Goal: Task Accomplishment & Management: Manage account settings

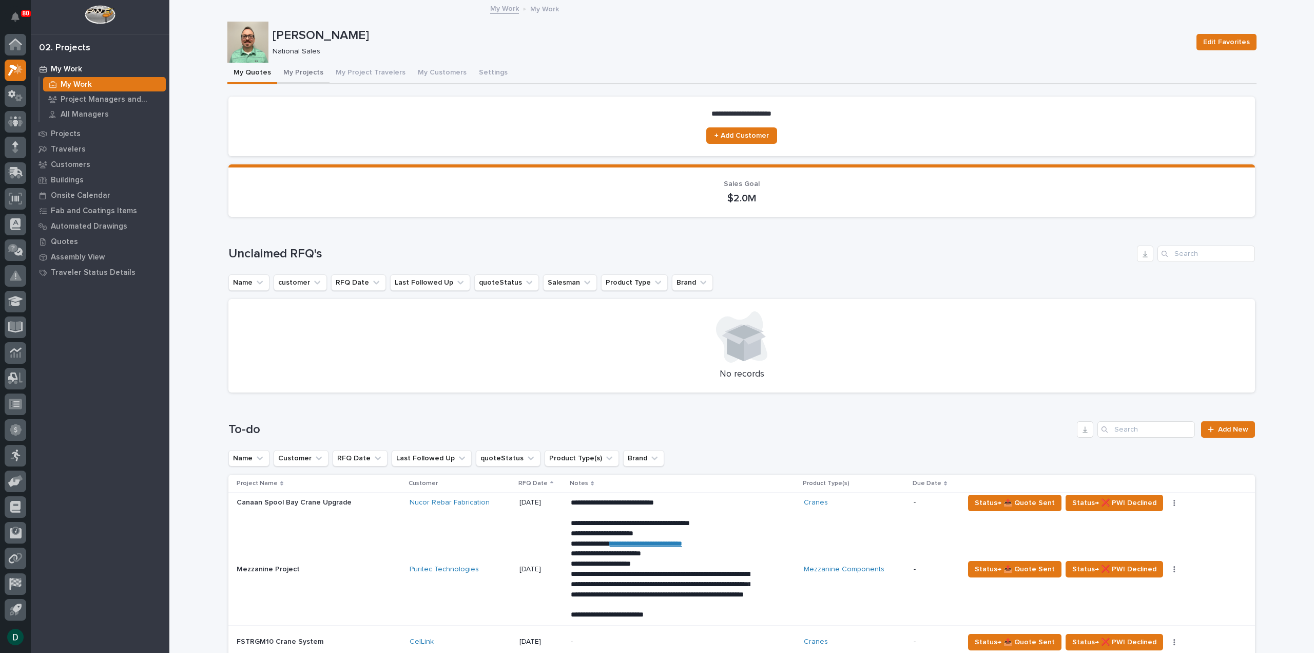
click at [299, 74] on button "My Projects" at bounding box center [303, 74] width 52 height 22
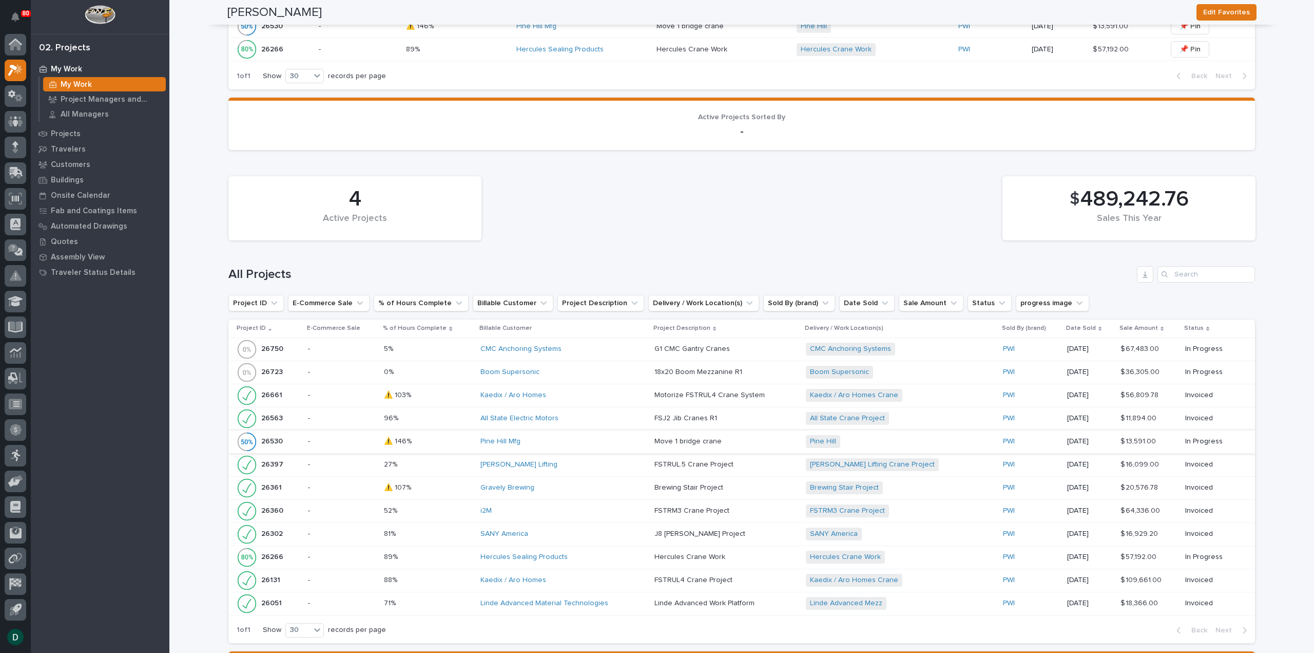
scroll to position [462, 0]
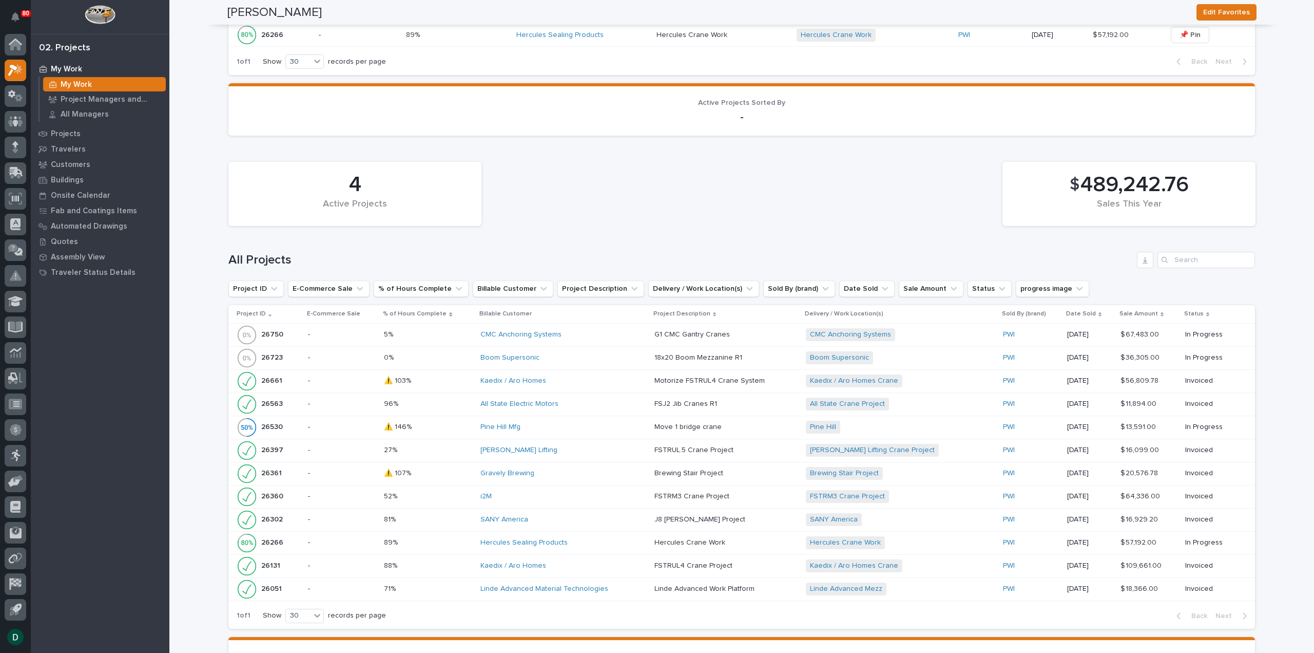
click at [456, 406] on p at bounding box center [428, 403] width 88 height 9
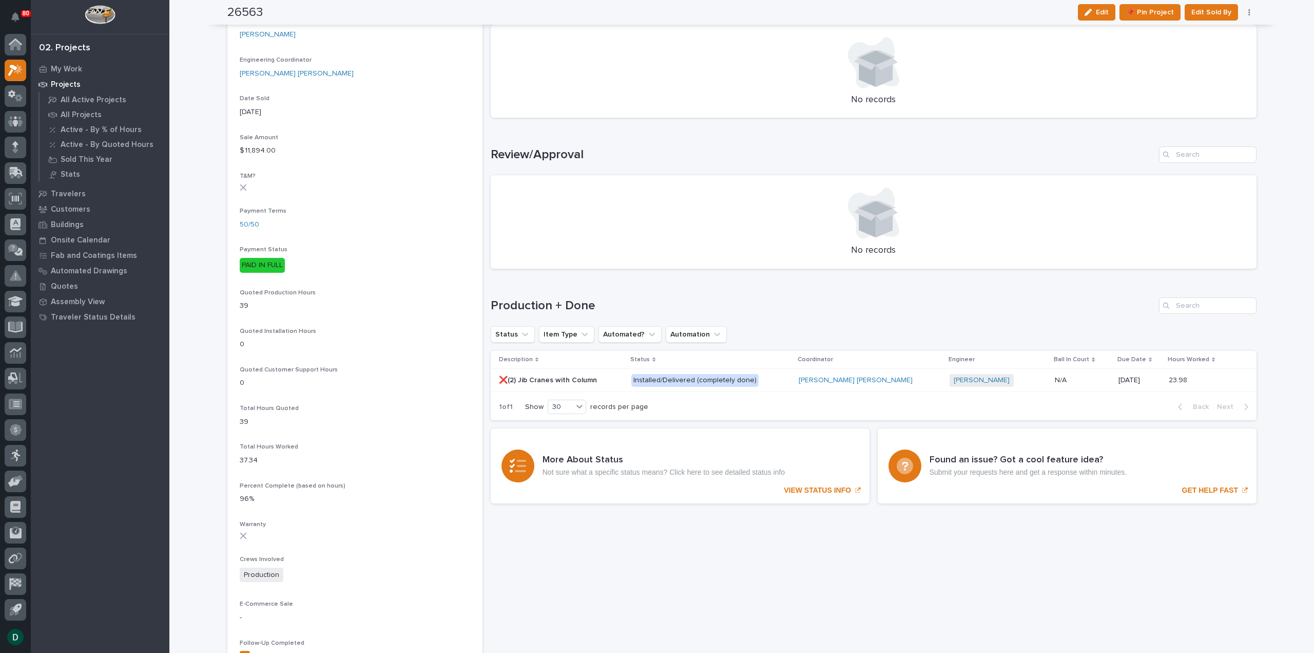
scroll to position [462, 0]
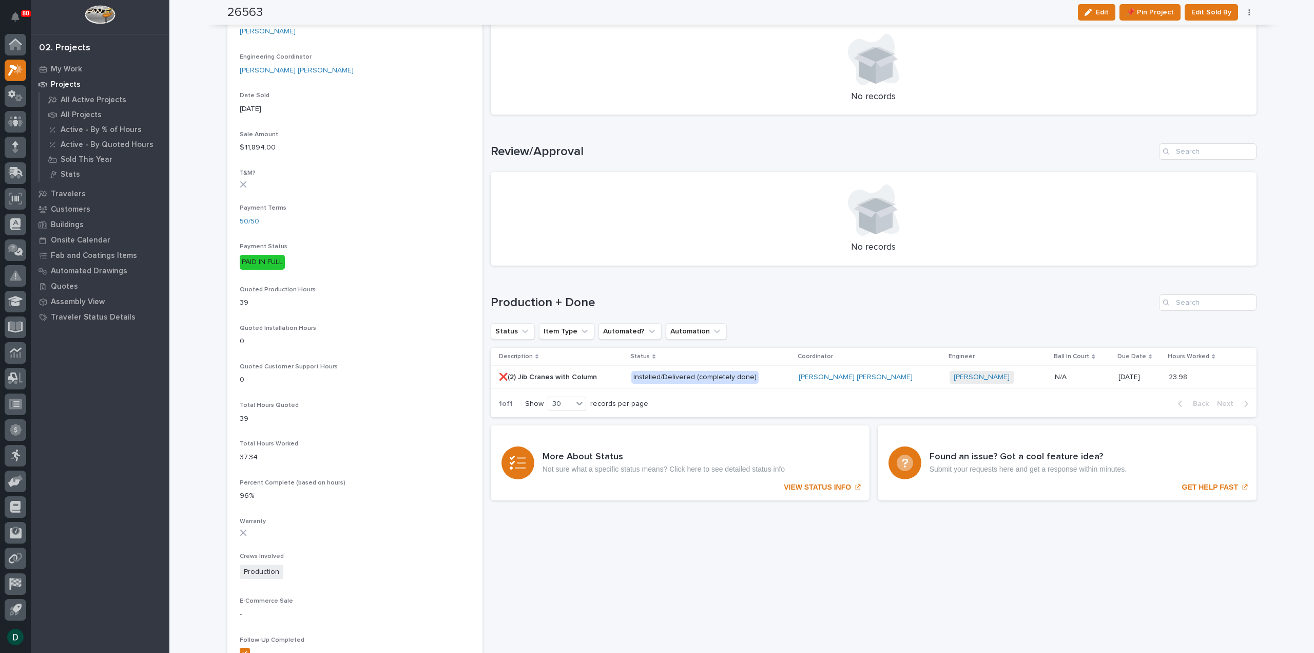
click at [623, 380] on p at bounding box center [561, 377] width 124 height 9
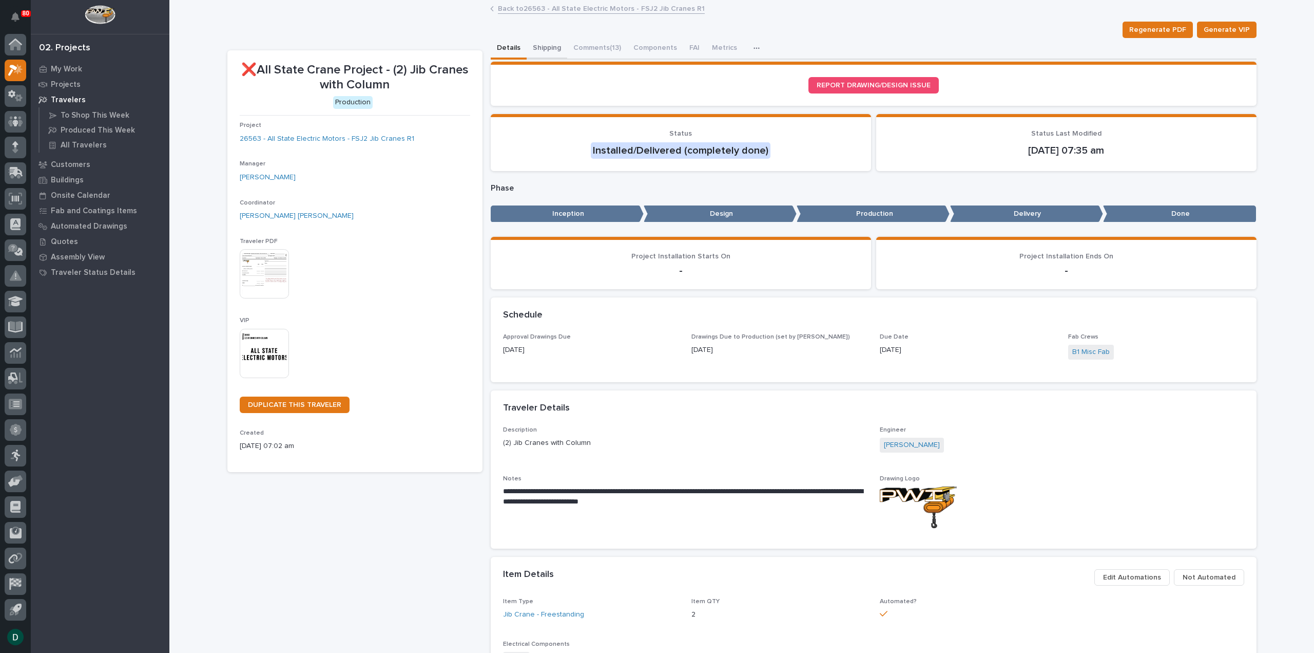
click at [540, 42] on button "Shipping" at bounding box center [547, 49] width 41 height 22
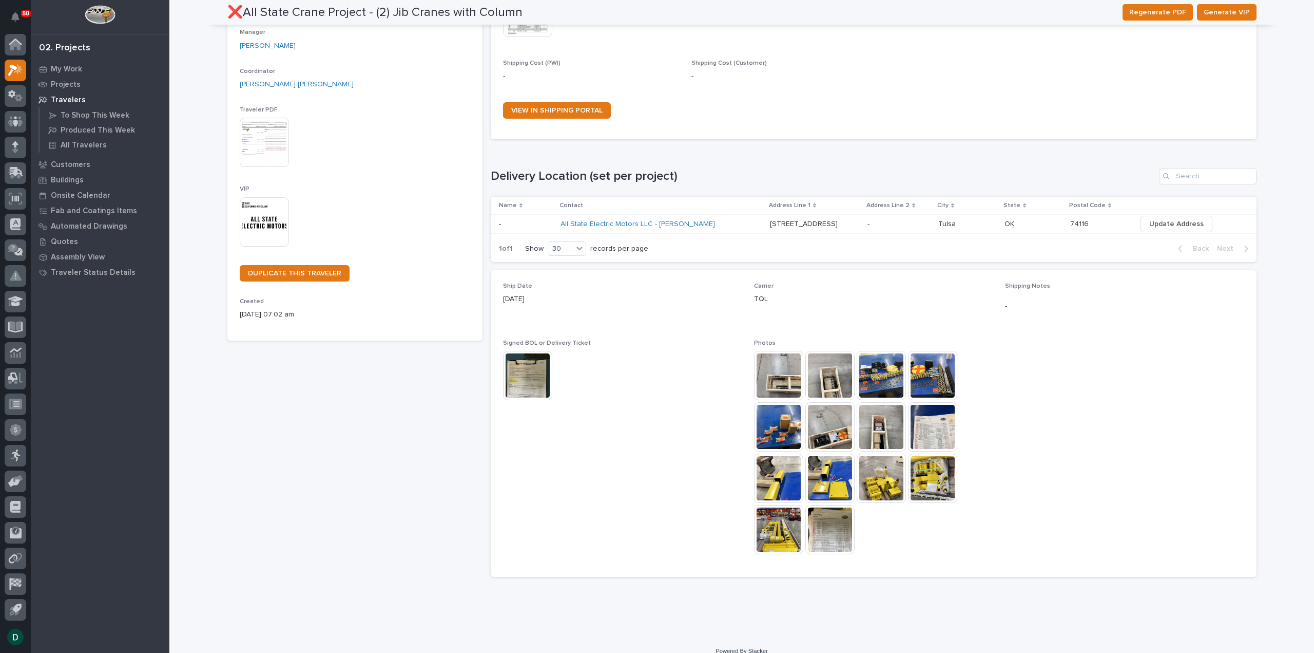
scroll to position [143, 0]
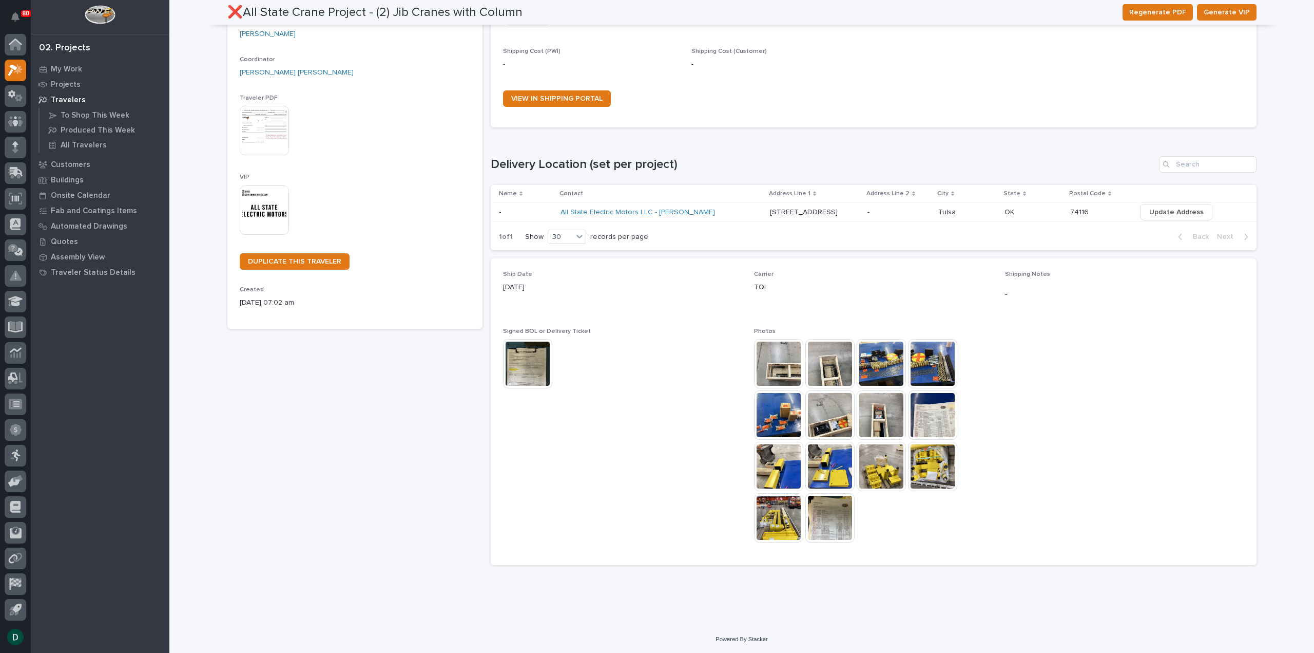
click at [770, 357] on img at bounding box center [778, 363] width 49 height 49
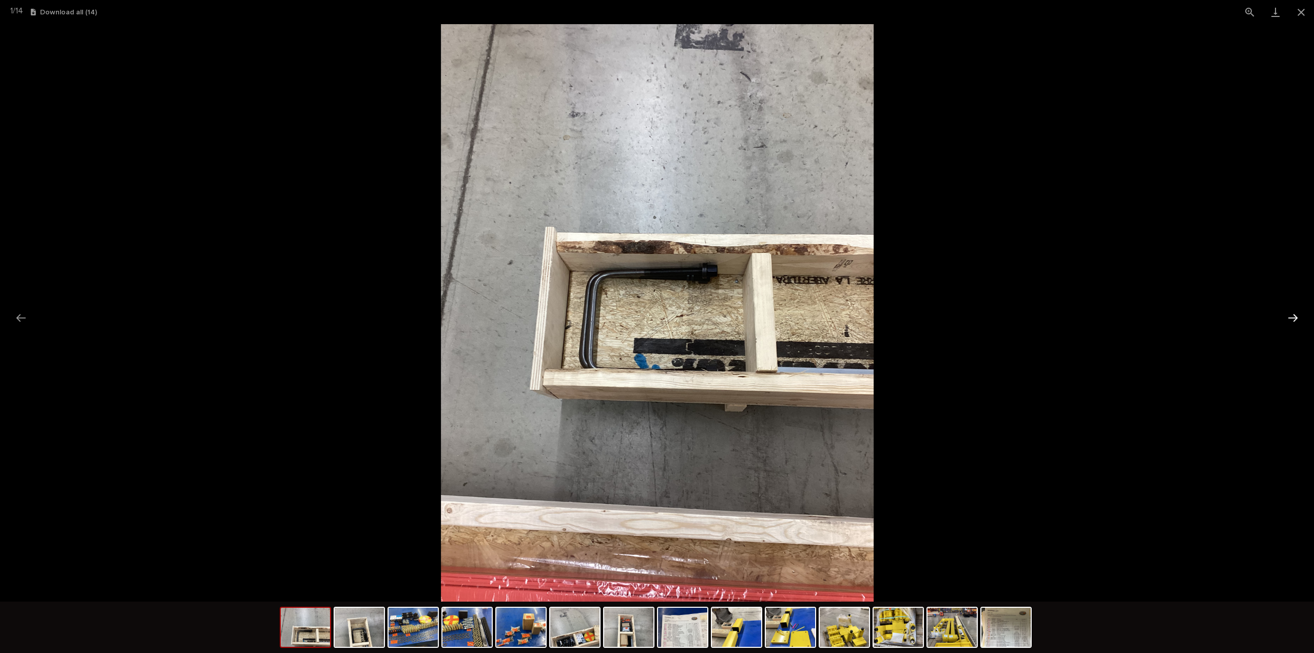
click at [1296, 316] on button "Next slide" at bounding box center [1294, 318] width 22 height 20
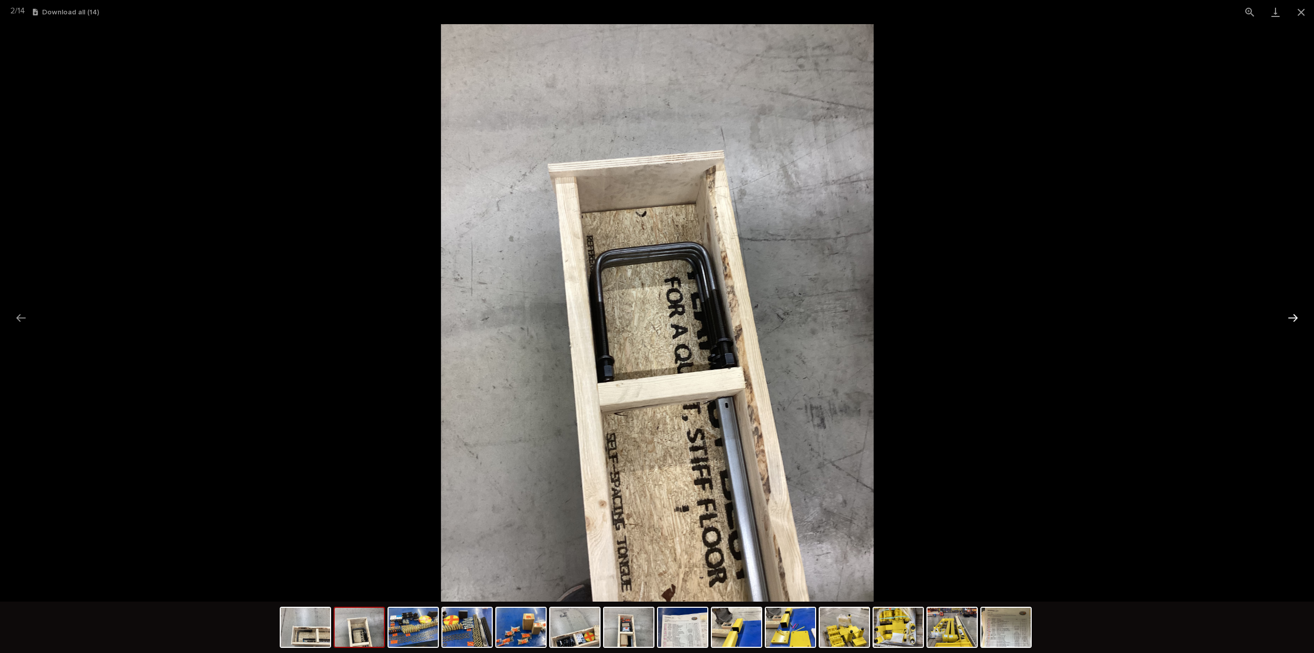
click at [1296, 316] on button "Next slide" at bounding box center [1294, 318] width 22 height 20
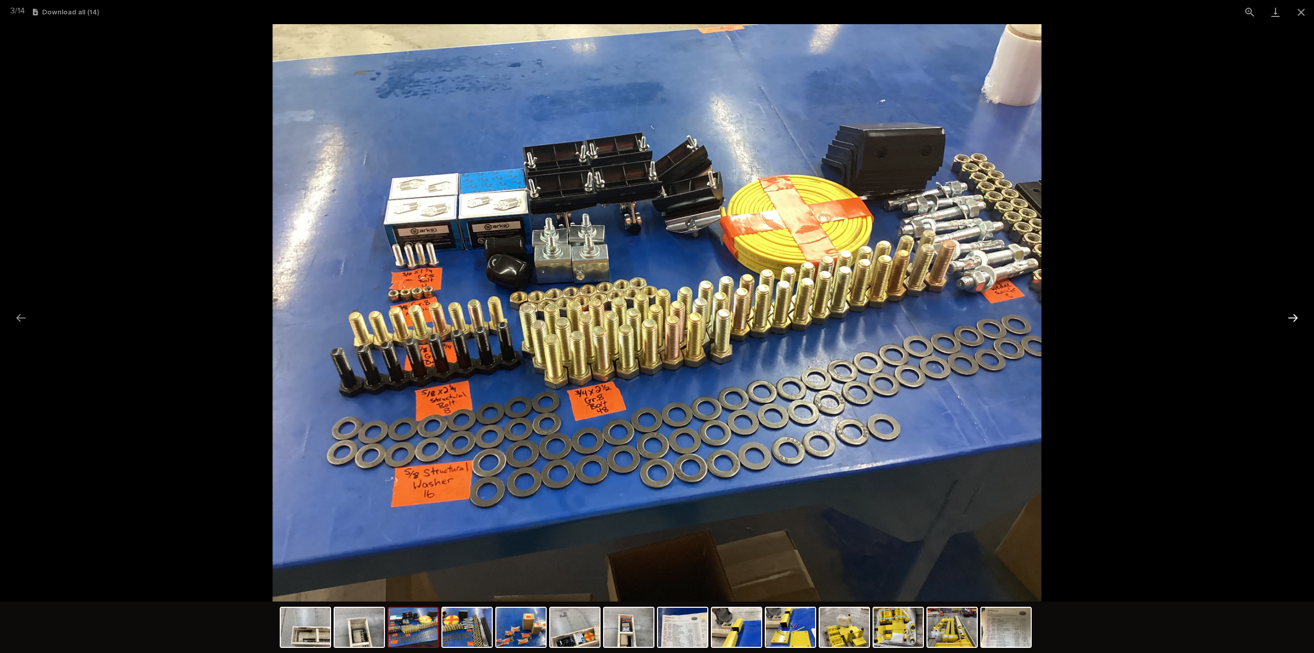
click at [1296, 316] on button "Next slide" at bounding box center [1294, 318] width 22 height 20
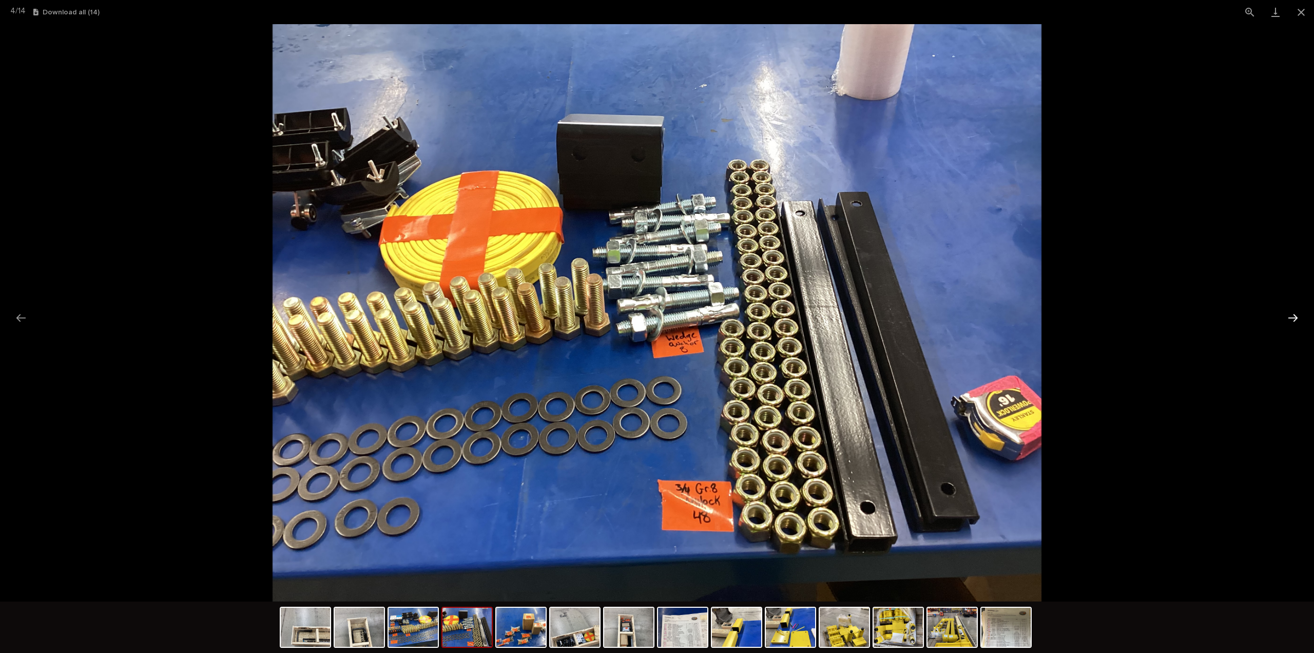
click at [1296, 316] on button "Next slide" at bounding box center [1294, 318] width 22 height 20
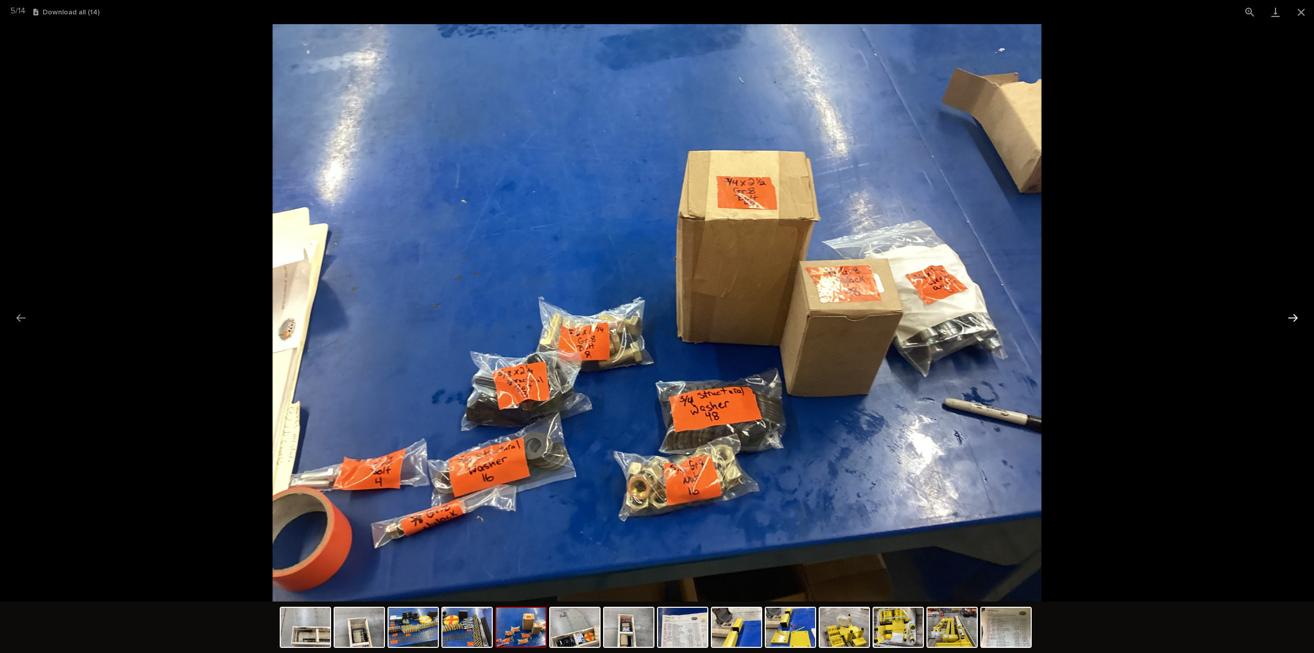
click at [1296, 316] on button "Next slide" at bounding box center [1294, 318] width 22 height 20
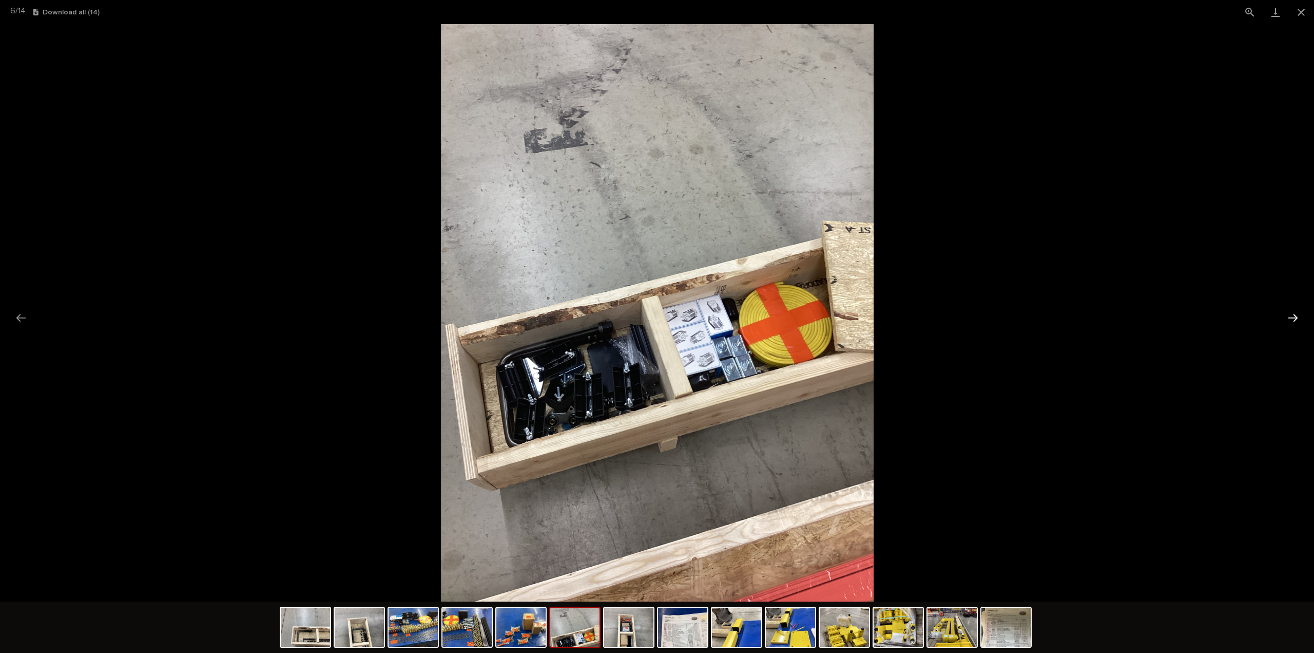
click at [1296, 316] on button "Next slide" at bounding box center [1294, 318] width 22 height 20
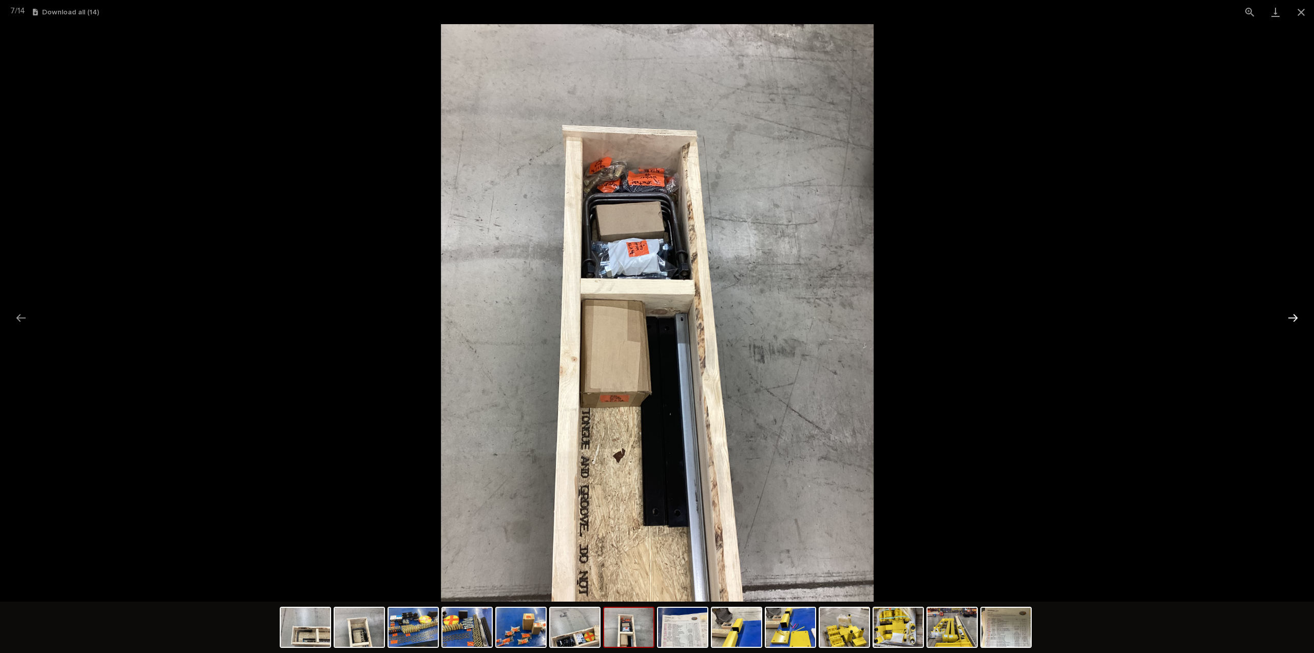
click at [1296, 317] on button "Next slide" at bounding box center [1294, 318] width 22 height 20
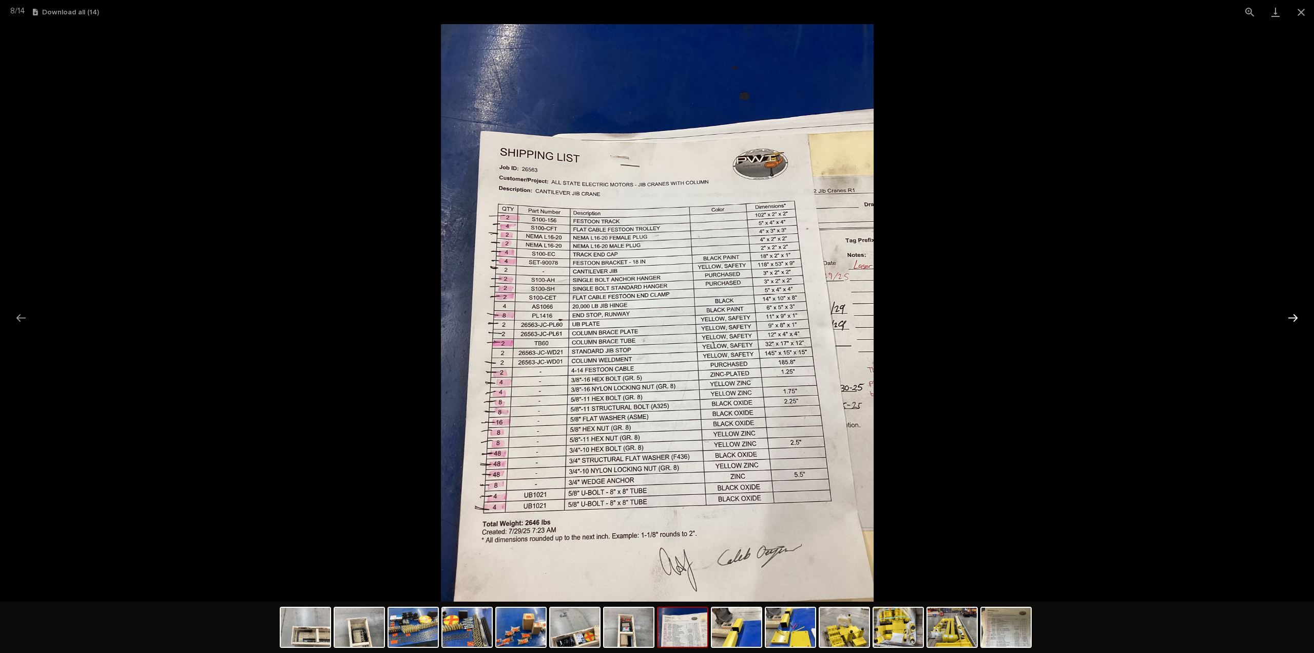
click at [1293, 316] on button "Next slide" at bounding box center [1294, 318] width 22 height 20
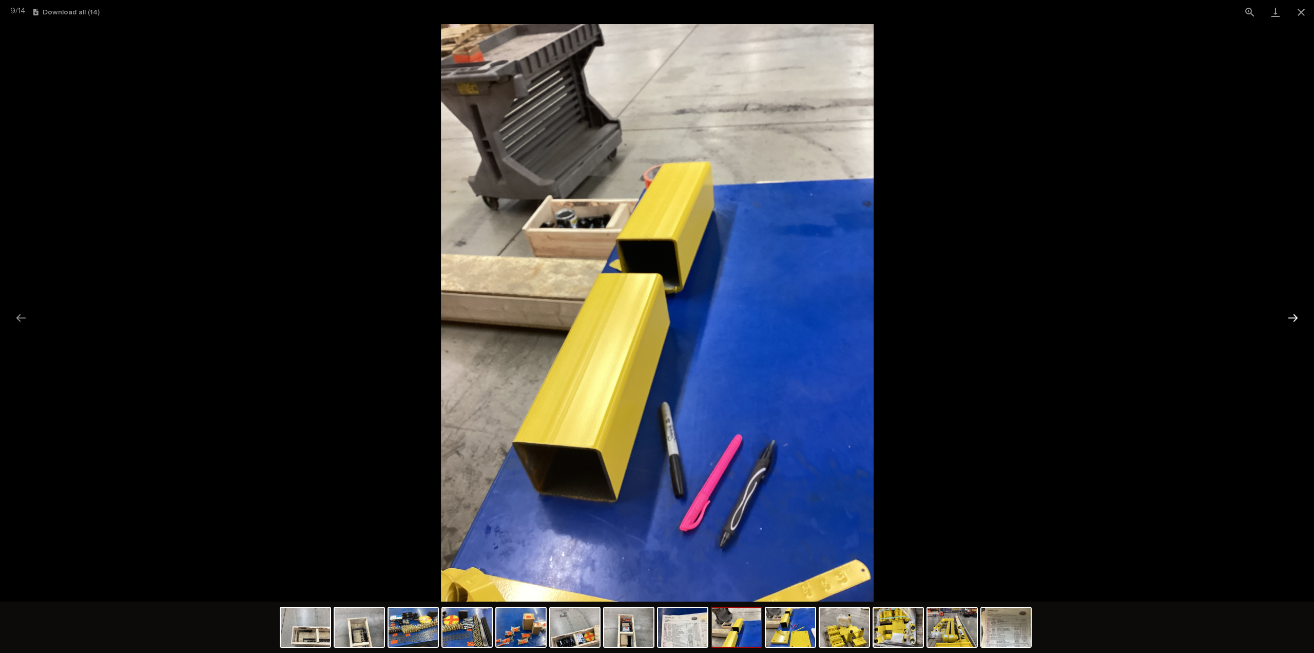
click at [1293, 316] on button "Next slide" at bounding box center [1294, 318] width 22 height 20
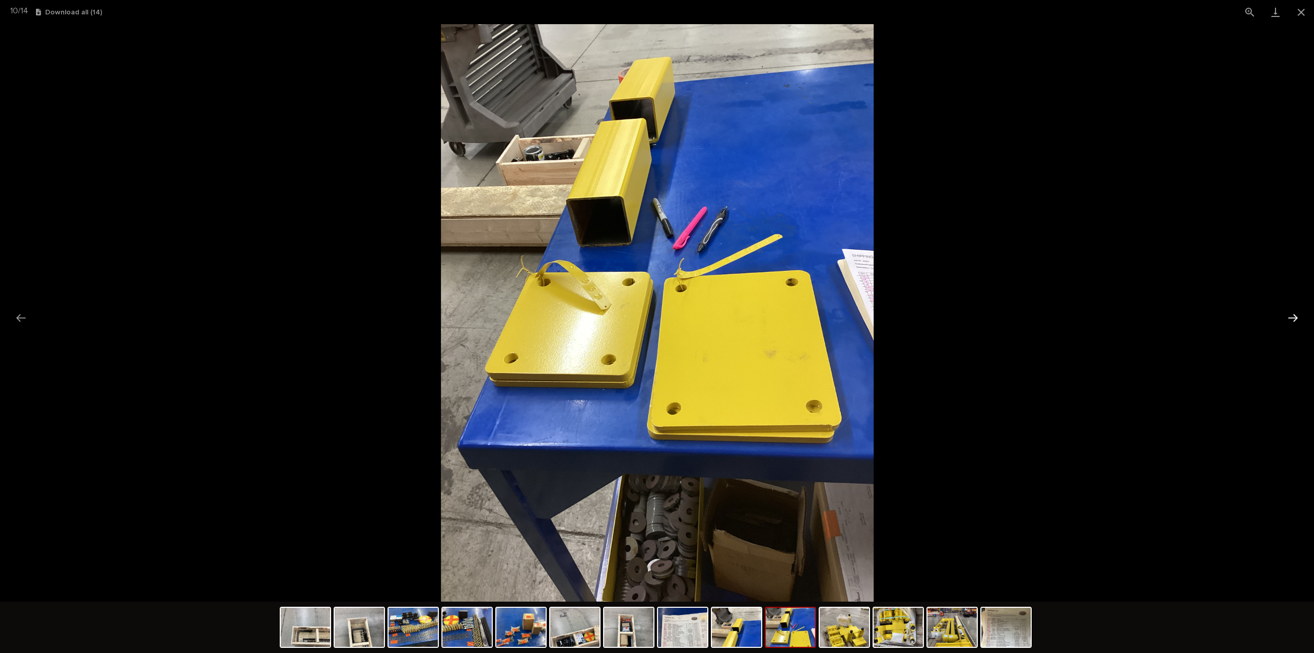
click at [1293, 316] on button "Next slide" at bounding box center [1294, 318] width 22 height 20
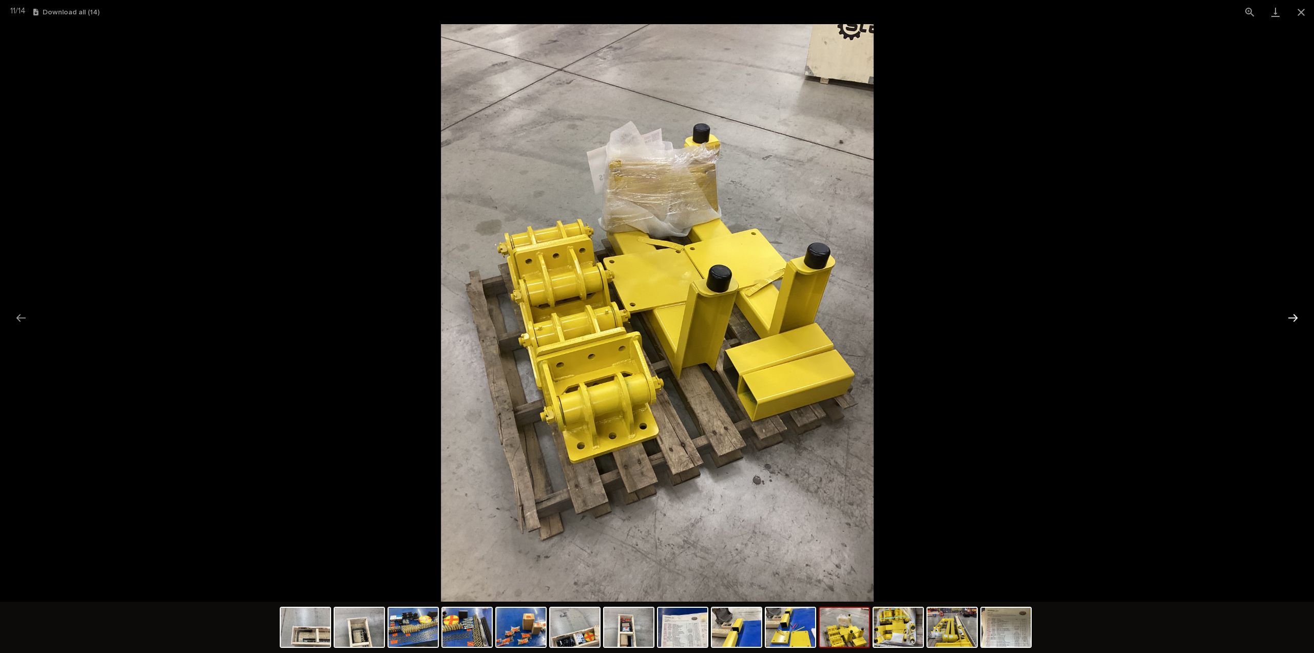
click at [1293, 316] on button "Next slide" at bounding box center [1294, 318] width 22 height 20
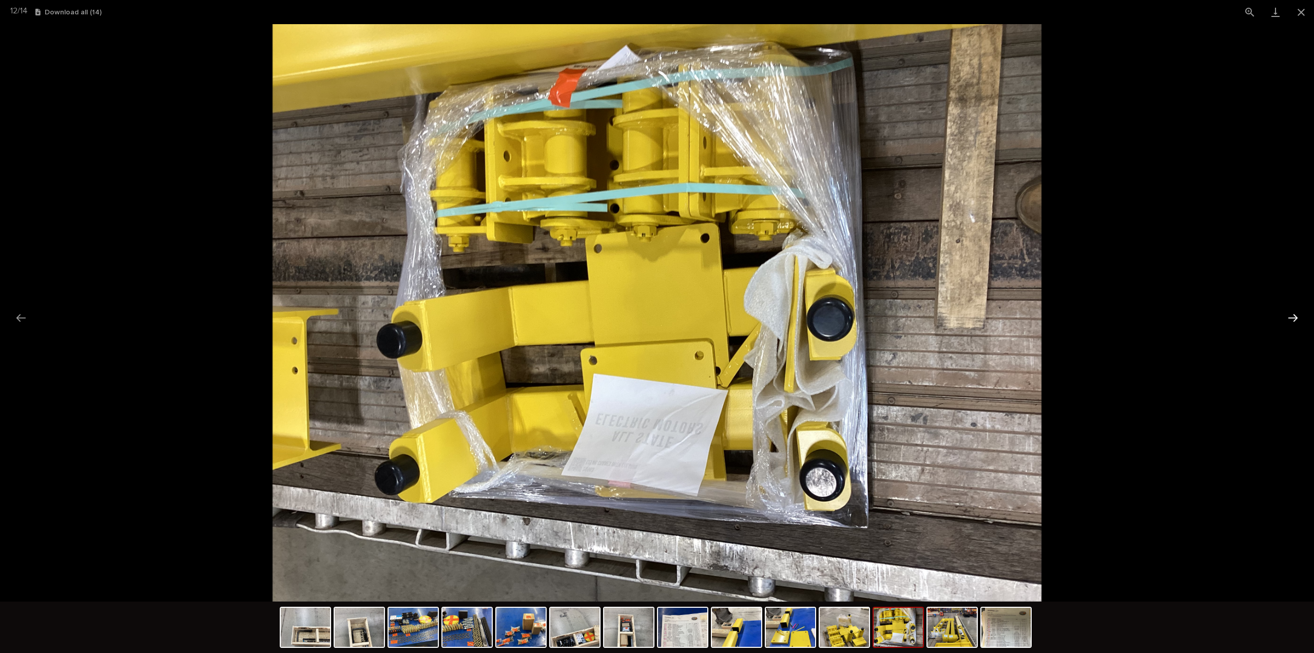
click at [1293, 316] on button "Next slide" at bounding box center [1294, 318] width 22 height 20
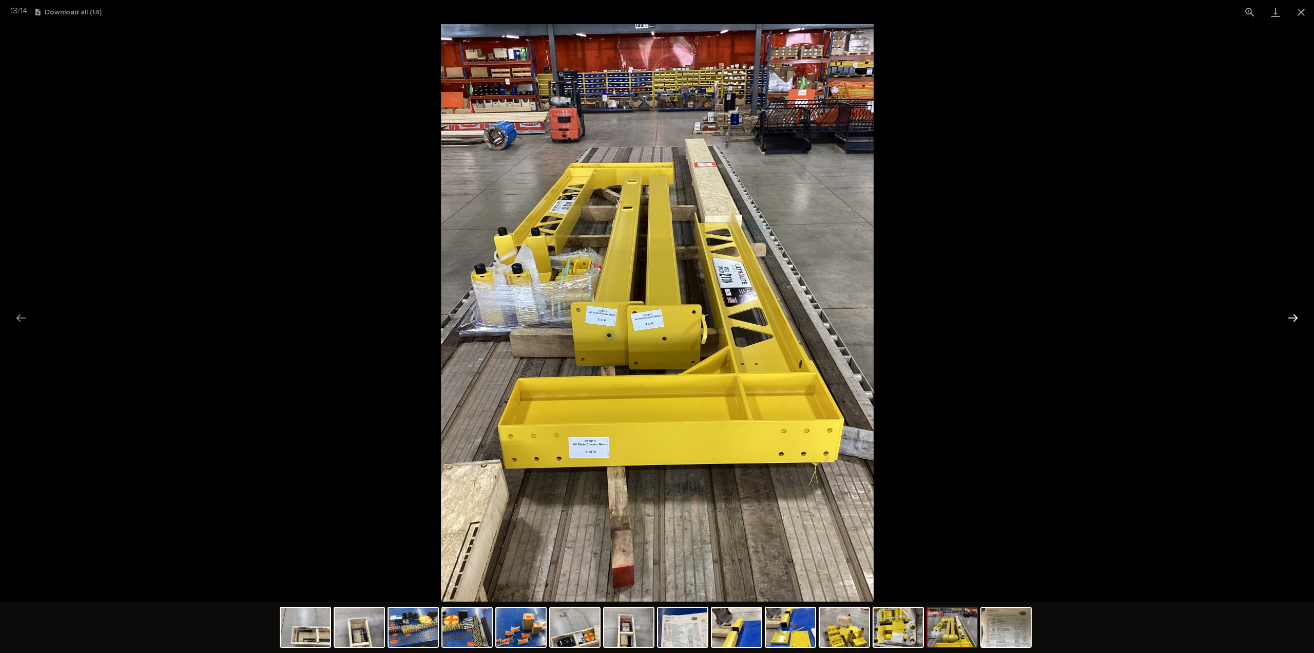
click at [1298, 316] on button "Next slide" at bounding box center [1294, 318] width 22 height 20
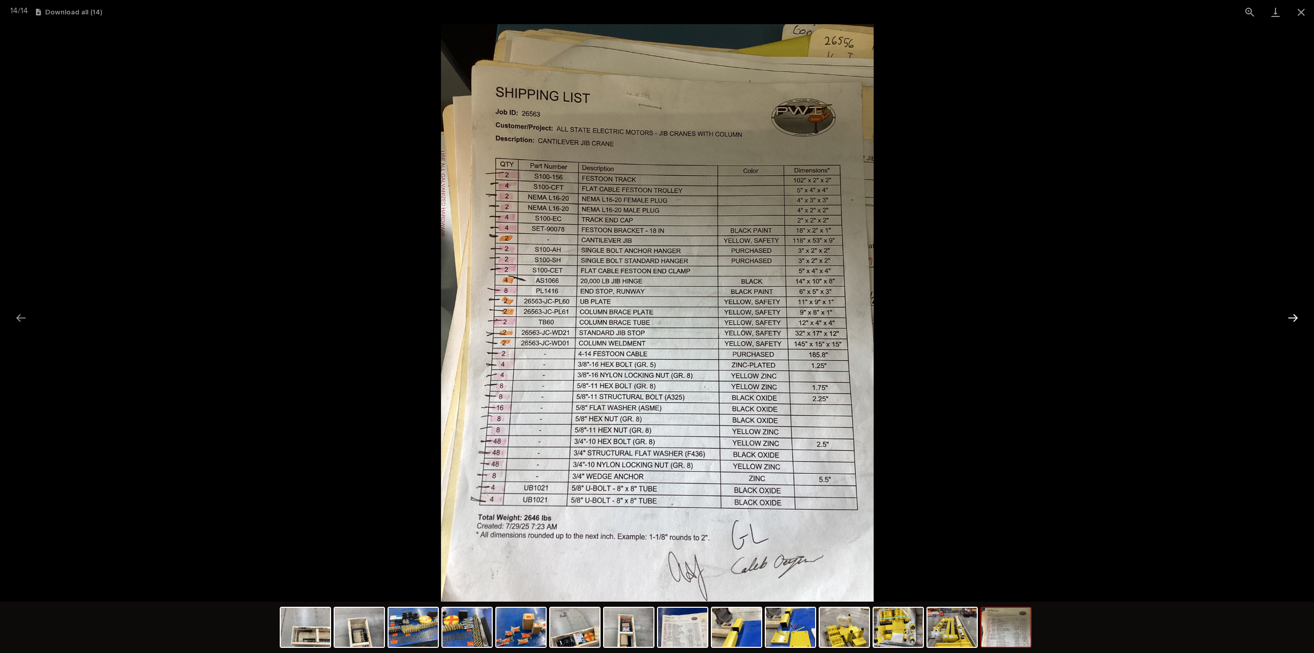
click at [1298, 316] on button "Next slide" at bounding box center [1294, 318] width 22 height 20
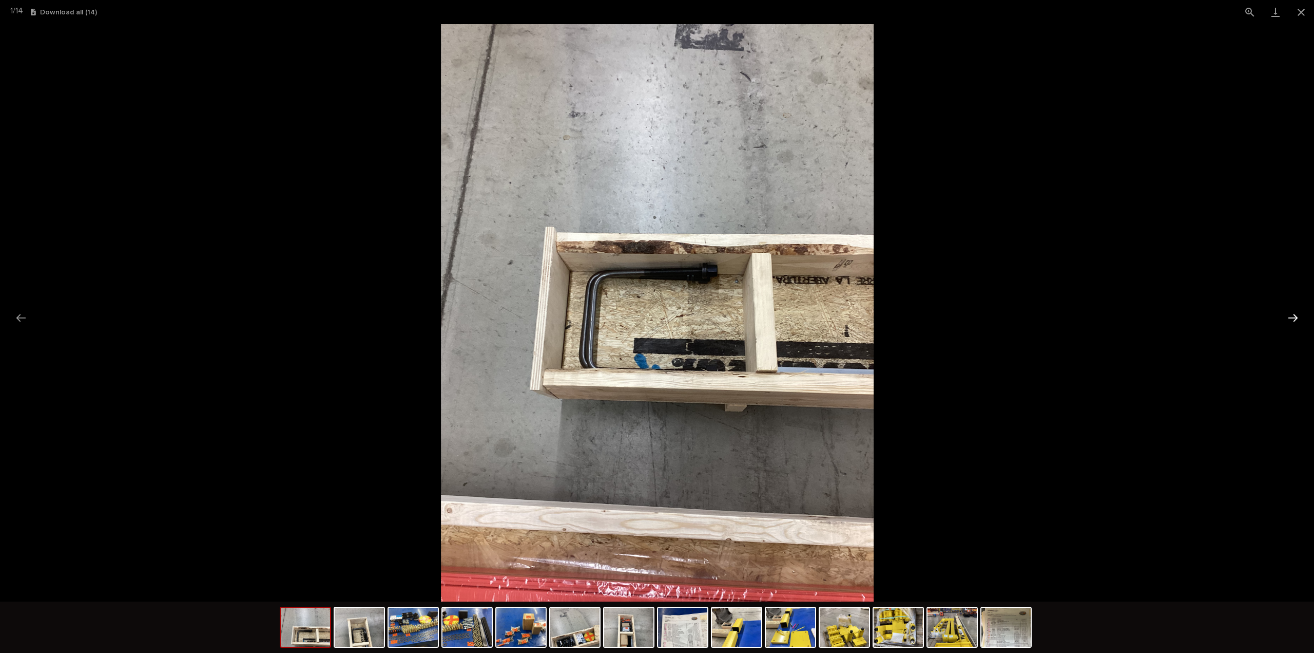
click at [1298, 316] on button "Next slide" at bounding box center [1294, 318] width 22 height 20
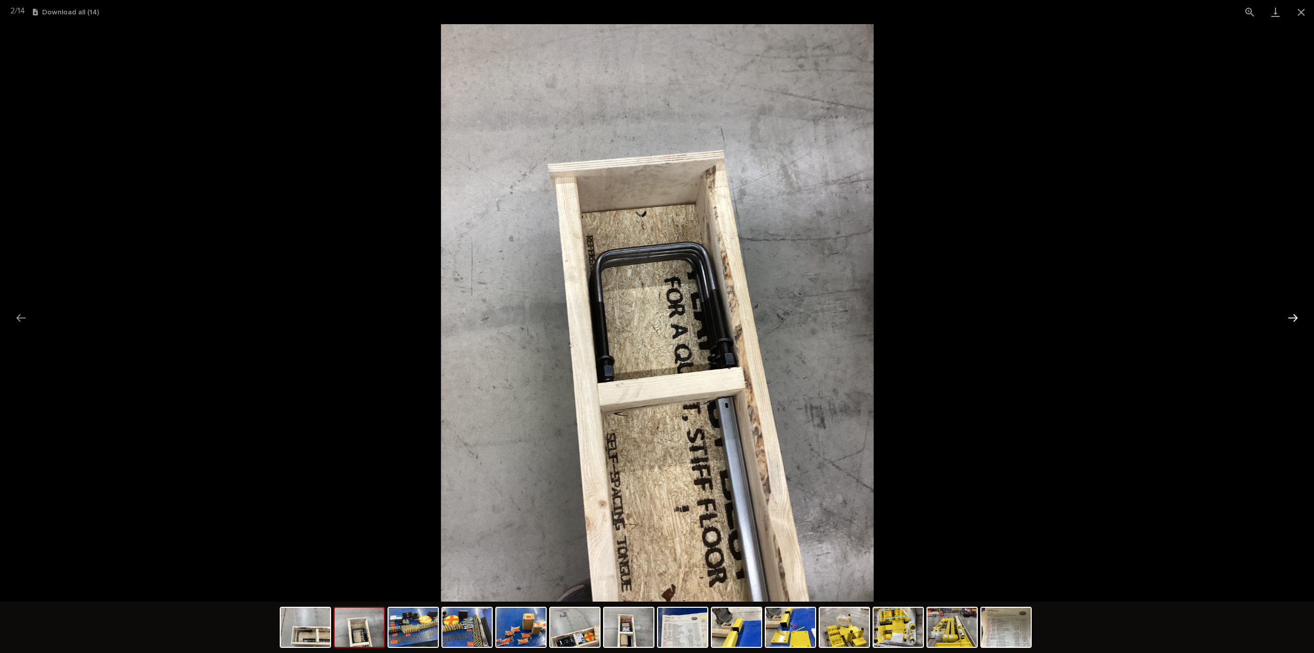
click at [1298, 316] on button "Next slide" at bounding box center [1294, 318] width 22 height 20
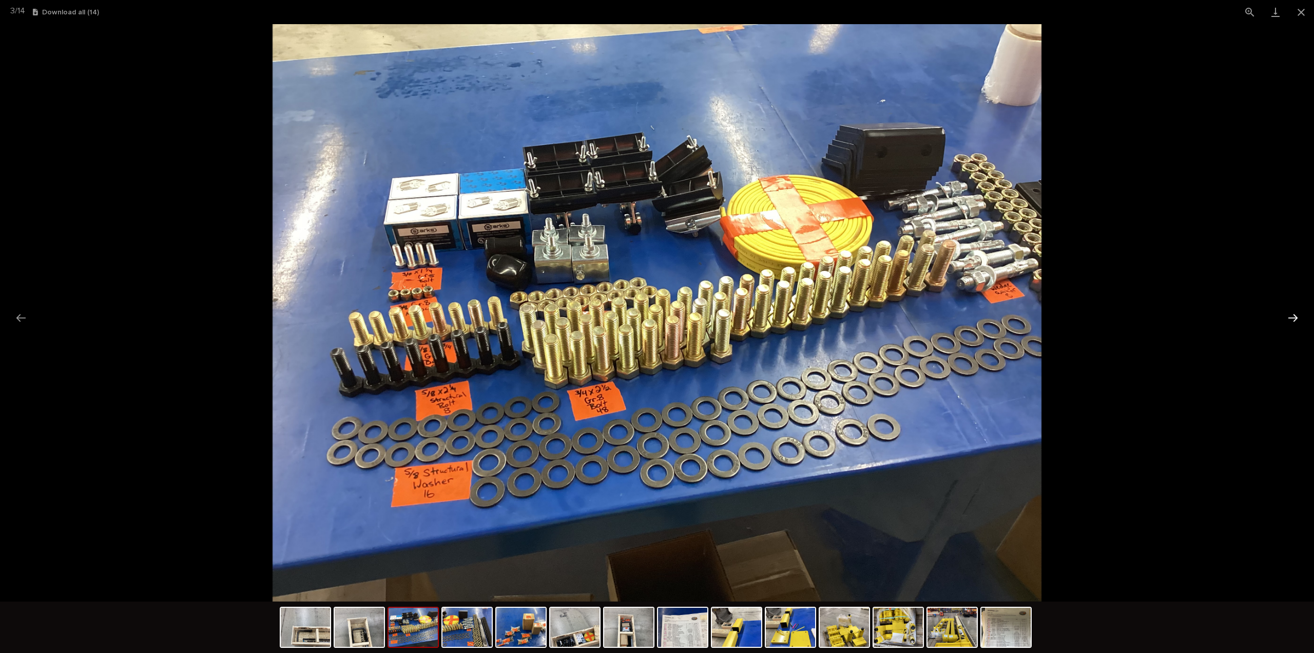
click at [1298, 316] on button "Next slide" at bounding box center [1294, 318] width 22 height 20
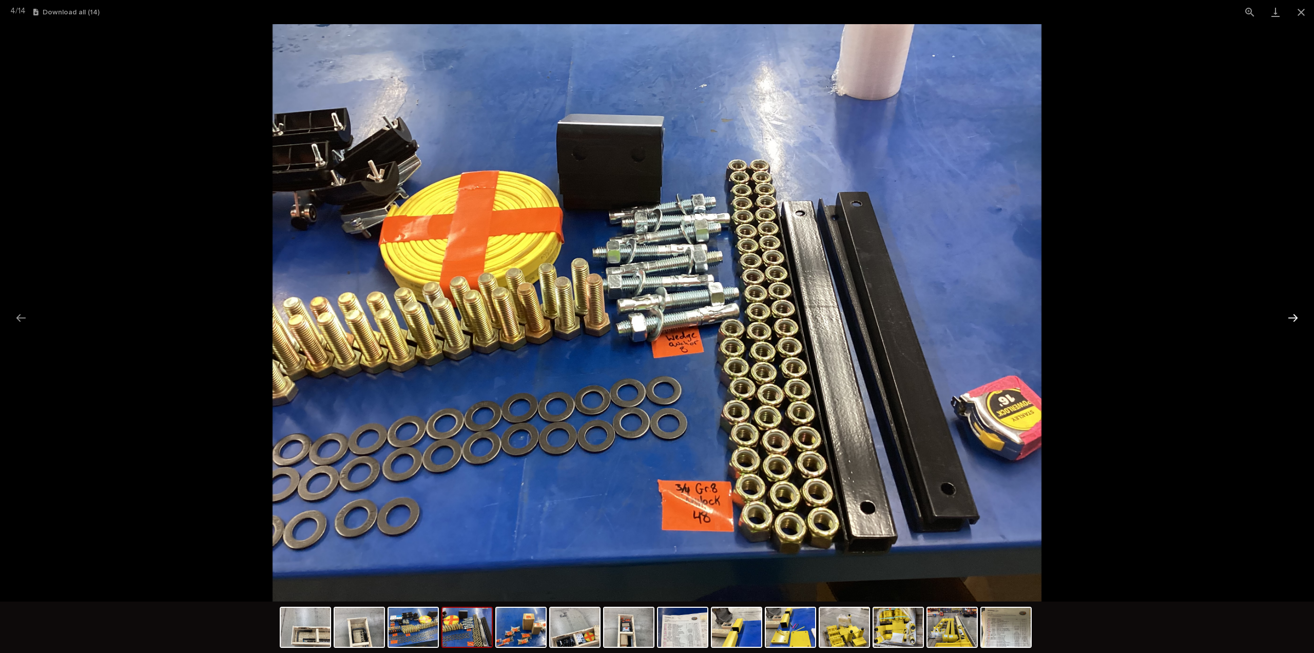
click at [1298, 316] on button "Next slide" at bounding box center [1294, 318] width 22 height 20
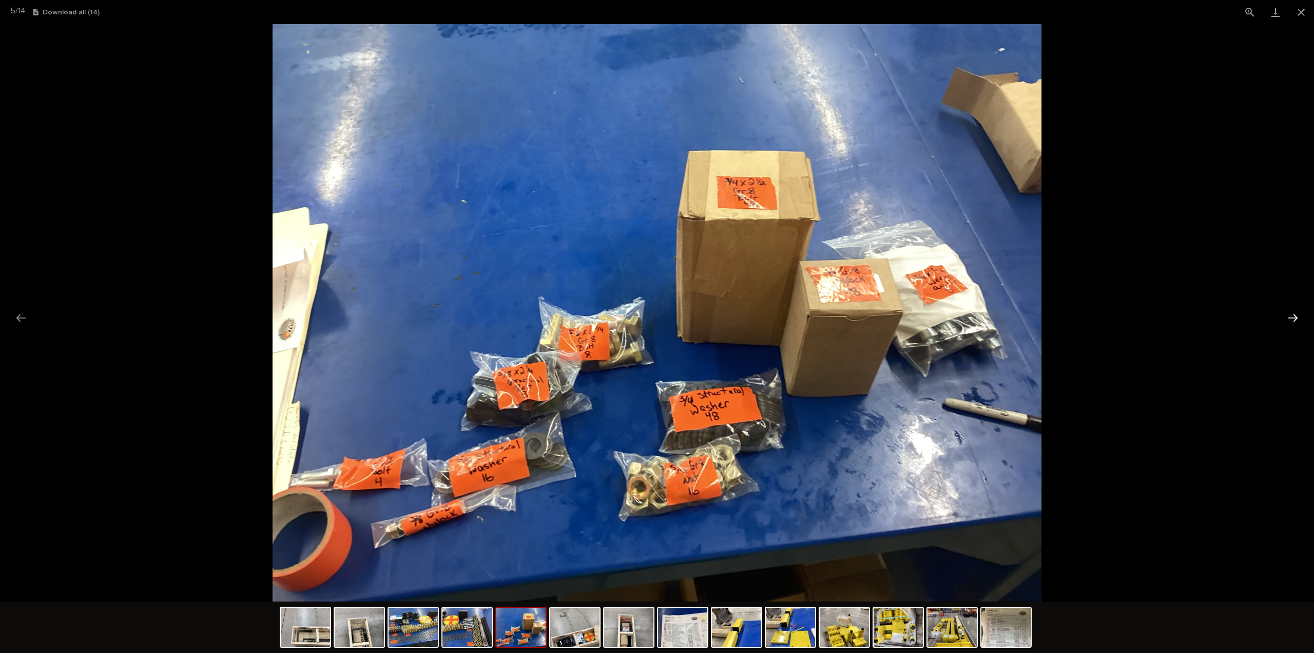
click at [1298, 316] on button "Next slide" at bounding box center [1294, 318] width 22 height 20
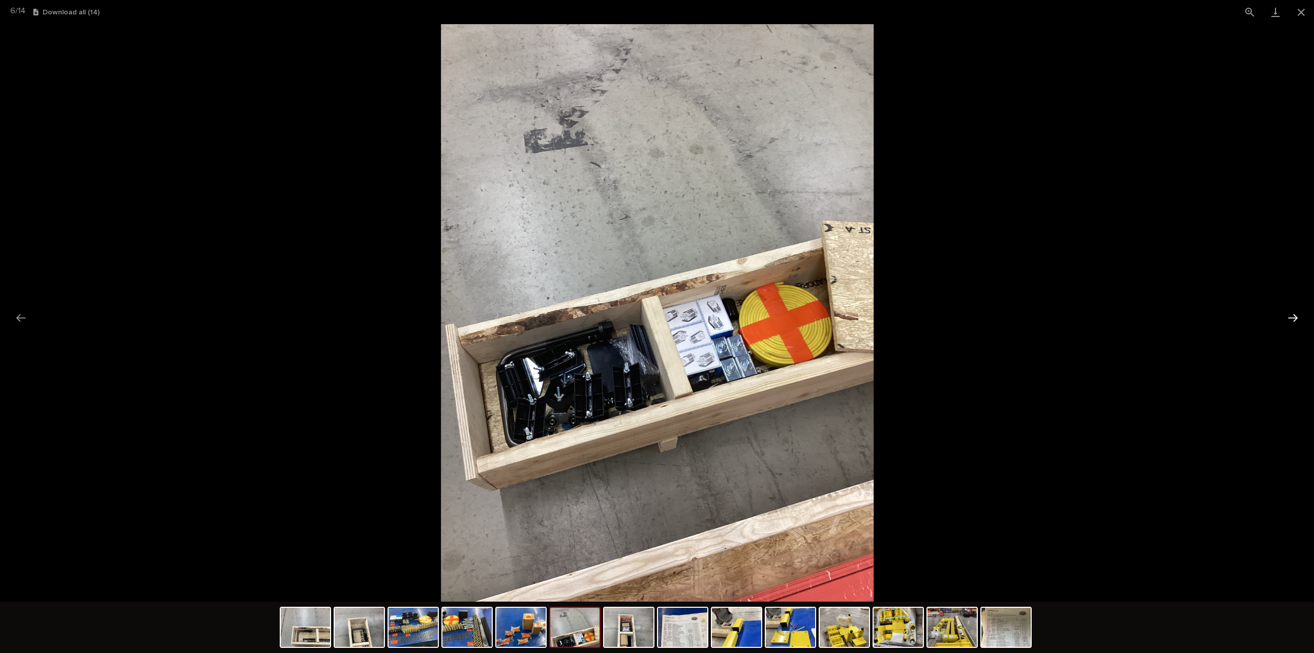
click at [1298, 316] on button "Next slide" at bounding box center [1294, 318] width 22 height 20
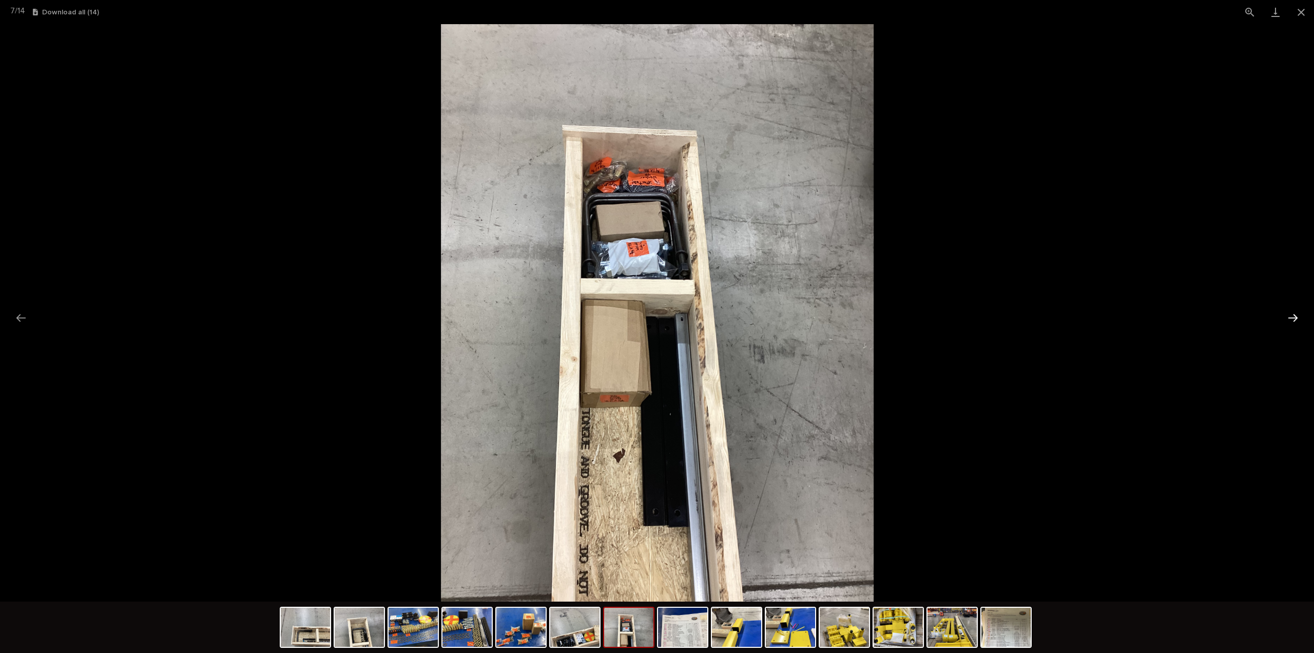
click at [1298, 316] on button "Next slide" at bounding box center [1294, 318] width 22 height 20
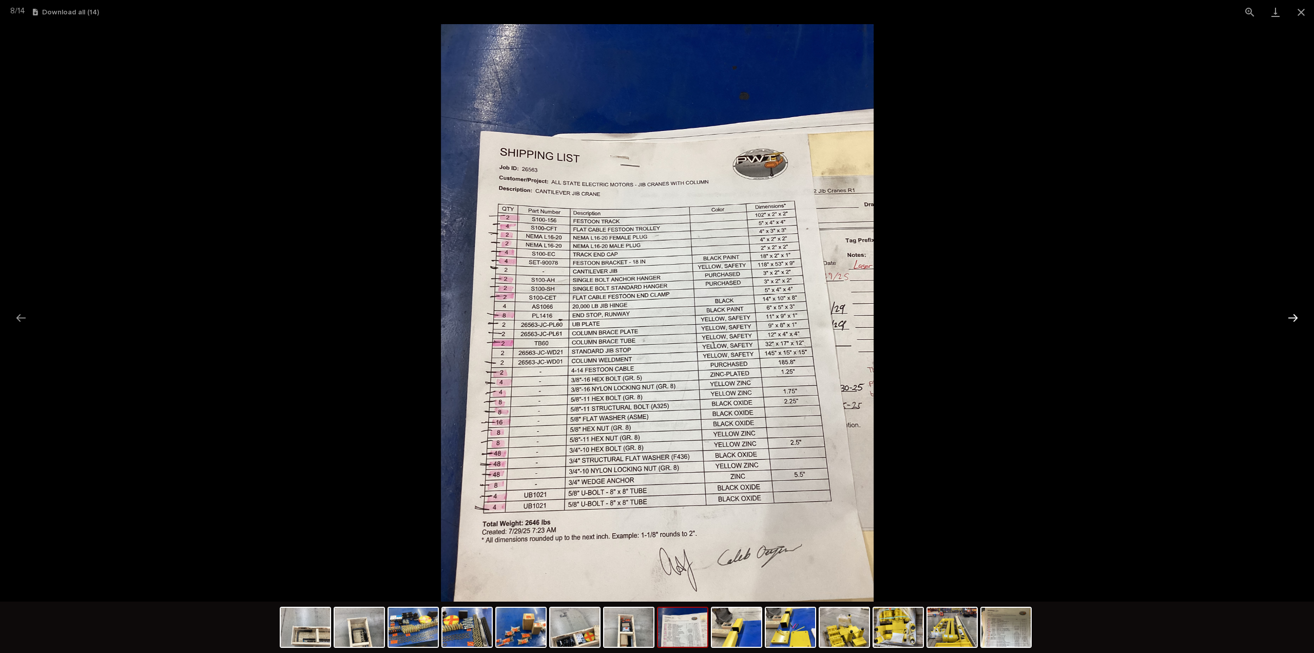
click at [1298, 316] on button "Next slide" at bounding box center [1294, 318] width 22 height 20
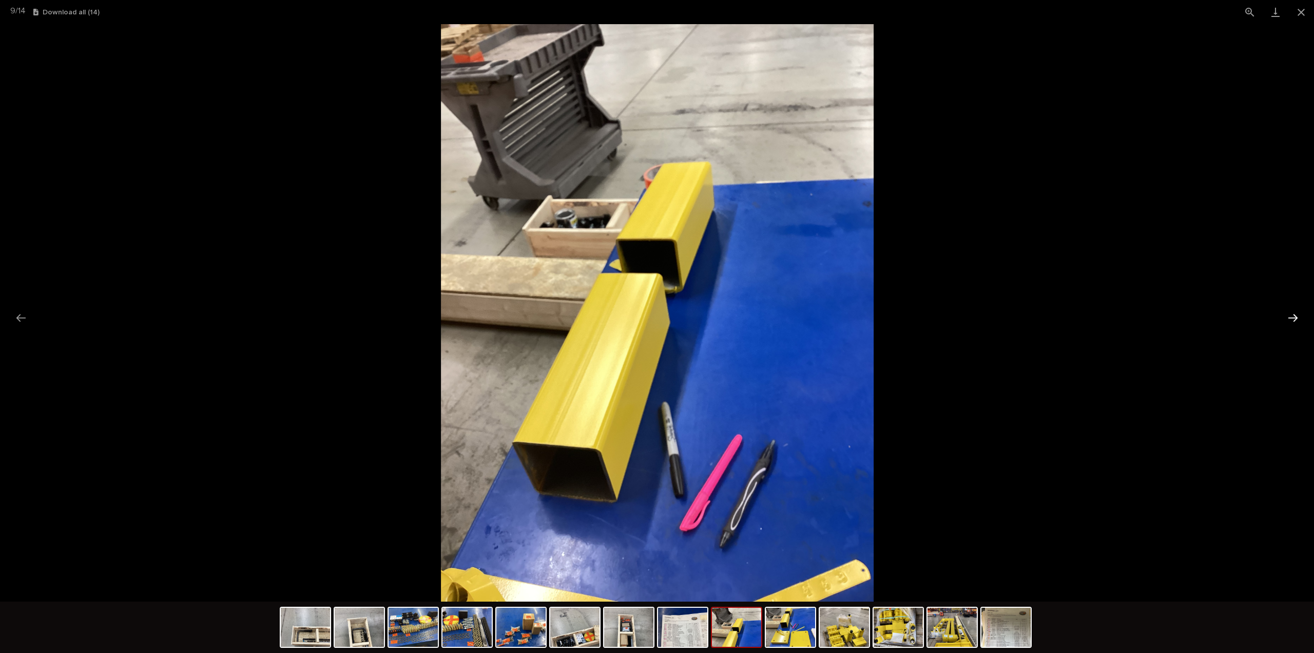
click at [1298, 316] on button "Next slide" at bounding box center [1294, 318] width 22 height 20
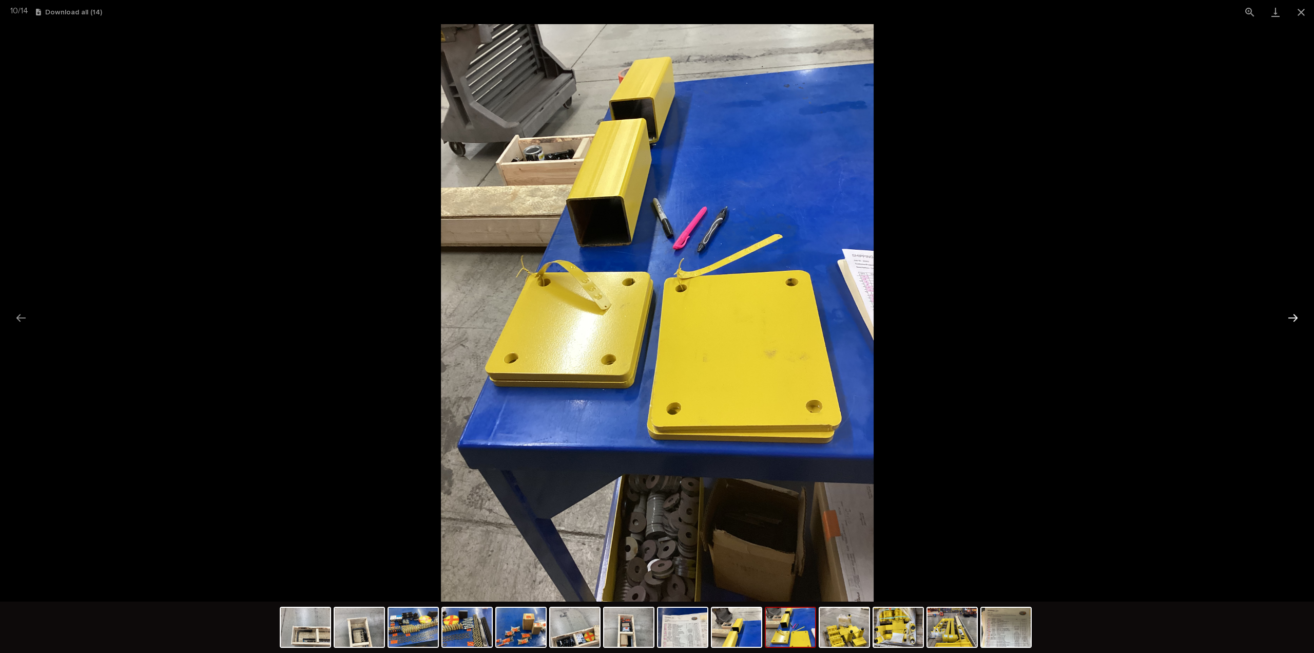
click at [1292, 317] on button "Next slide" at bounding box center [1294, 318] width 22 height 20
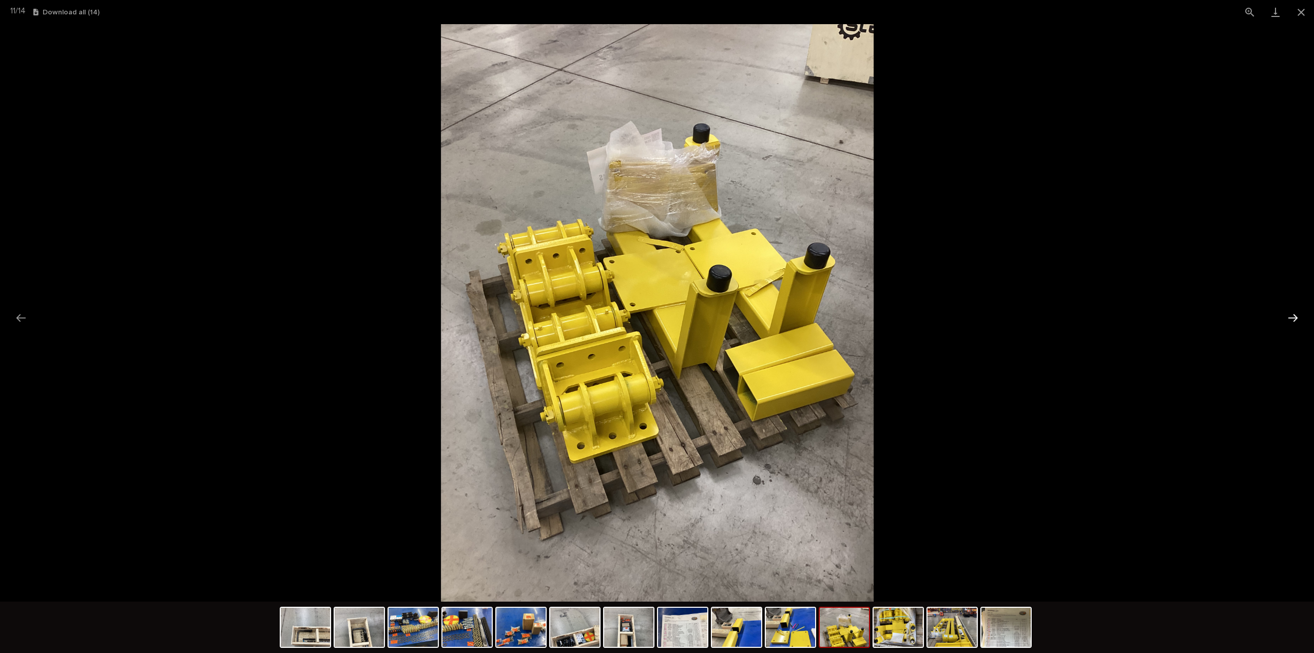
click at [1292, 317] on button "Next slide" at bounding box center [1294, 318] width 22 height 20
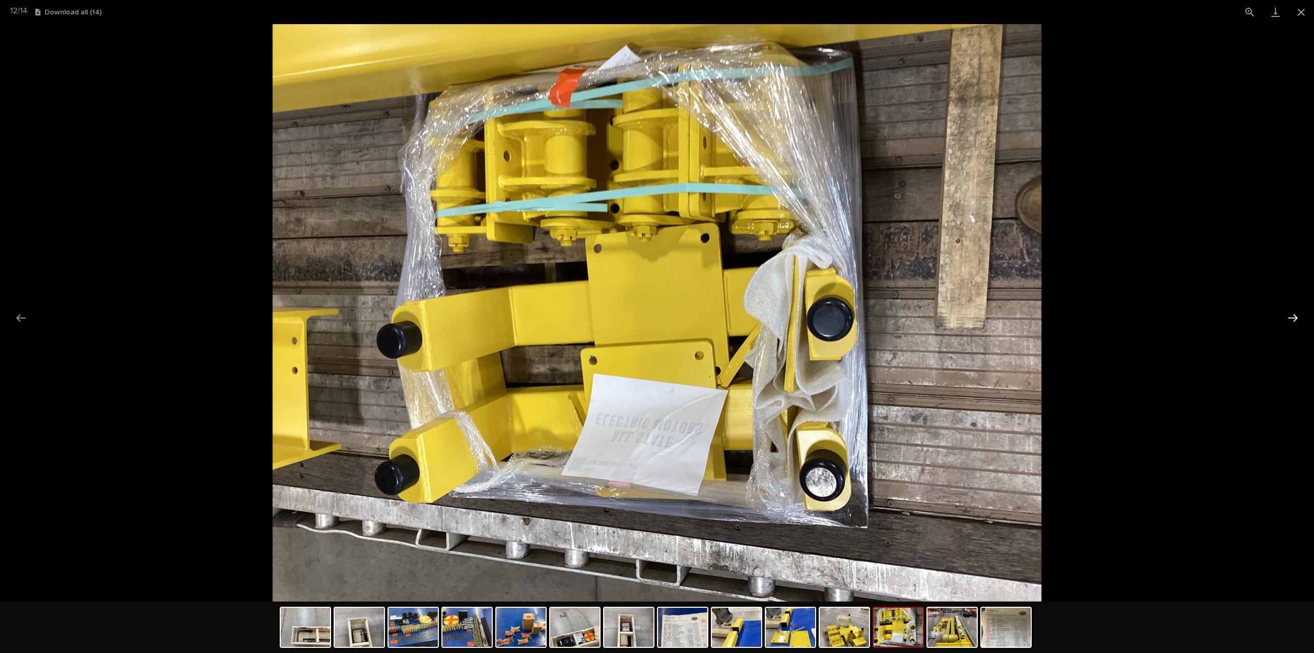
click at [1292, 317] on button "Next slide" at bounding box center [1294, 318] width 22 height 20
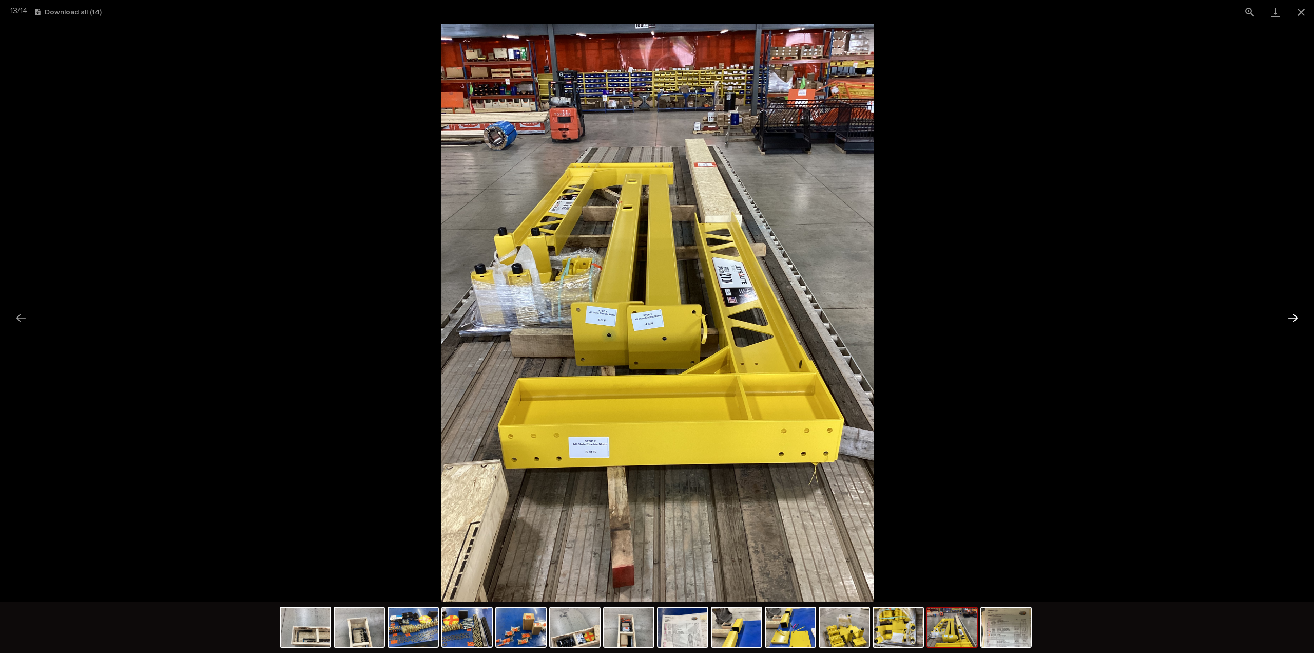
click at [1292, 317] on button "Next slide" at bounding box center [1294, 318] width 22 height 20
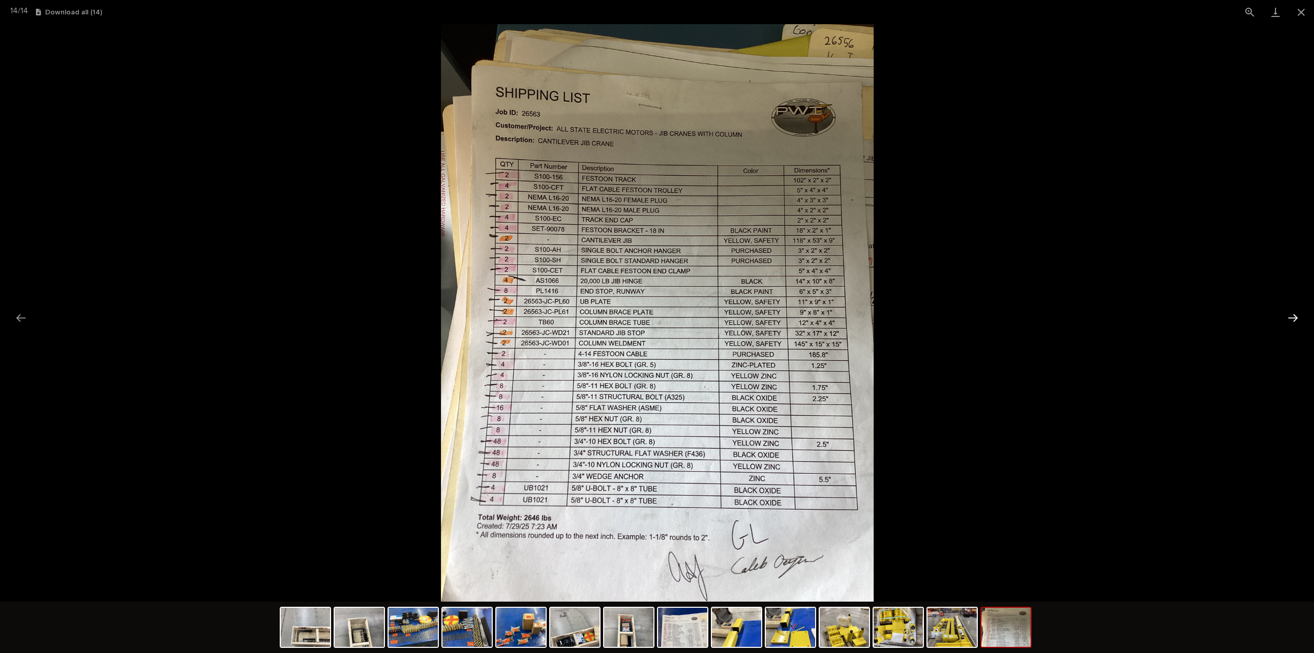
click at [1292, 318] on button "Next slide" at bounding box center [1294, 318] width 22 height 20
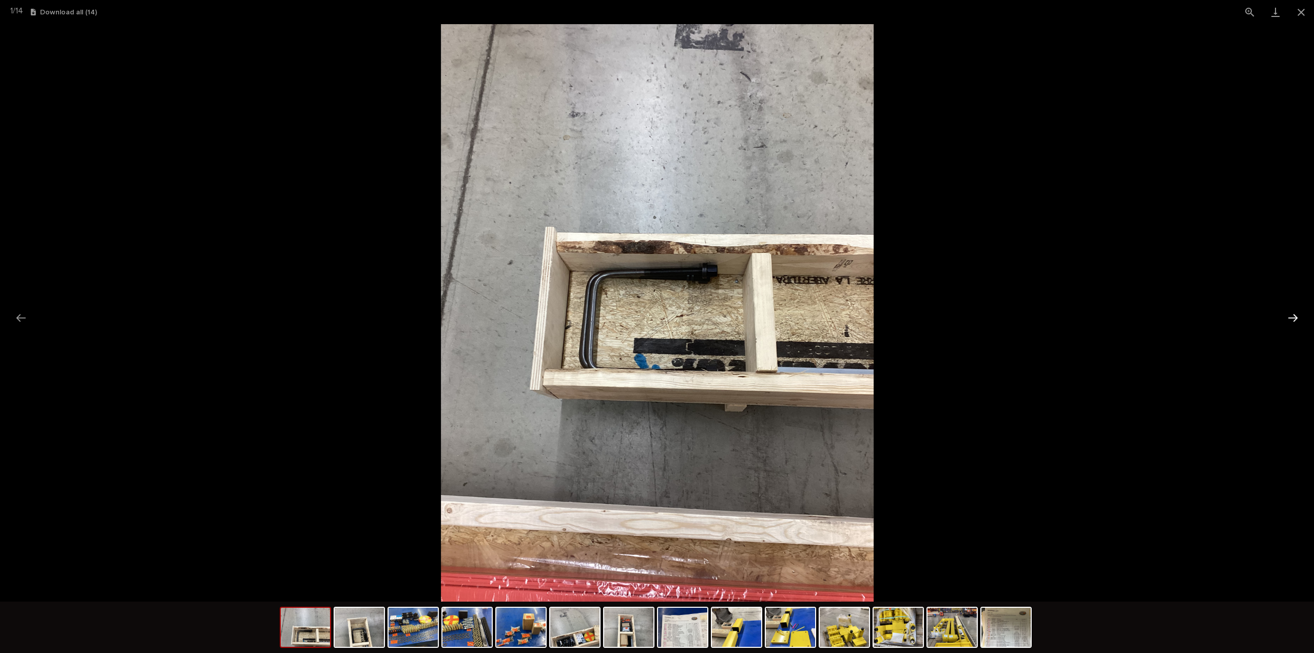
click at [1292, 318] on button "Next slide" at bounding box center [1294, 318] width 22 height 20
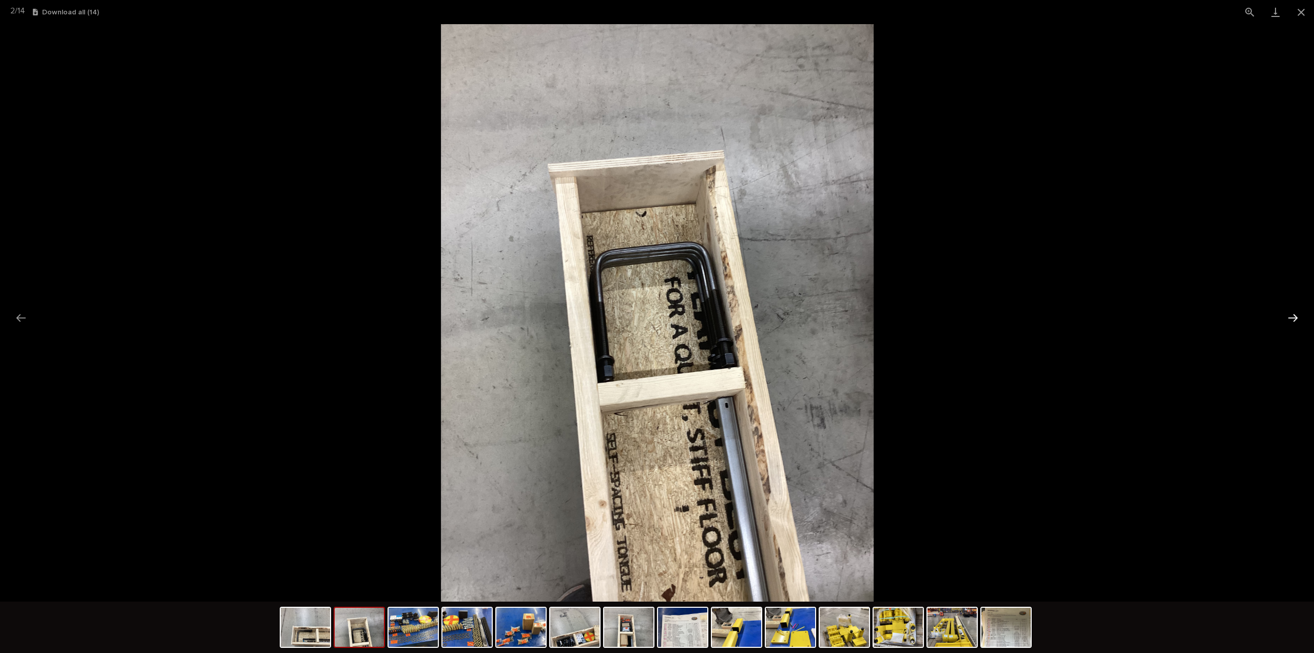
click at [1296, 316] on button "Next slide" at bounding box center [1294, 318] width 22 height 20
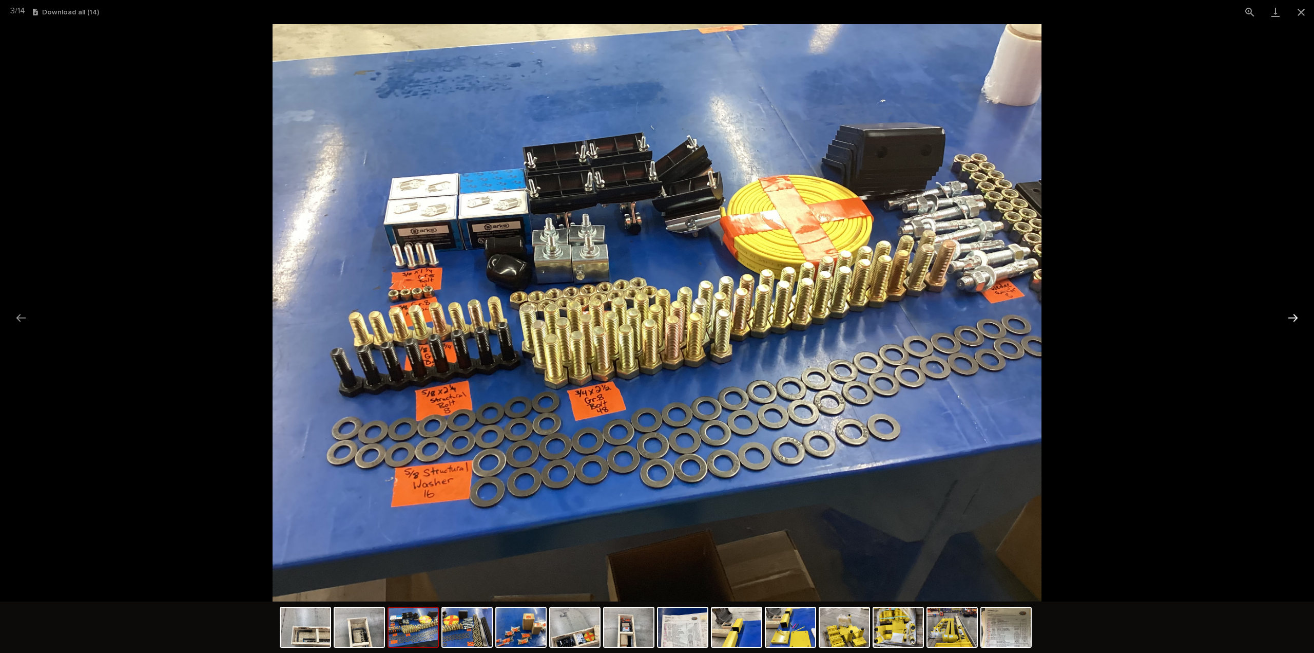
click at [1296, 316] on button "Next slide" at bounding box center [1294, 318] width 22 height 20
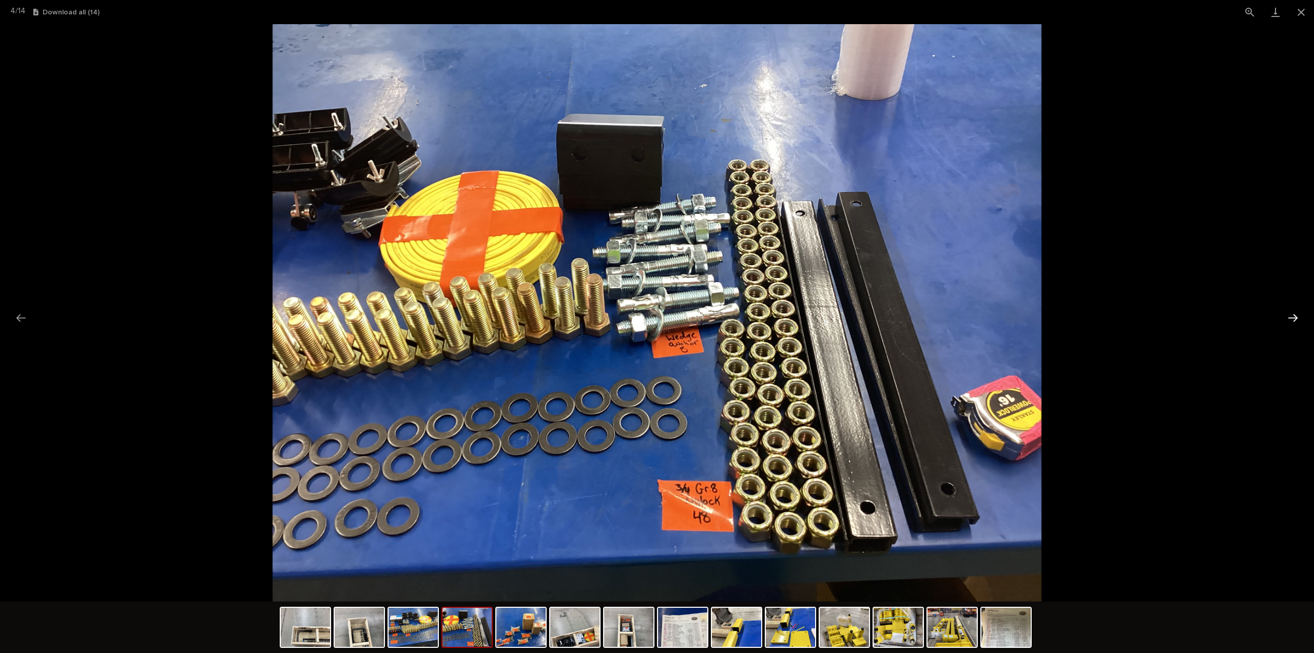
click at [1296, 316] on button "Next slide" at bounding box center [1294, 318] width 22 height 20
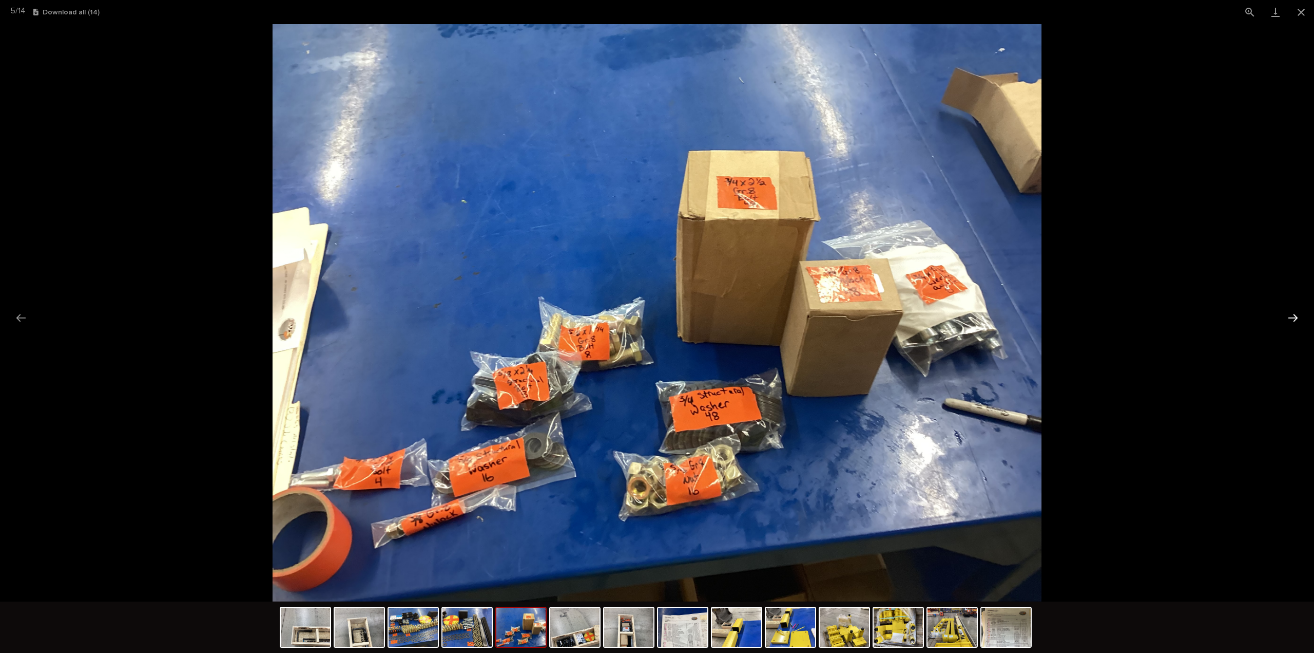
click at [1293, 320] on button "Next slide" at bounding box center [1294, 318] width 22 height 20
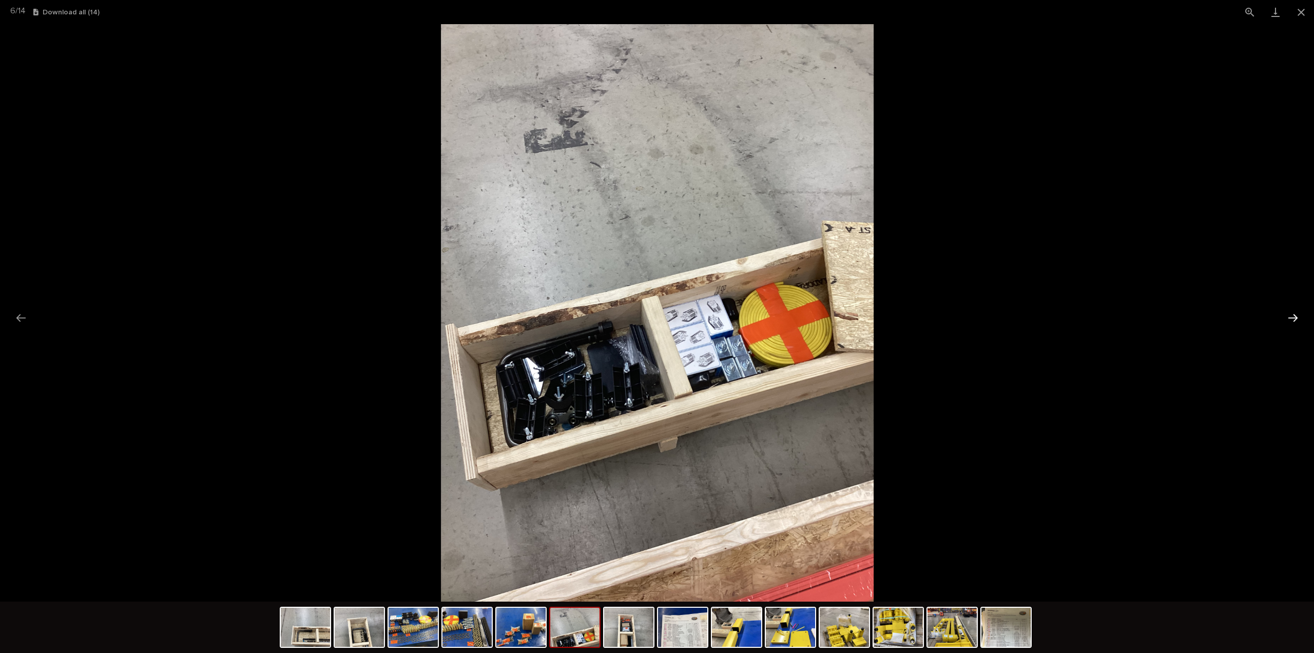
click at [1293, 320] on button "Next slide" at bounding box center [1294, 318] width 22 height 20
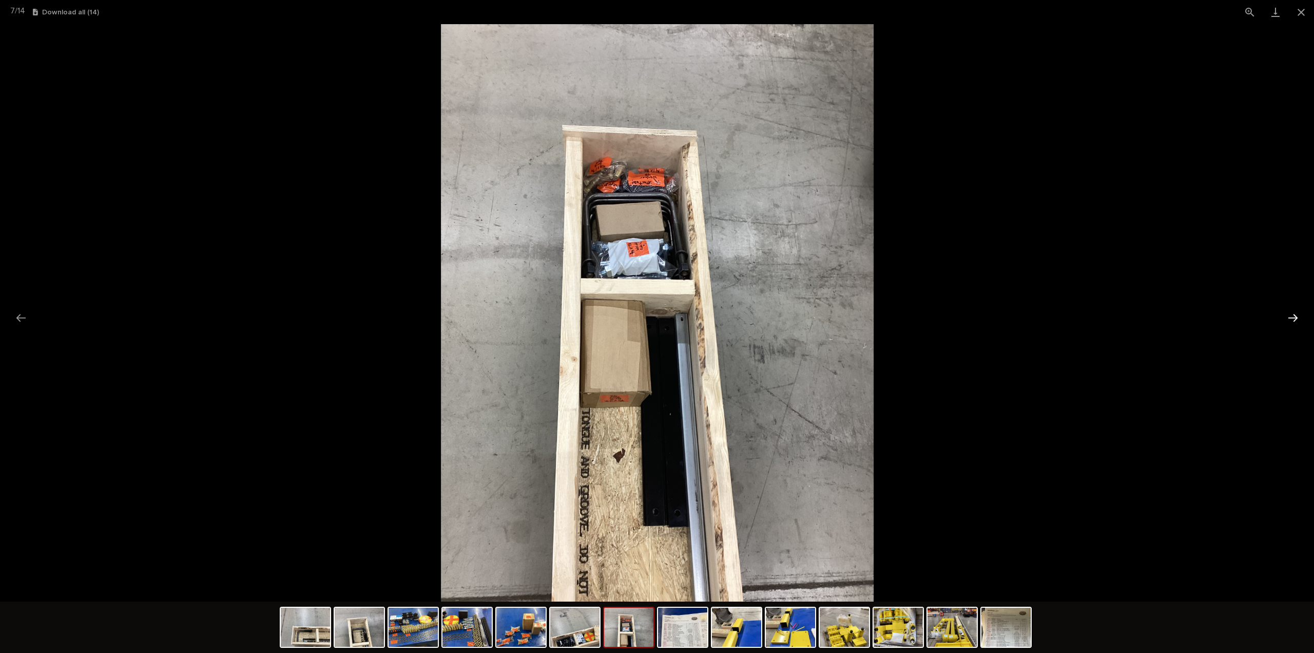
click at [1293, 320] on button "Next slide" at bounding box center [1294, 318] width 22 height 20
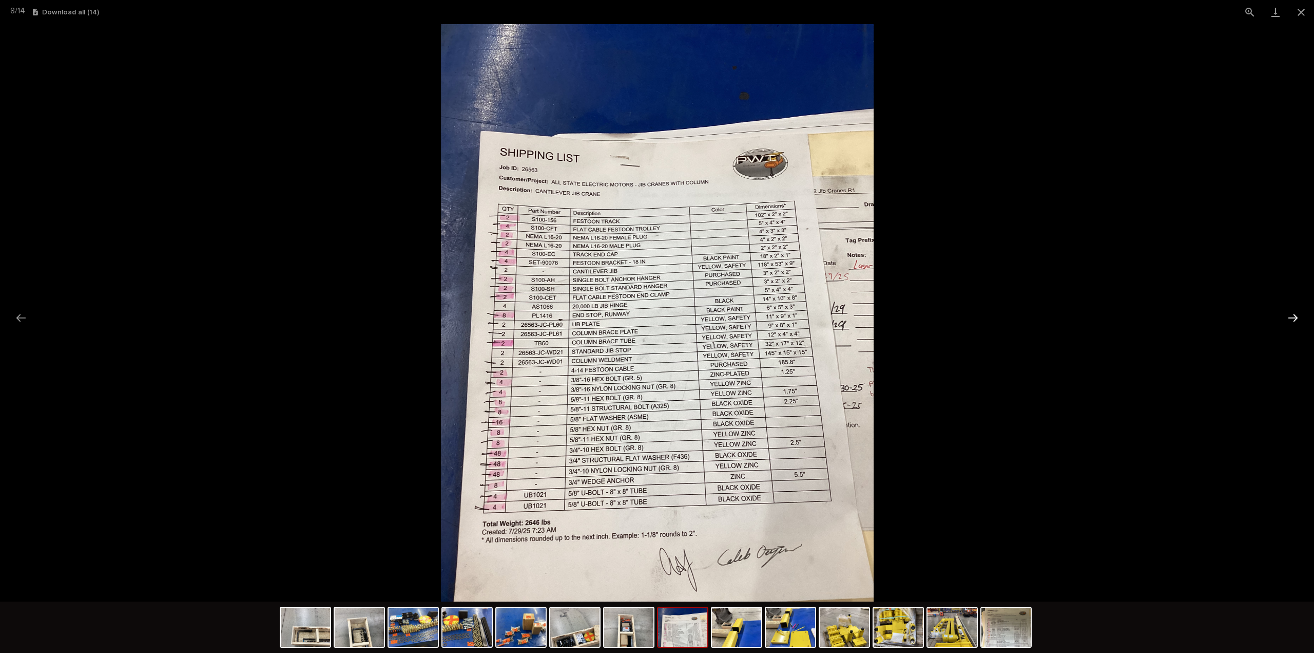
click at [1293, 320] on button "Next slide" at bounding box center [1294, 318] width 22 height 20
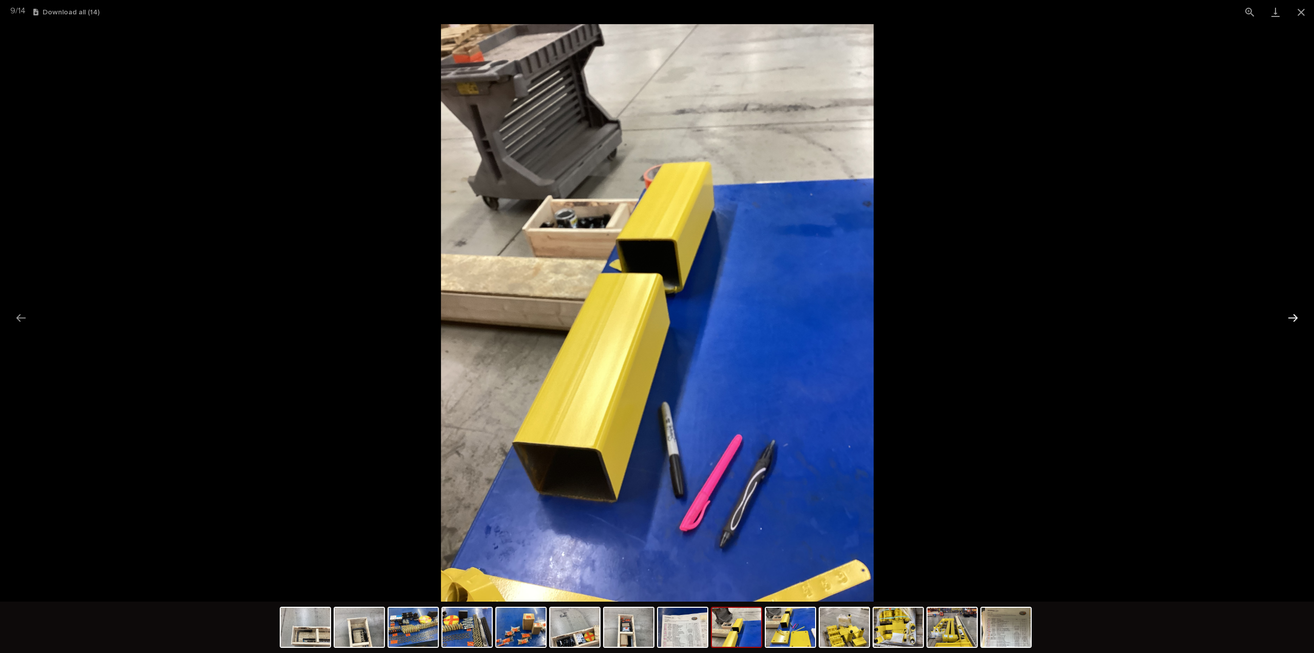
click at [1293, 320] on button "Next slide" at bounding box center [1294, 318] width 22 height 20
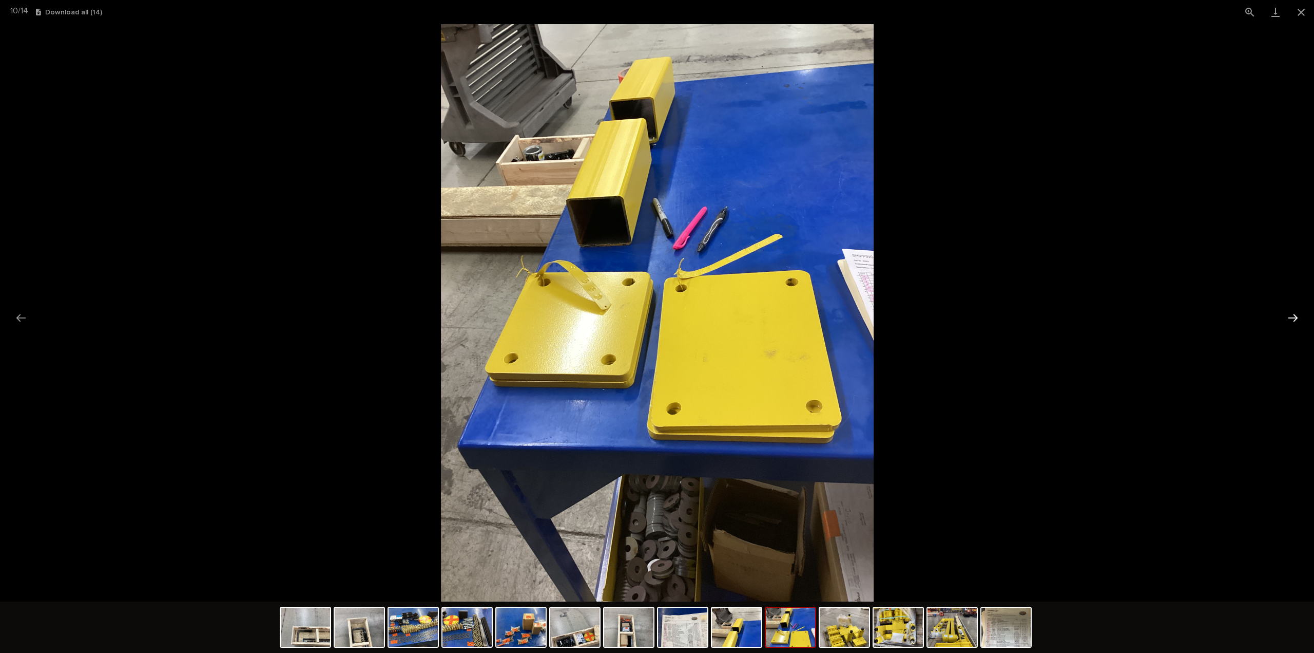
click at [1293, 320] on button "Next slide" at bounding box center [1294, 318] width 22 height 20
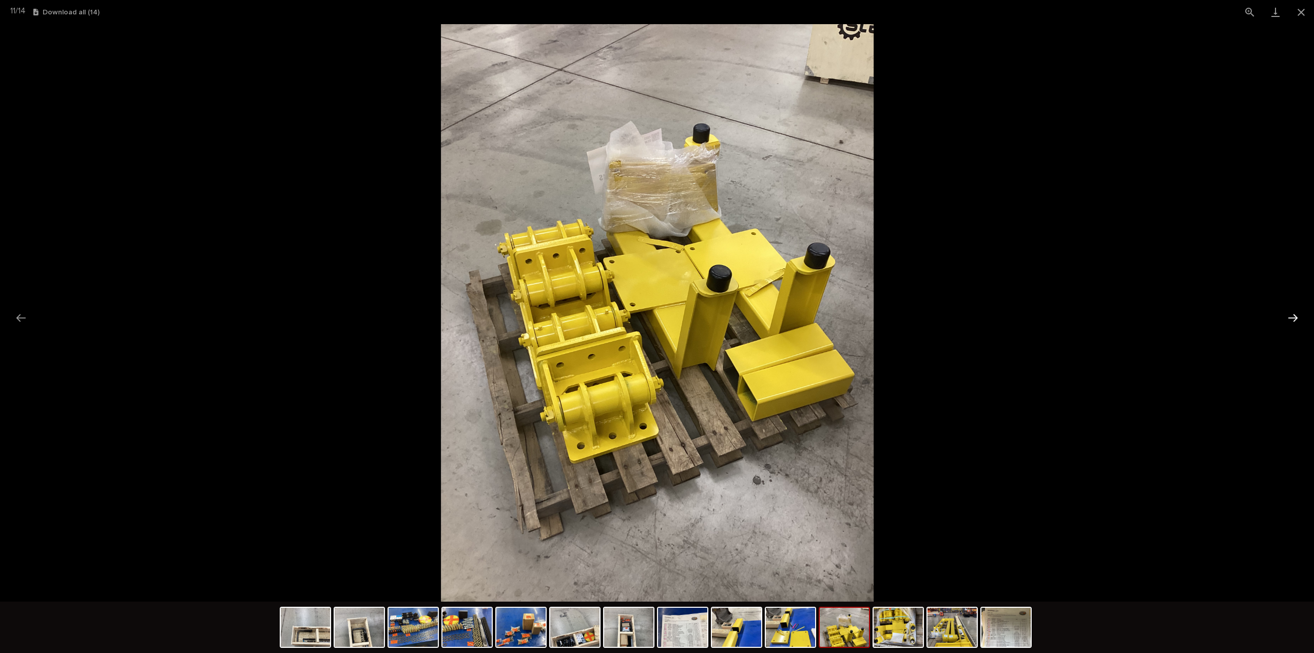
click at [1293, 320] on button "Next slide" at bounding box center [1294, 318] width 22 height 20
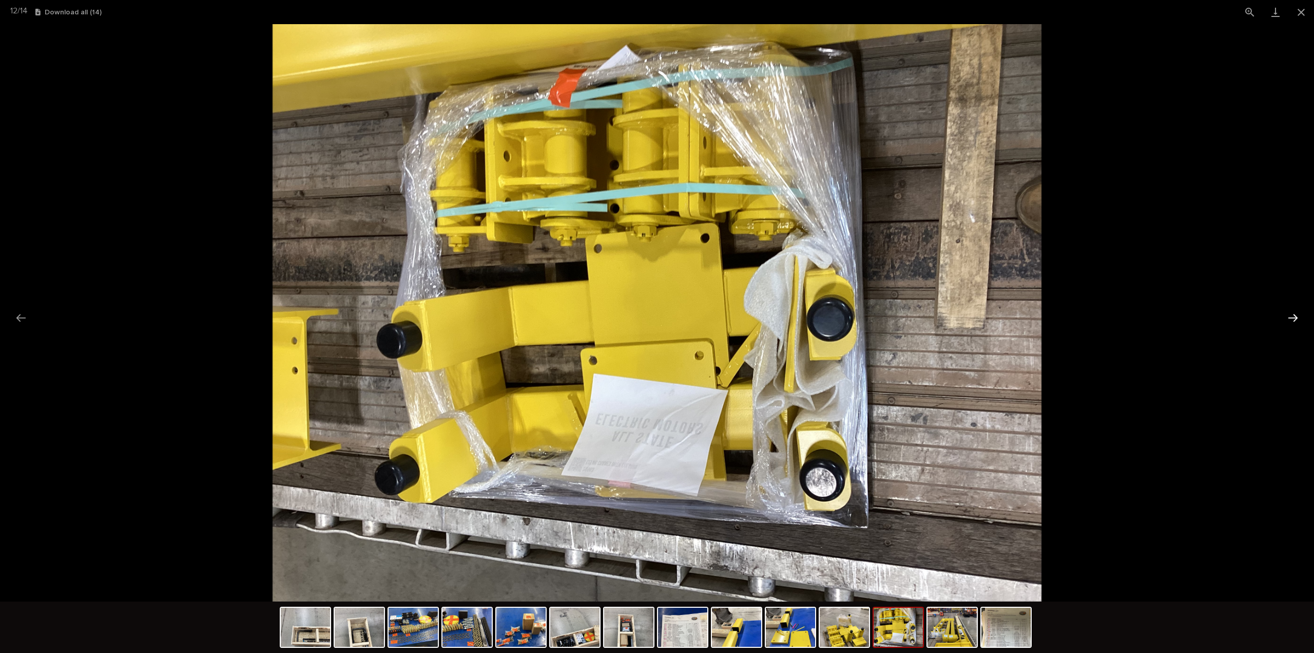
click at [1293, 320] on button "Next slide" at bounding box center [1294, 318] width 22 height 20
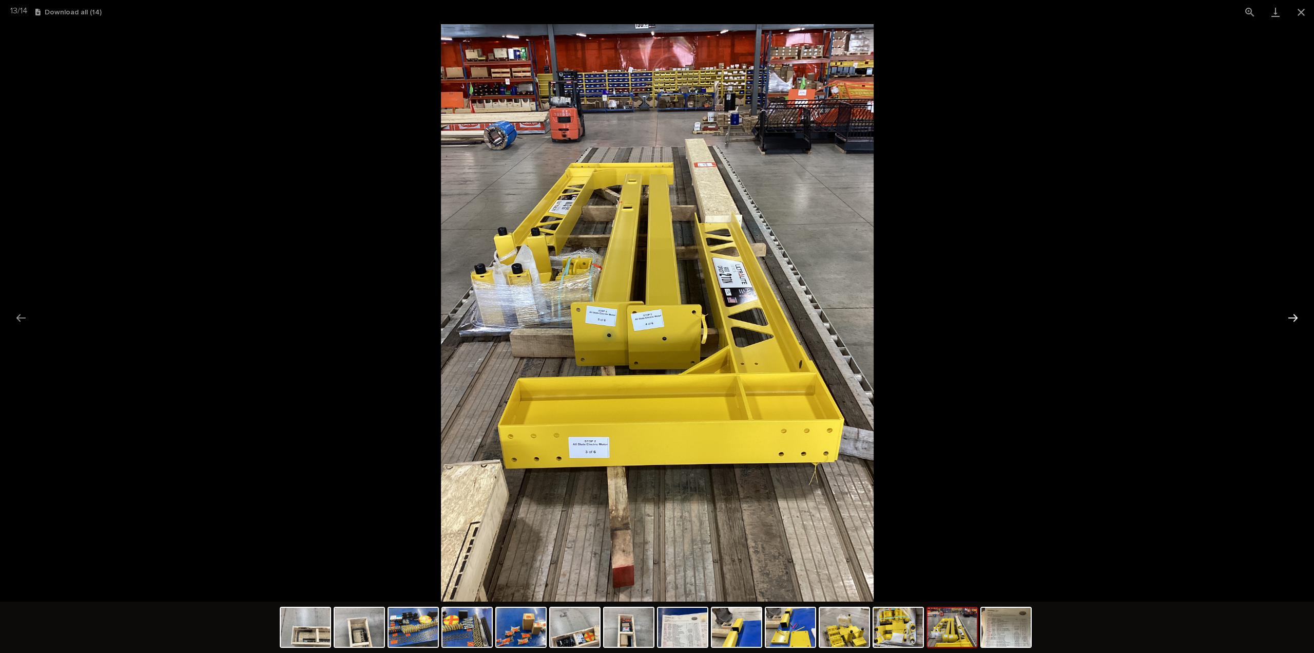
click at [1293, 320] on button "Next slide" at bounding box center [1294, 318] width 22 height 20
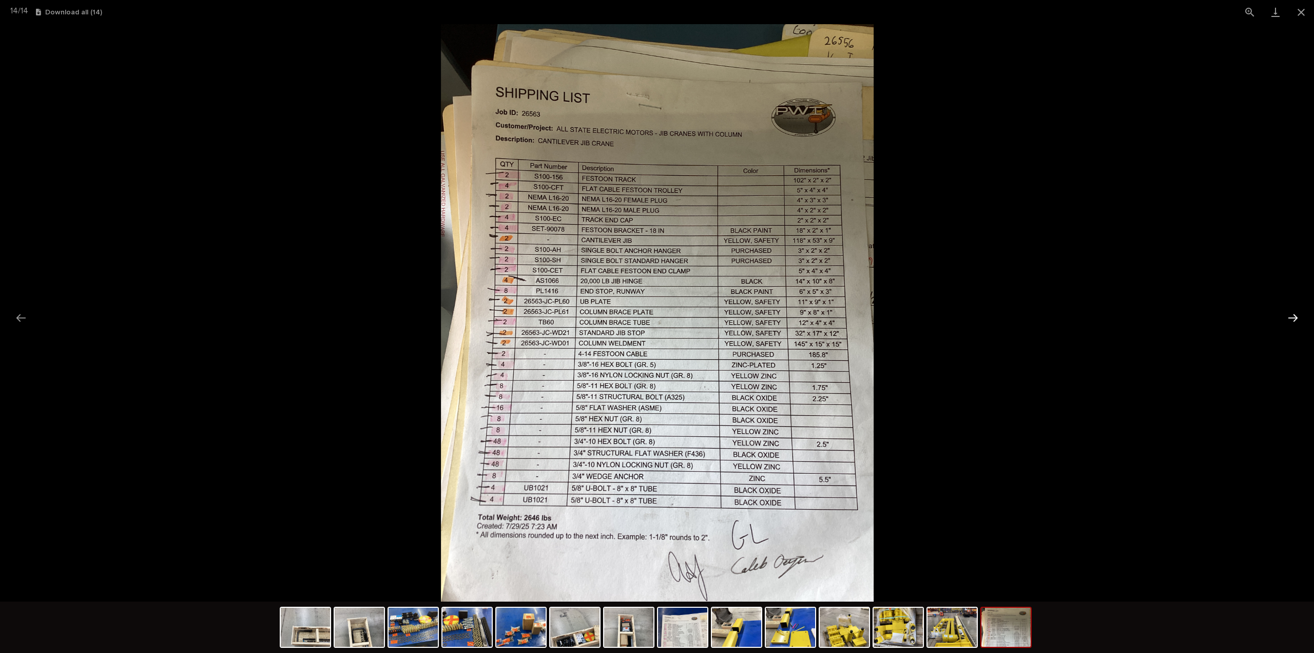
click at [1293, 320] on button "Next slide" at bounding box center [1294, 318] width 22 height 20
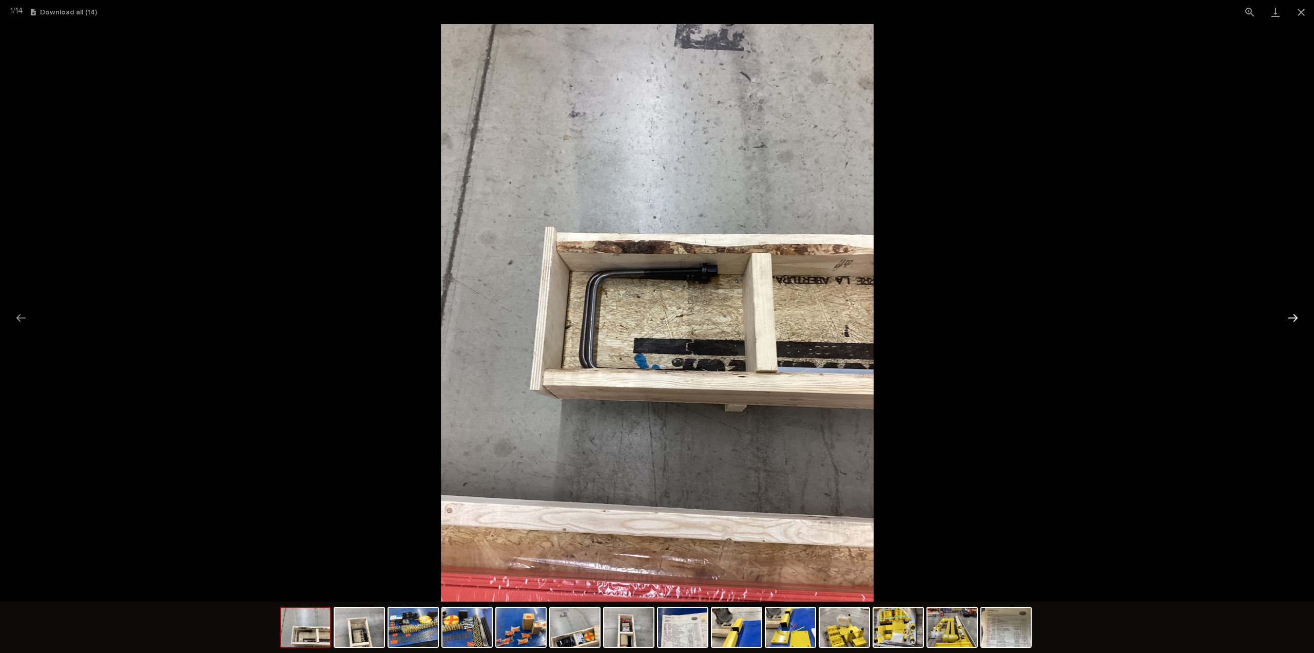
click at [1293, 320] on button "Next slide" at bounding box center [1294, 318] width 22 height 20
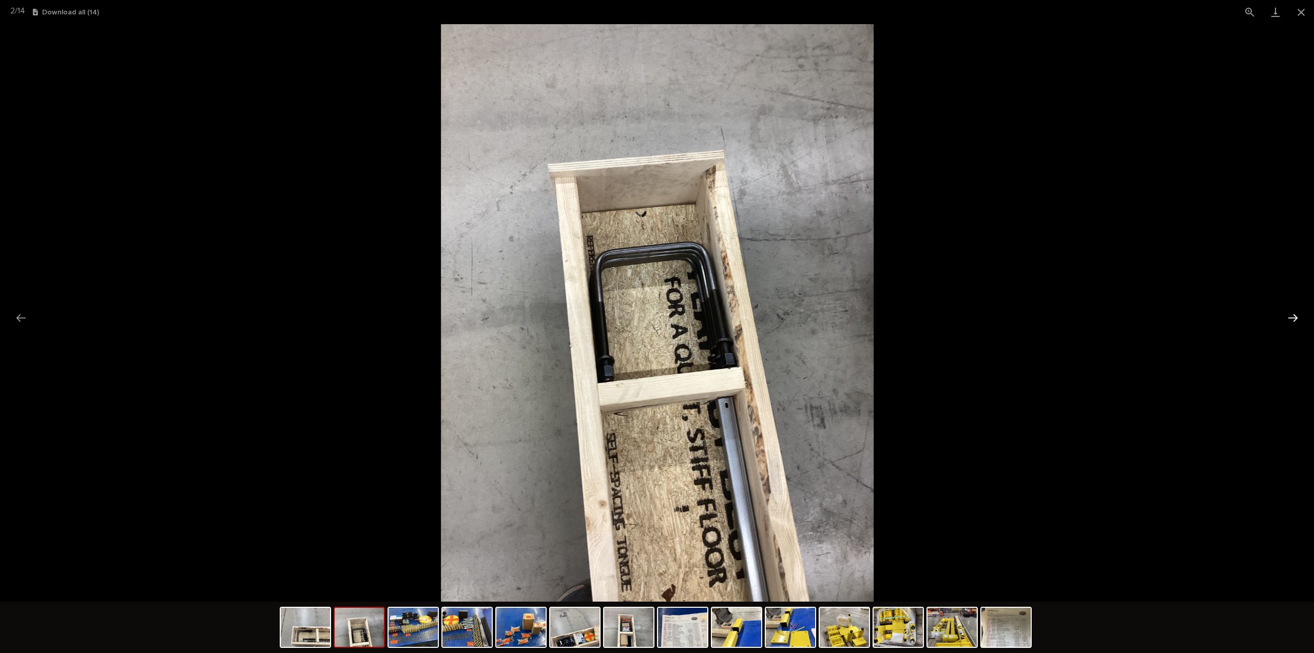
click at [1293, 320] on button "Next slide" at bounding box center [1294, 318] width 22 height 20
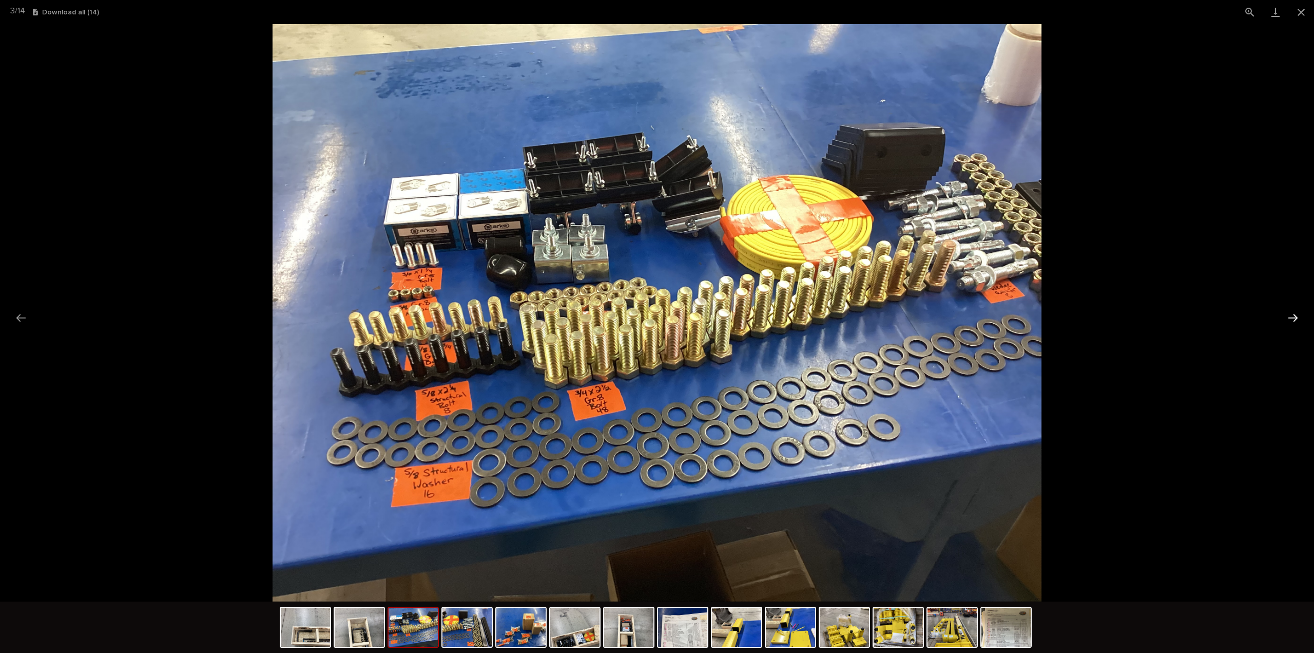
click at [1293, 320] on button "Next slide" at bounding box center [1294, 318] width 22 height 20
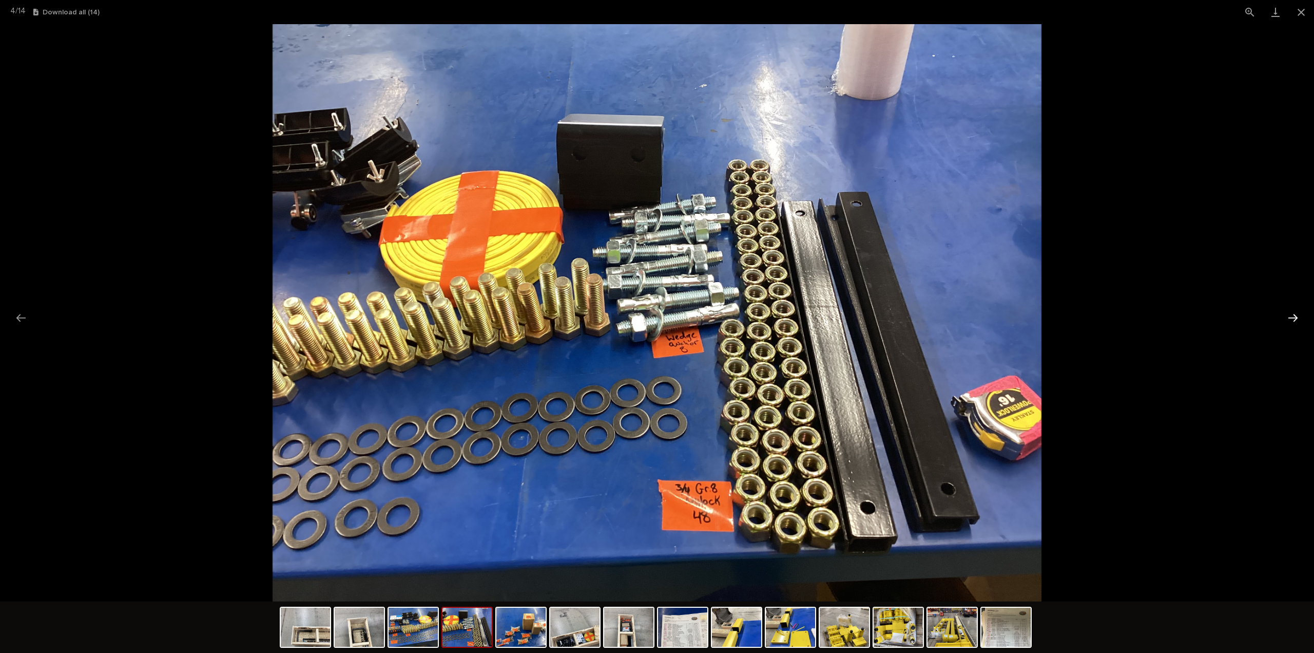
click at [1293, 320] on button "Next slide" at bounding box center [1294, 318] width 22 height 20
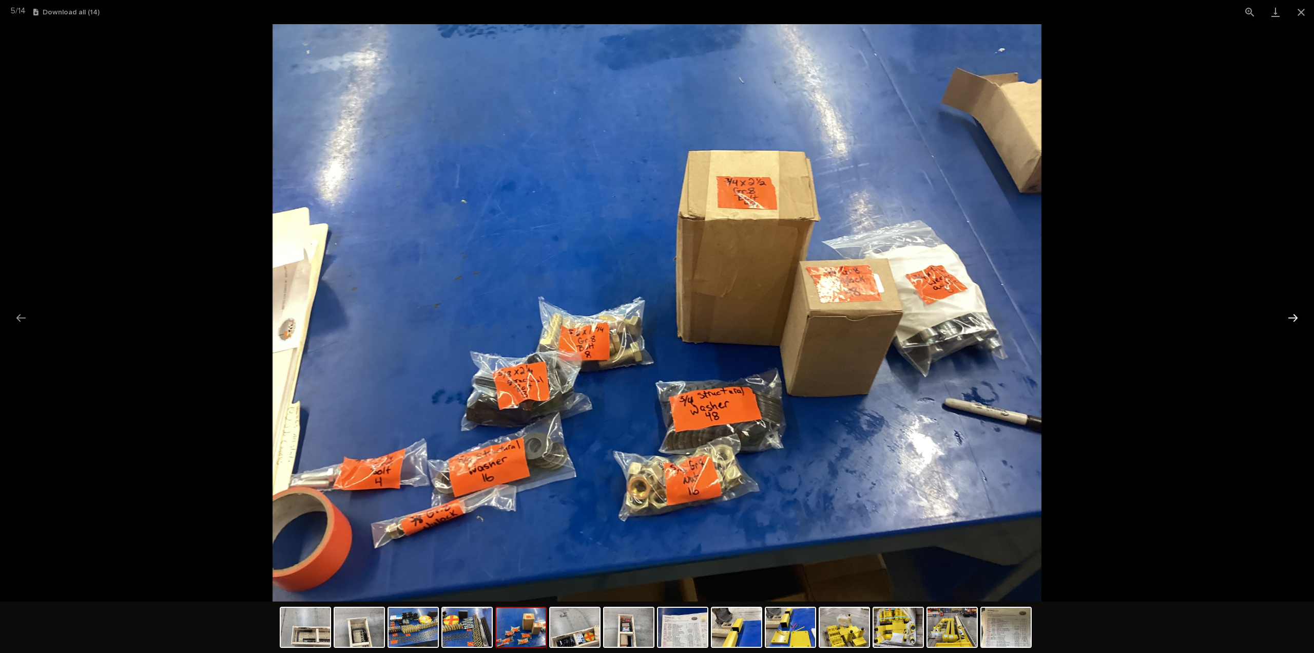
click at [1298, 315] on button "Next slide" at bounding box center [1294, 318] width 22 height 20
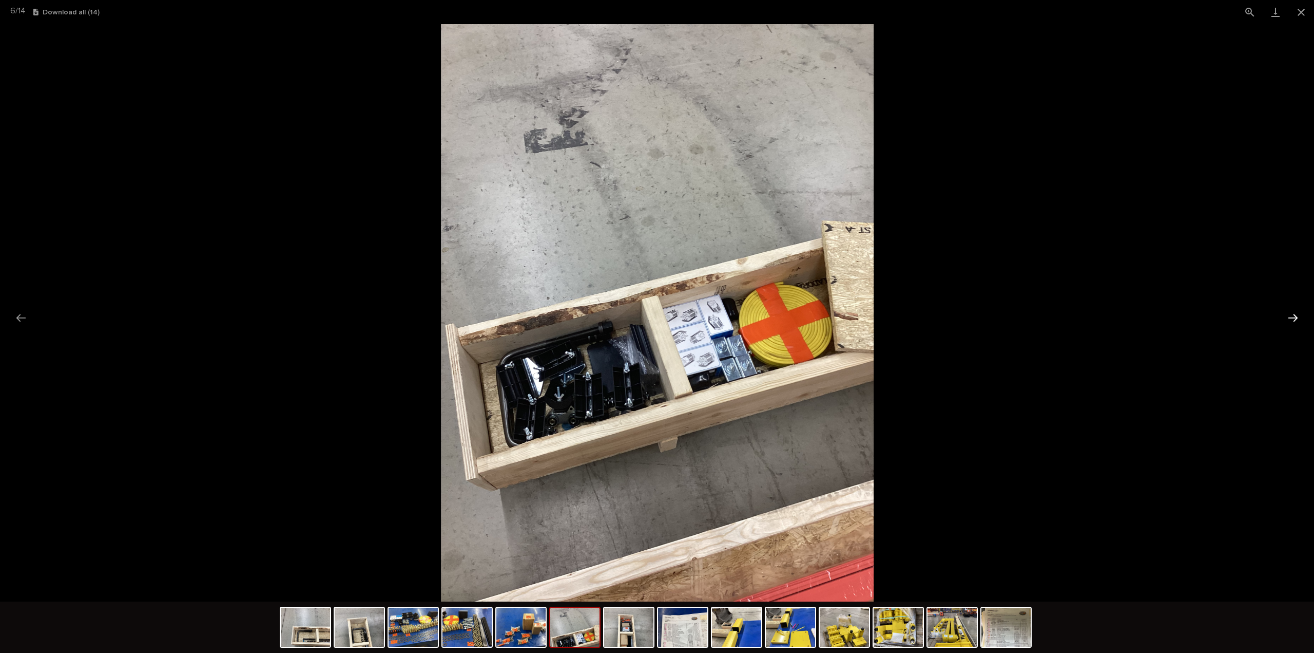
click at [1298, 316] on button "Next slide" at bounding box center [1294, 318] width 22 height 20
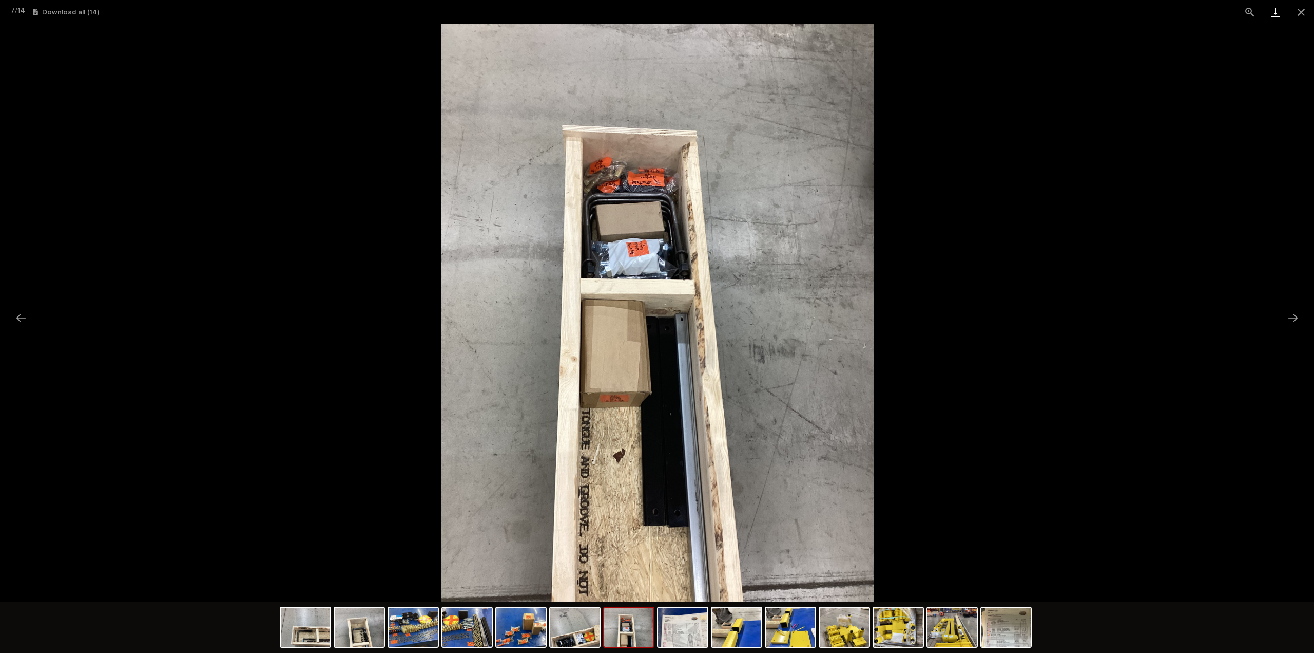
click at [1298, 11] on button "Close gallery" at bounding box center [1302, 12] width 26 height 24
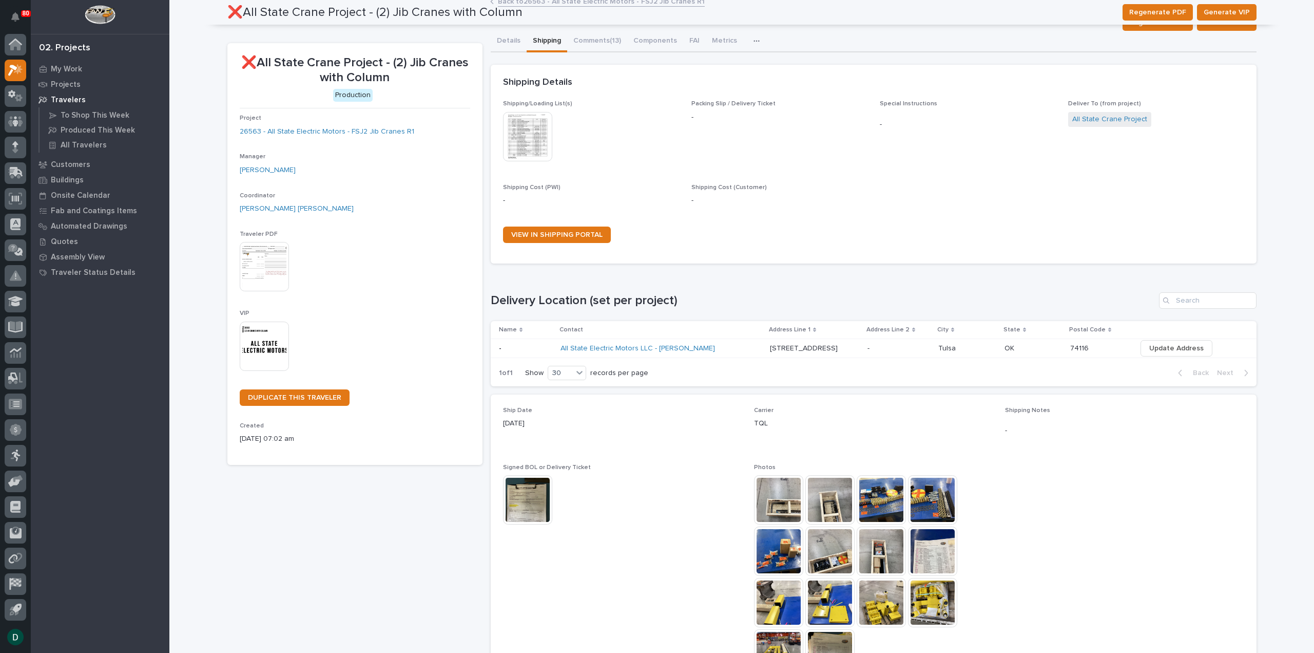
scroll to position [0, 0]
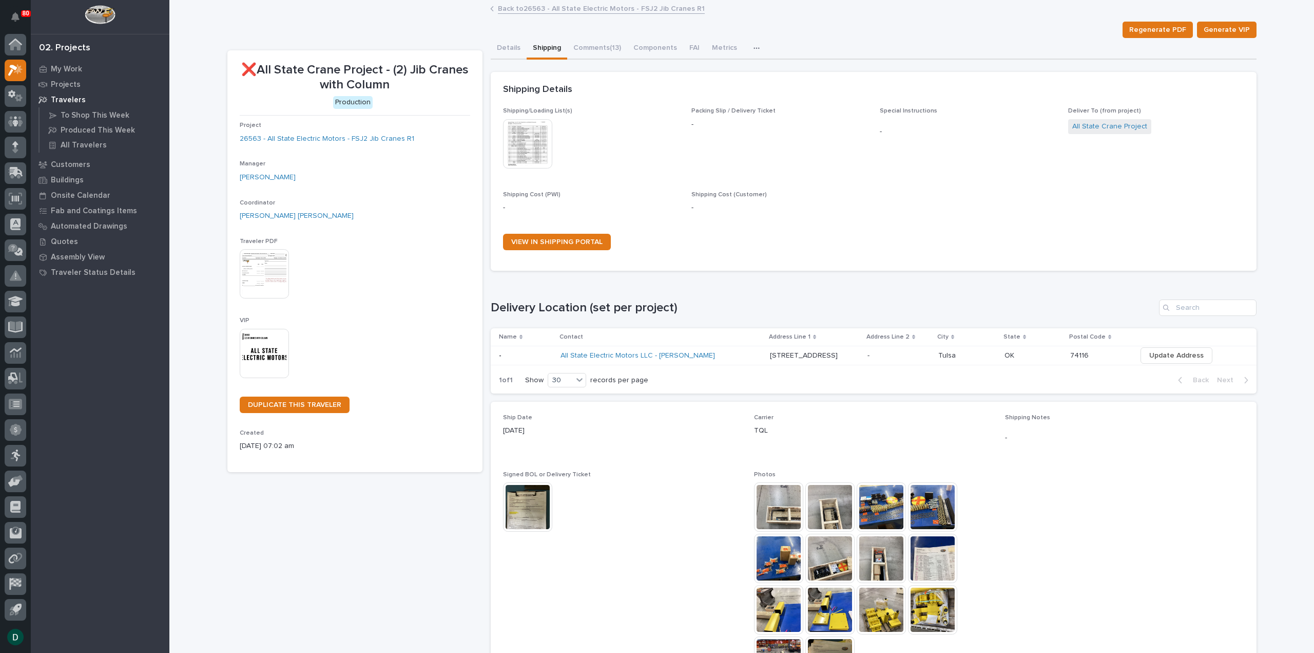
click at [559, 7] on link "Back to 26563 - All State Electric Motors - FSJ2 Jib Cranes R1" at bounding box center [601, 8] width 207 height 12
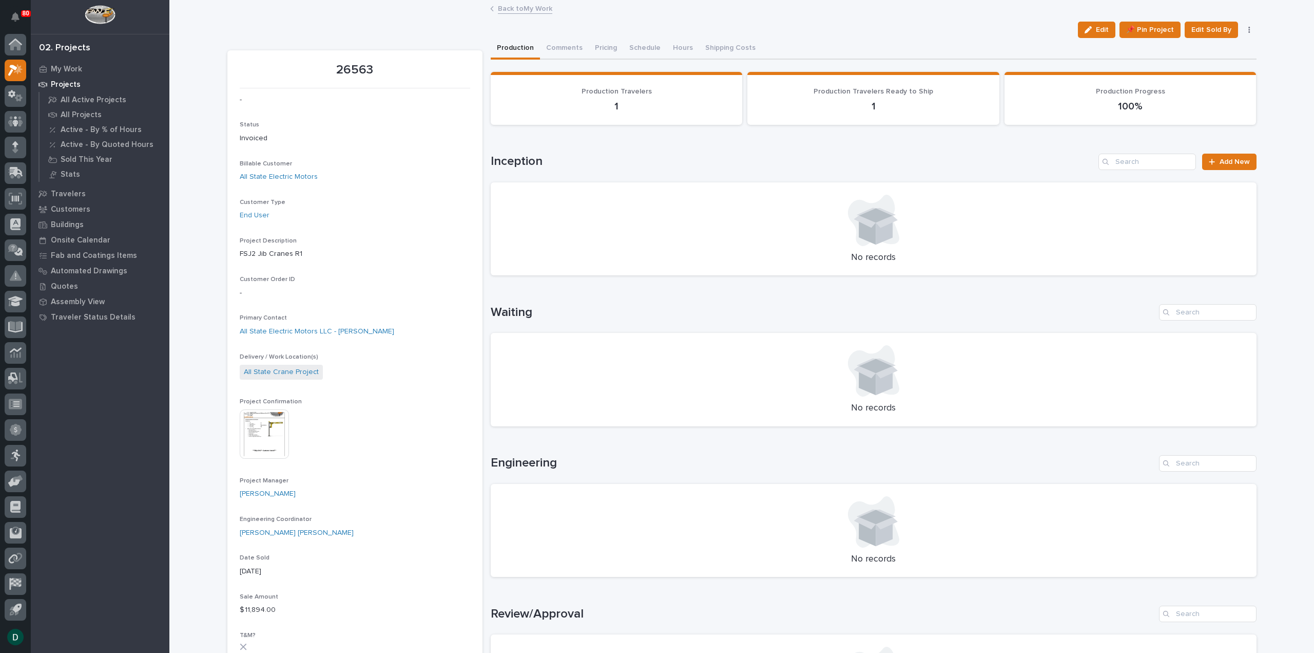
click at [508, 6] on link "Back to My Work" at bounding box center [525, 8] width 54 height 12
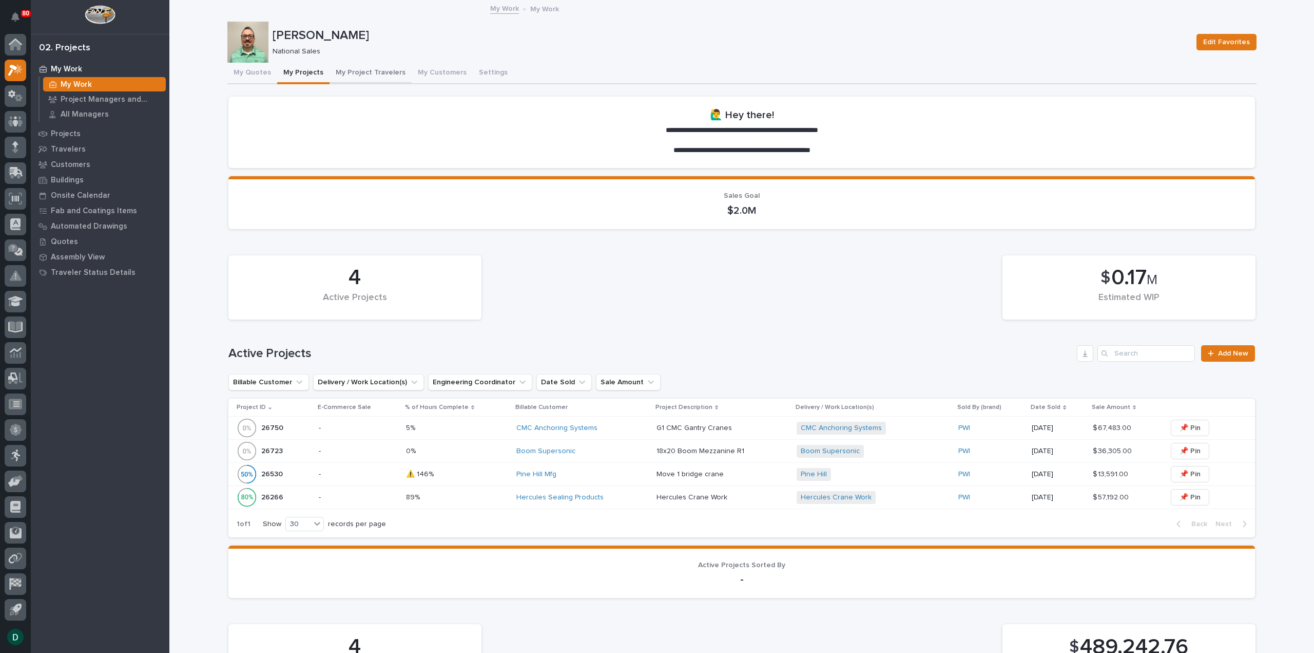
click at [374, 67] on button "My Project Travelers" at bounding box center [371, 74] width 82 height 22
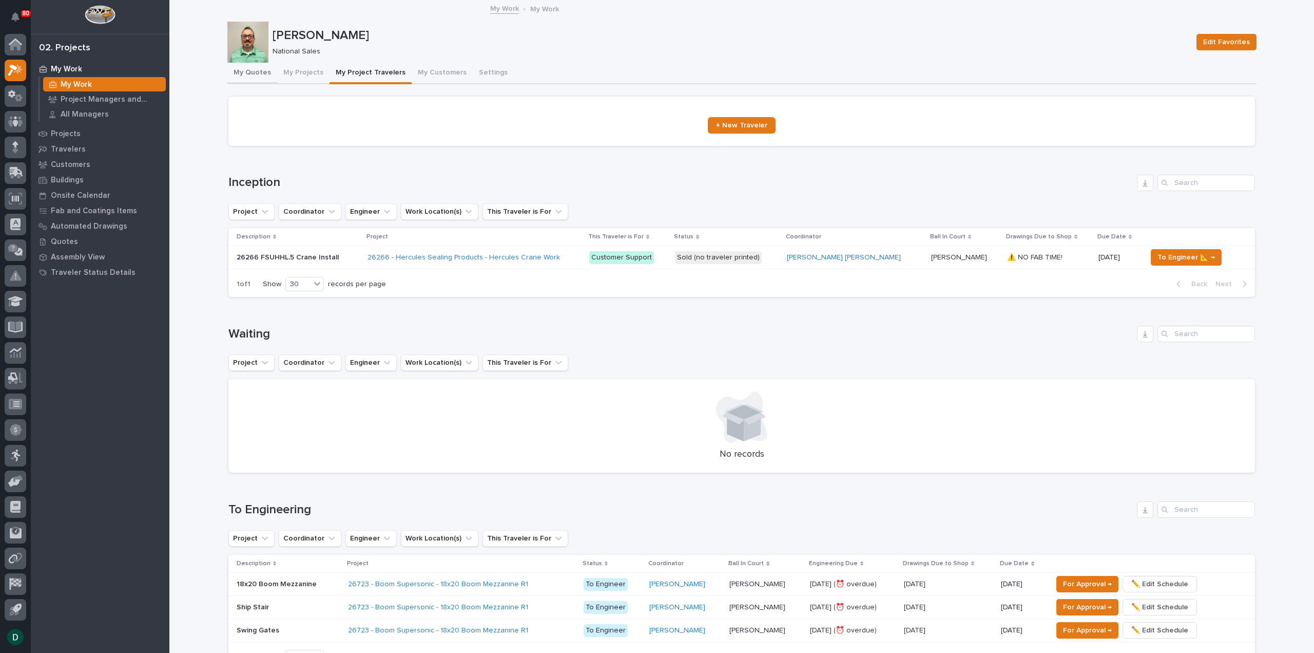
click at [255, 70] on button "My Quotes" at bounding box center [252, 74] width 50 height 22
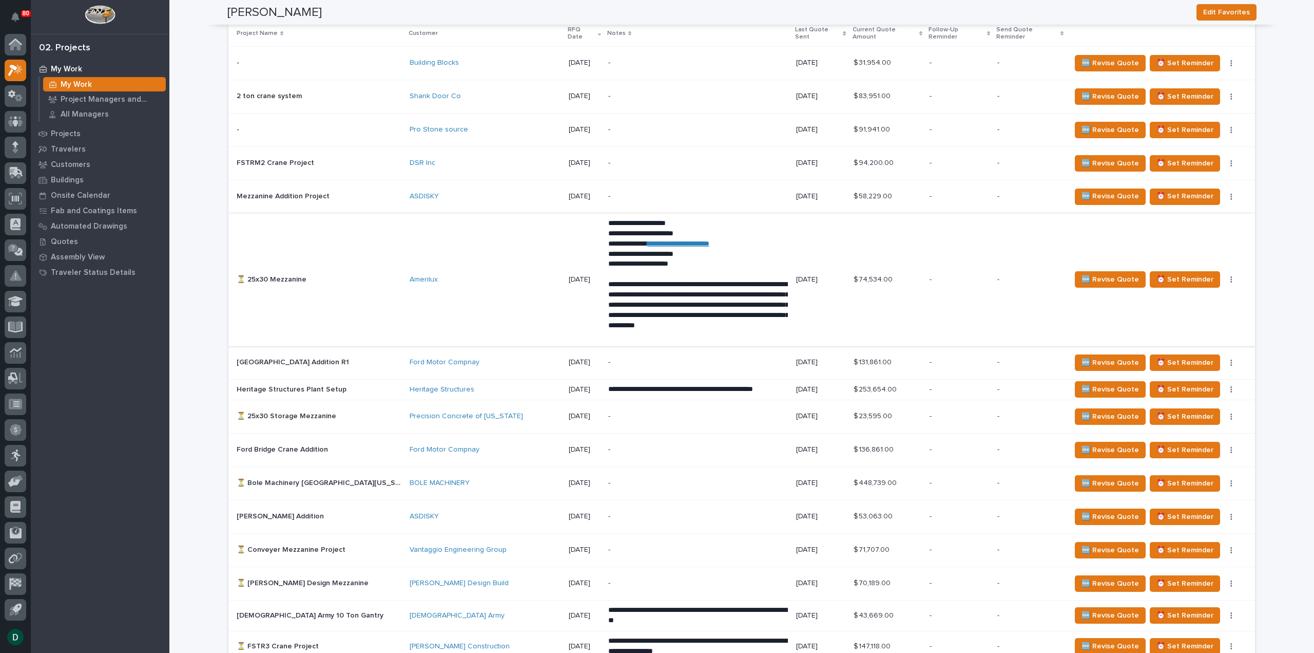
scroll to position [1027, 0]
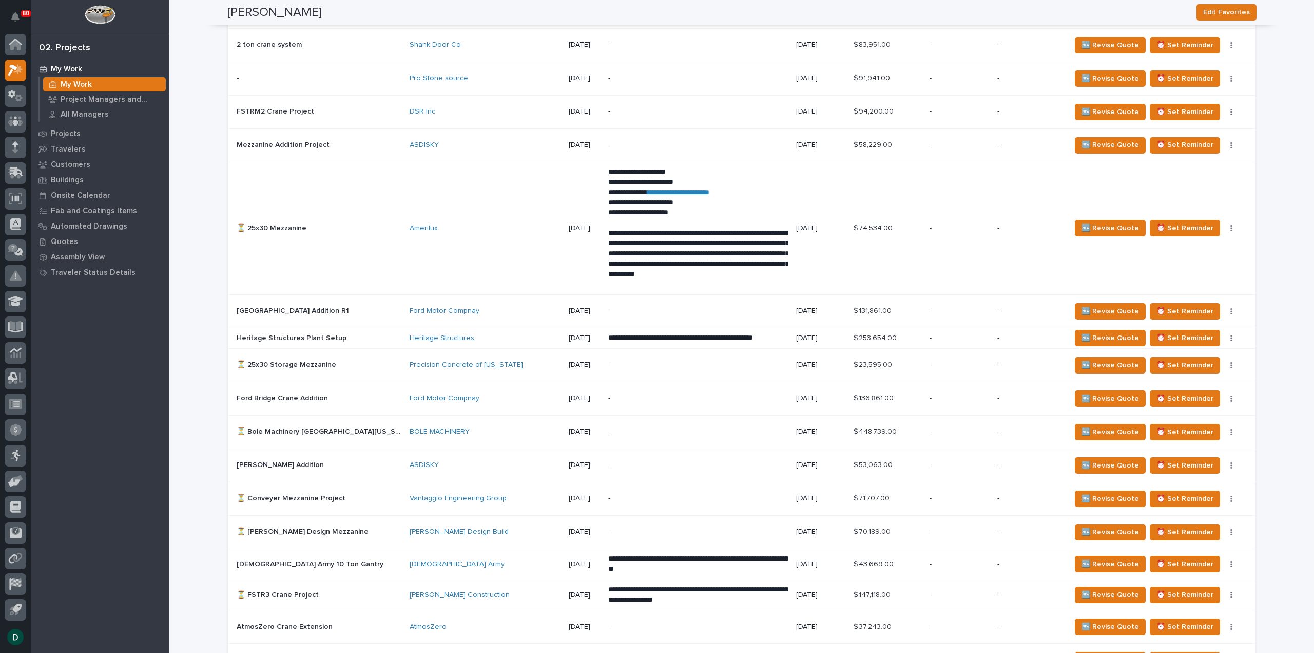
click at [624, 427] on div "-" at bounding box center [698, 431] width 180 height 23
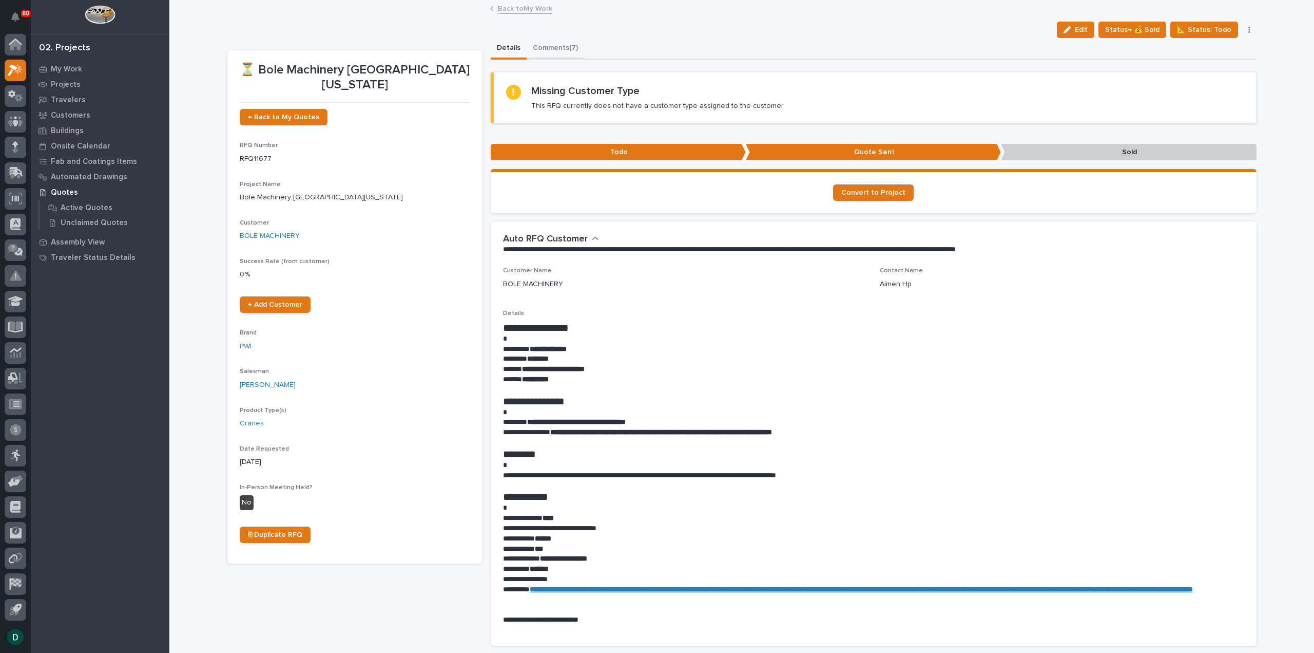
click at [564, 45] on button "Comments (7)" at bounding box center [556, 49] width 58 height 22
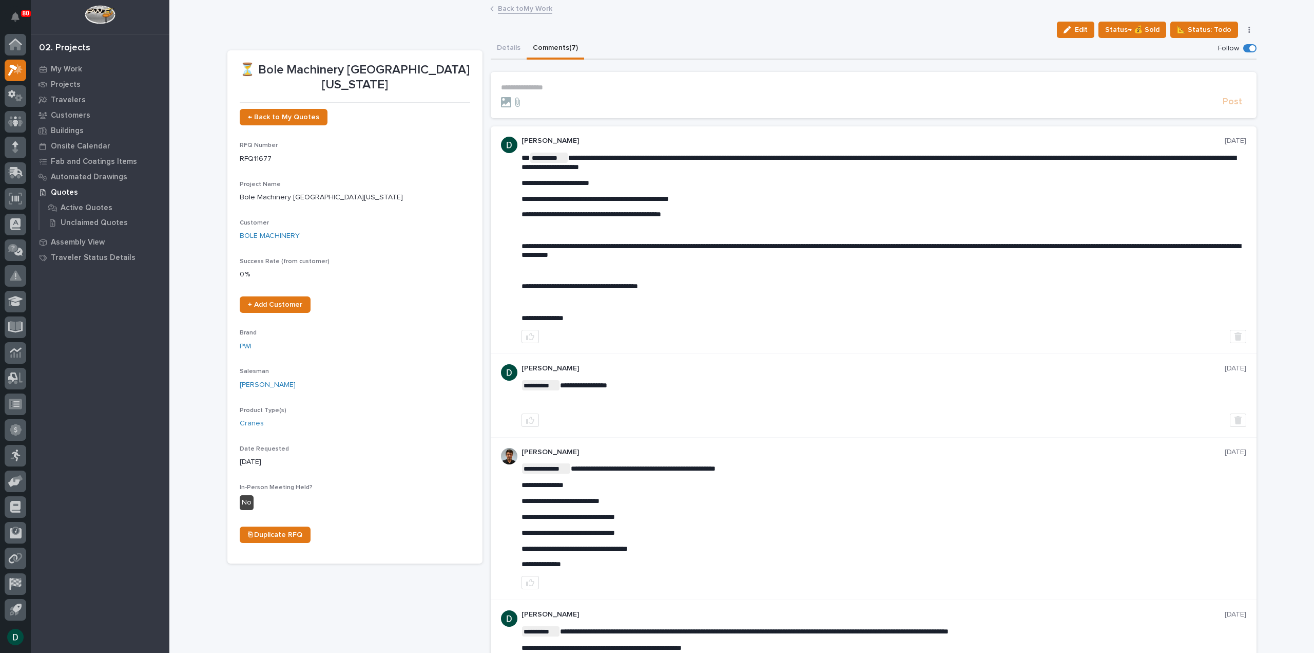
click at [609, 85] on p "**********" at bounding box center [874, 87] width 746 height 9
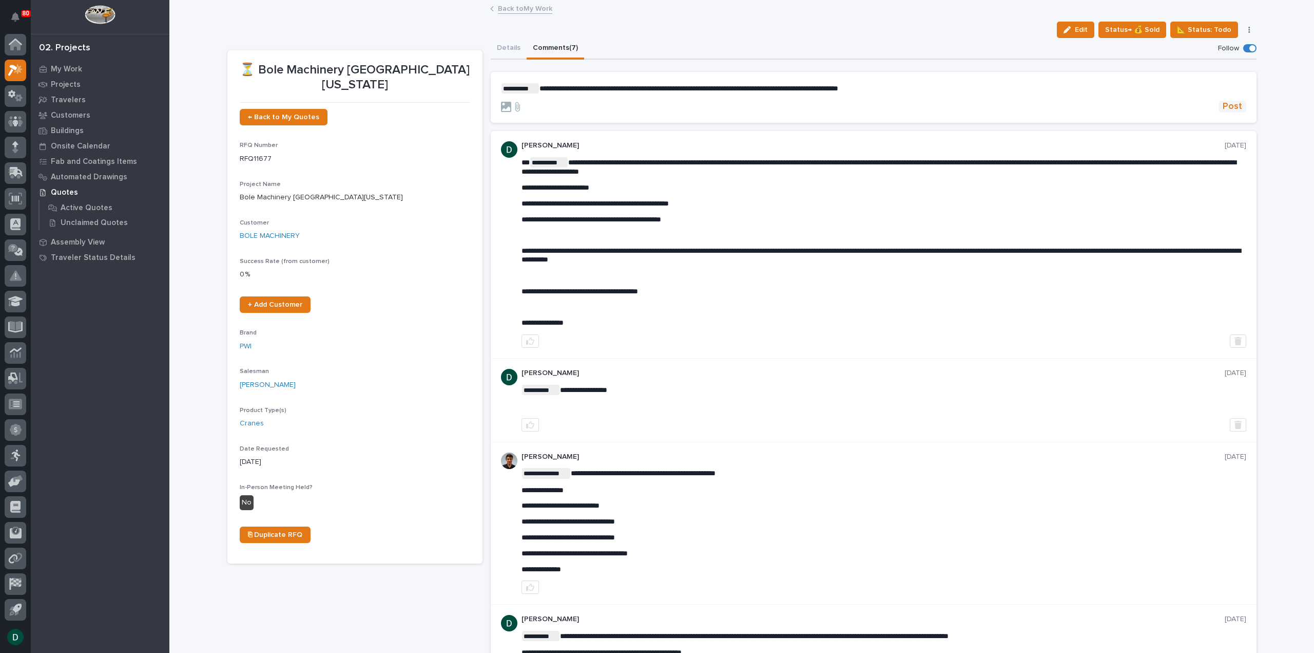
click at [1229, 107] on span "Post" at bounding box center [1233, 107] width 20 height 12
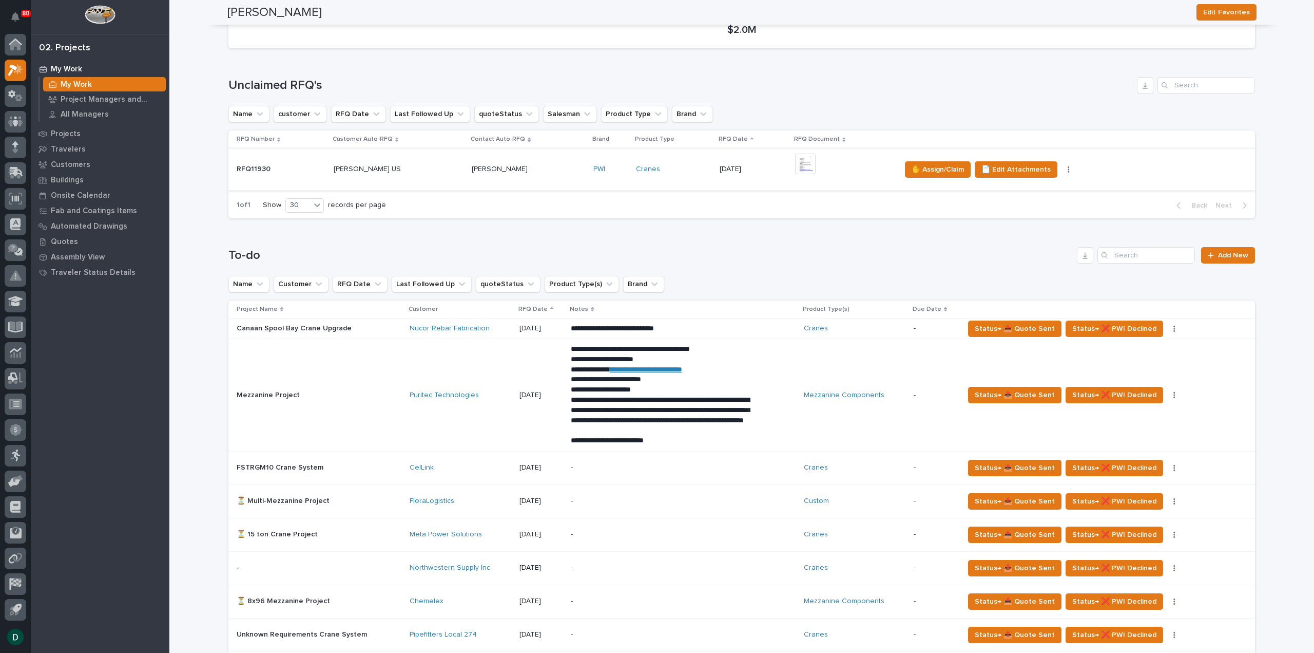
scroll to position [149, 0]
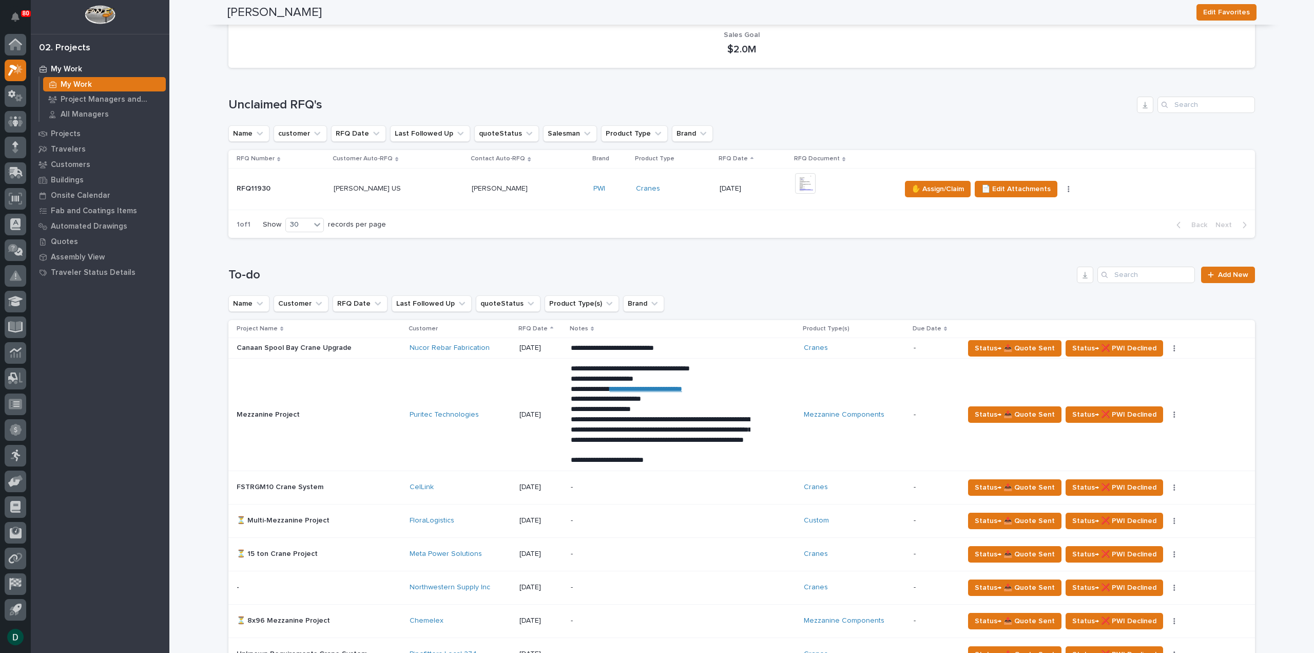
click at [382, 193] on p at bounding box center [399, 188] width 130 height 9
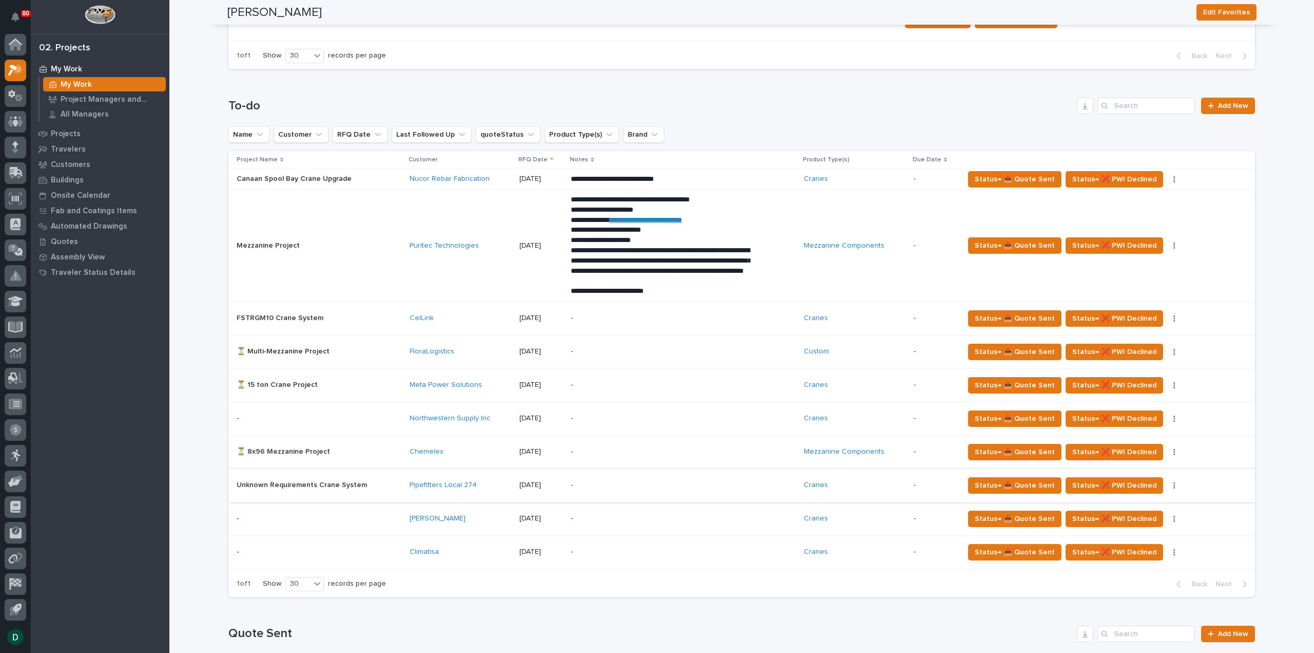
scroll to position [154, 0]
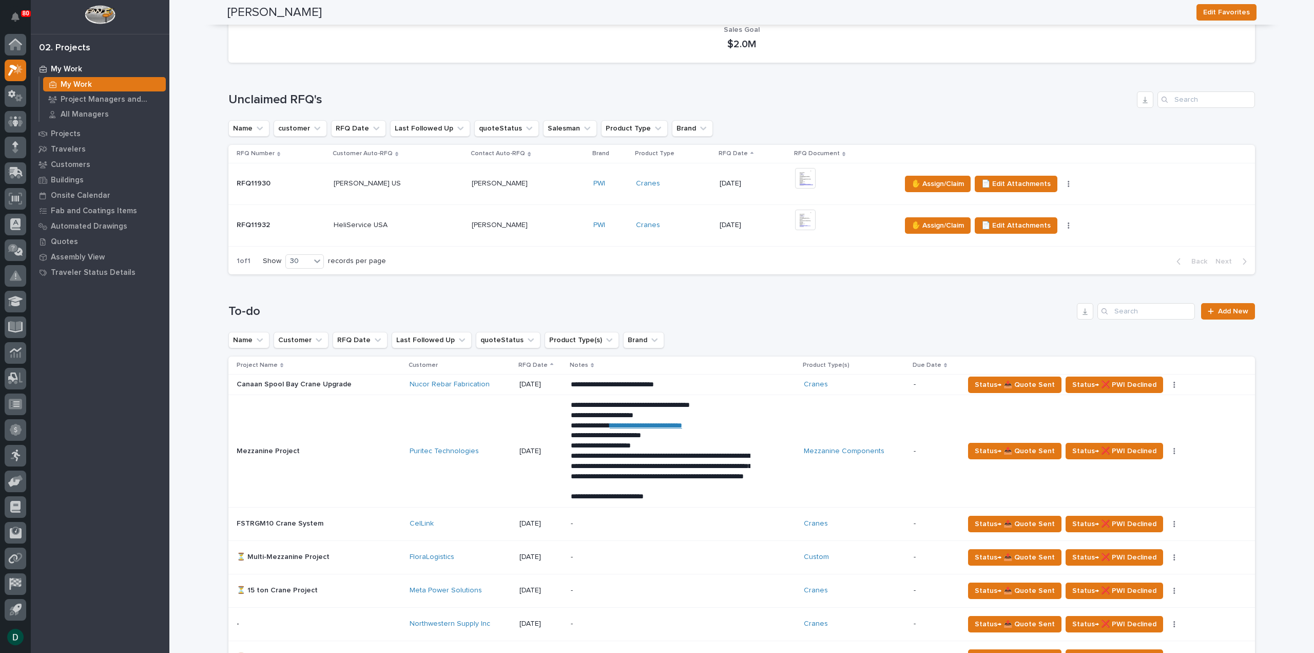
click at [415, 221] on p at bounding box center [399, 225] width 130 height 9
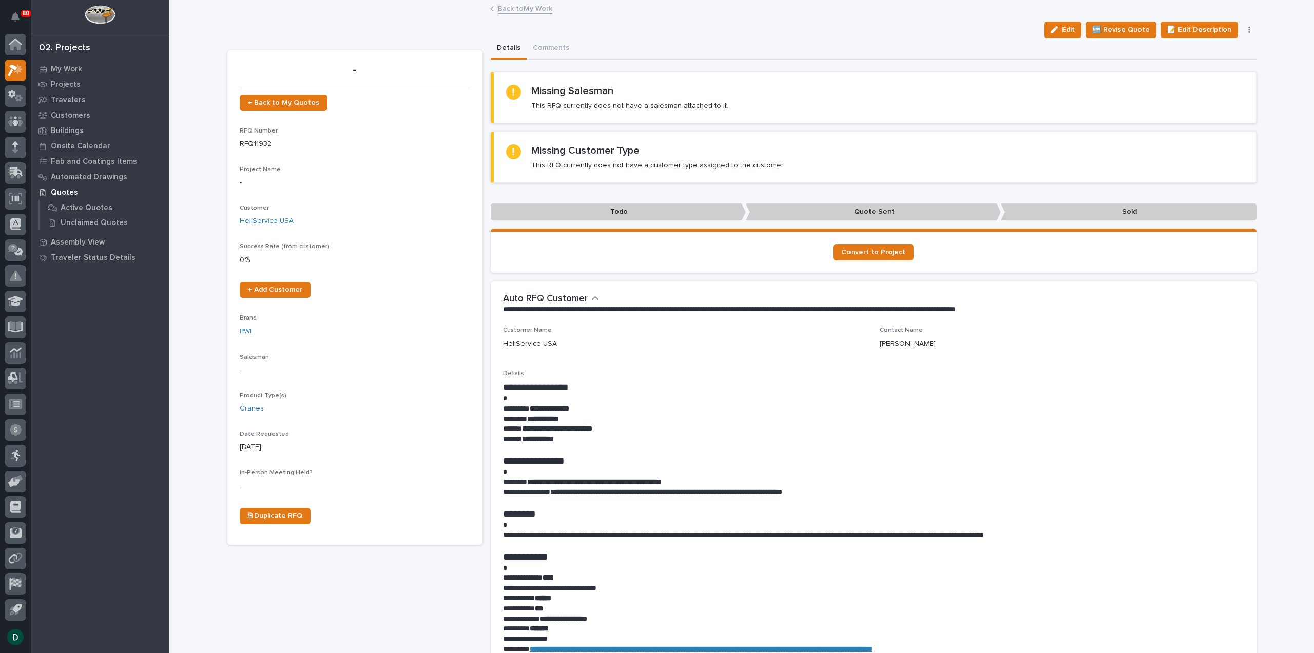
click at [646, 418] on p "**********" at bounding box center [873, 419] width 741 height 10
click at [689, 379] on div "**********" at bounding box center [873, 526] width 741 height 313
click at [530, 7] on link "Back to My Work" at bounding box center [525, 8] width 54 height 12
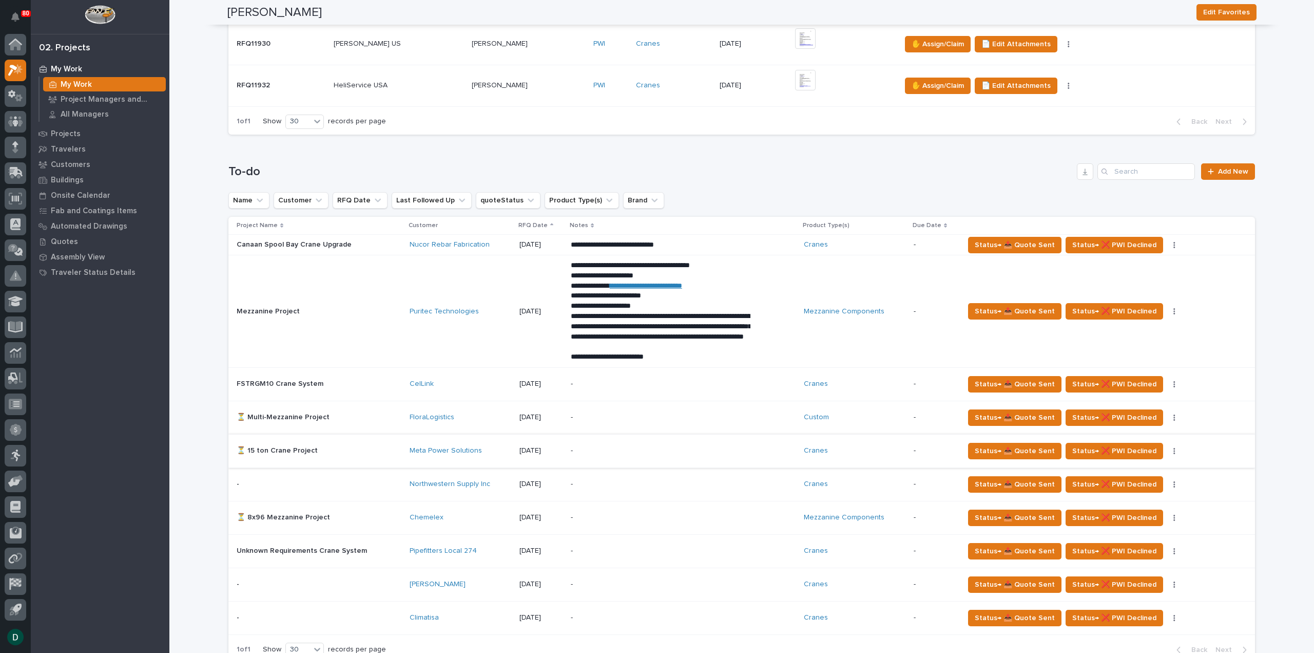
scroll to position [308, 0]
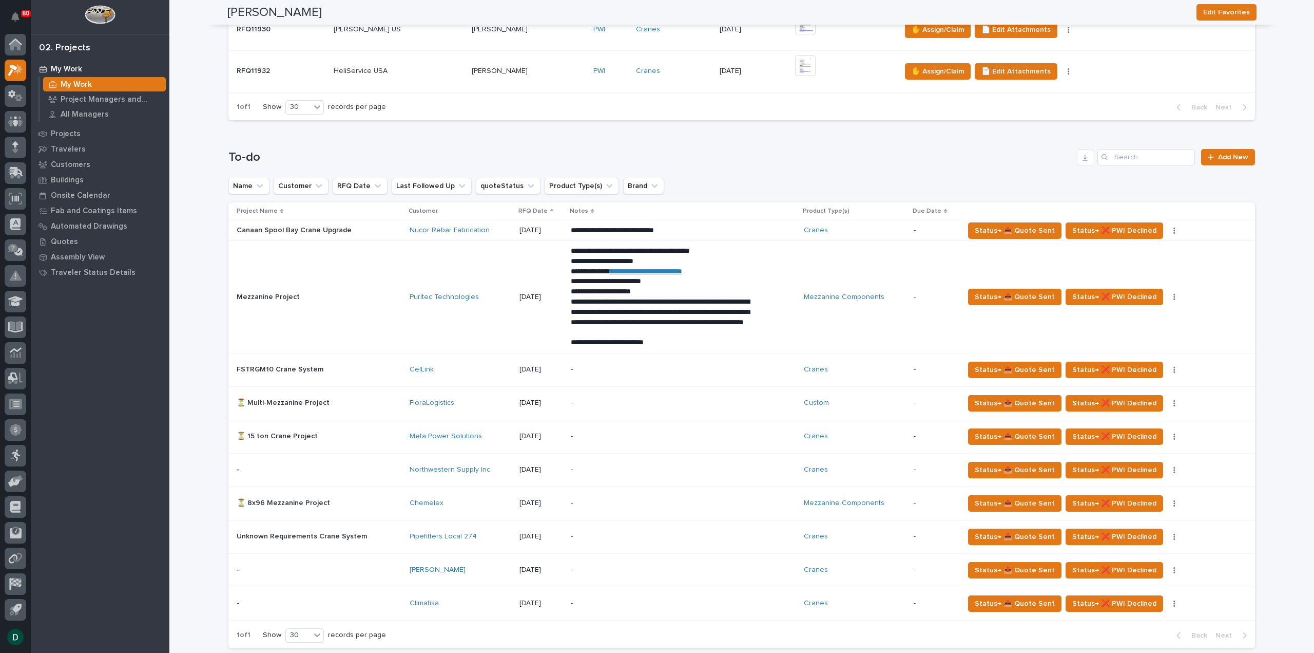
click at [386, 468] on p at bounding box center [319, 469] width 165 height 9
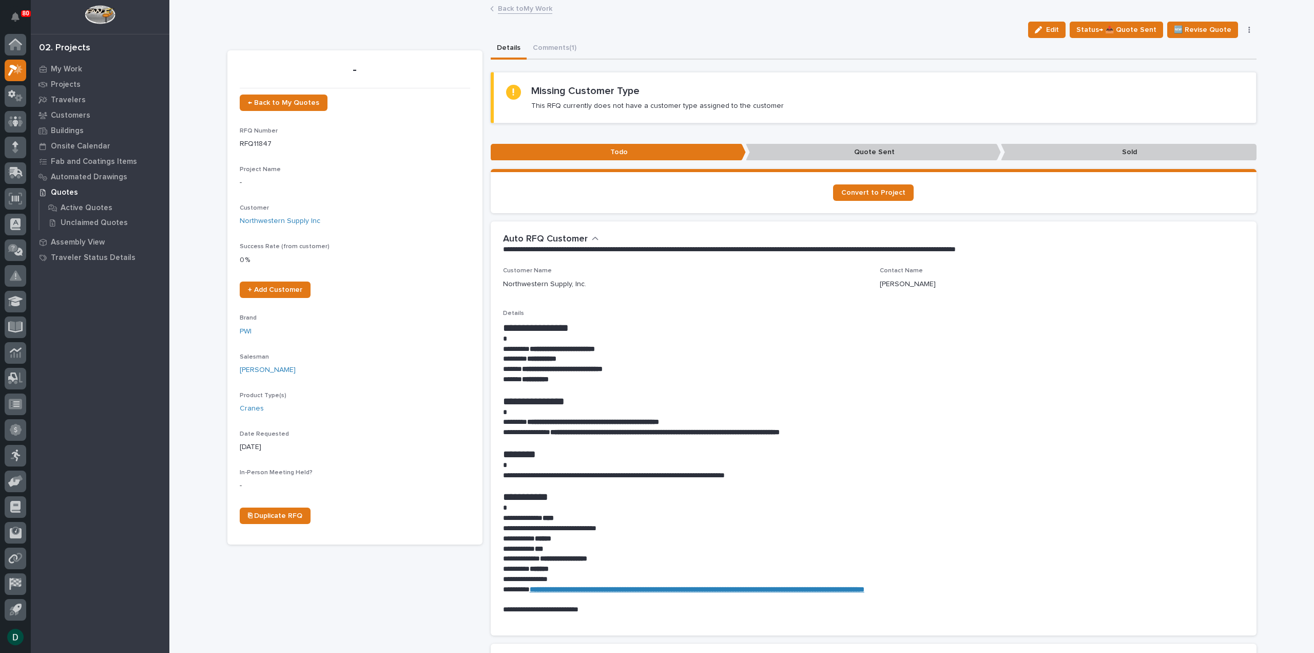
click at [780, 477] on p "**********" at bounding box center [873, 475] width 741 height 10
click at [539, 9] on link "Back to My Work" at bounding box center [525, 8] width 54 height 12
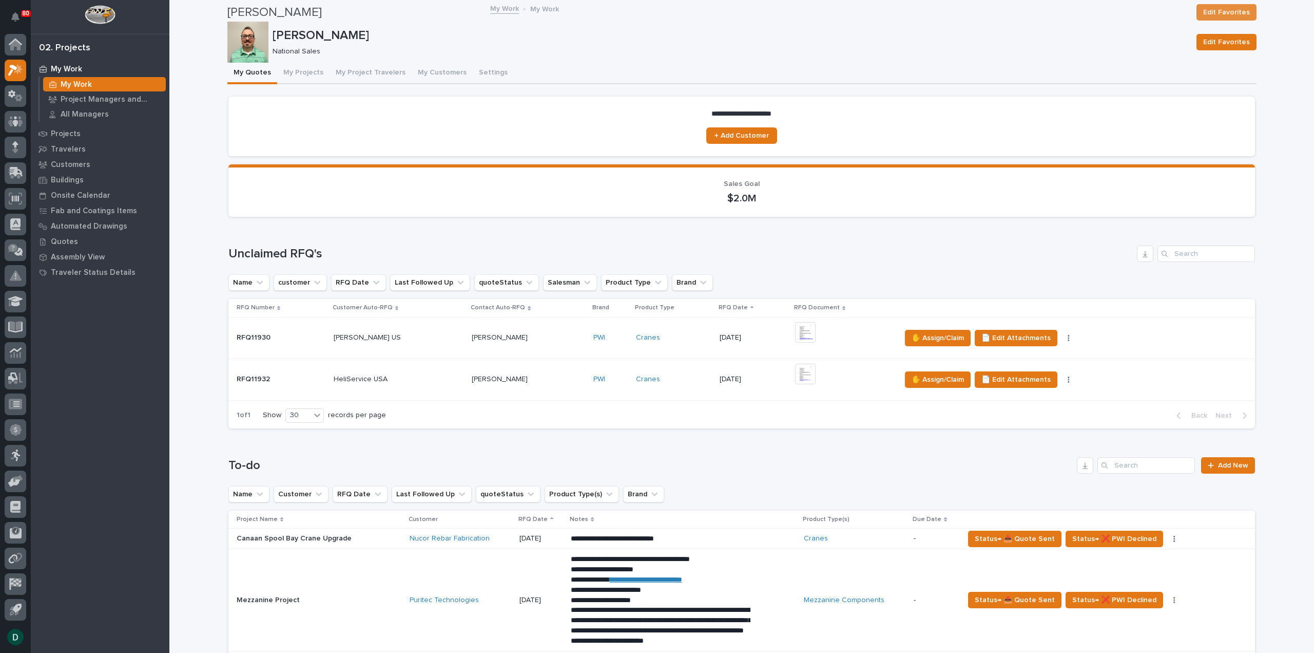
scroll to position [411, 0]
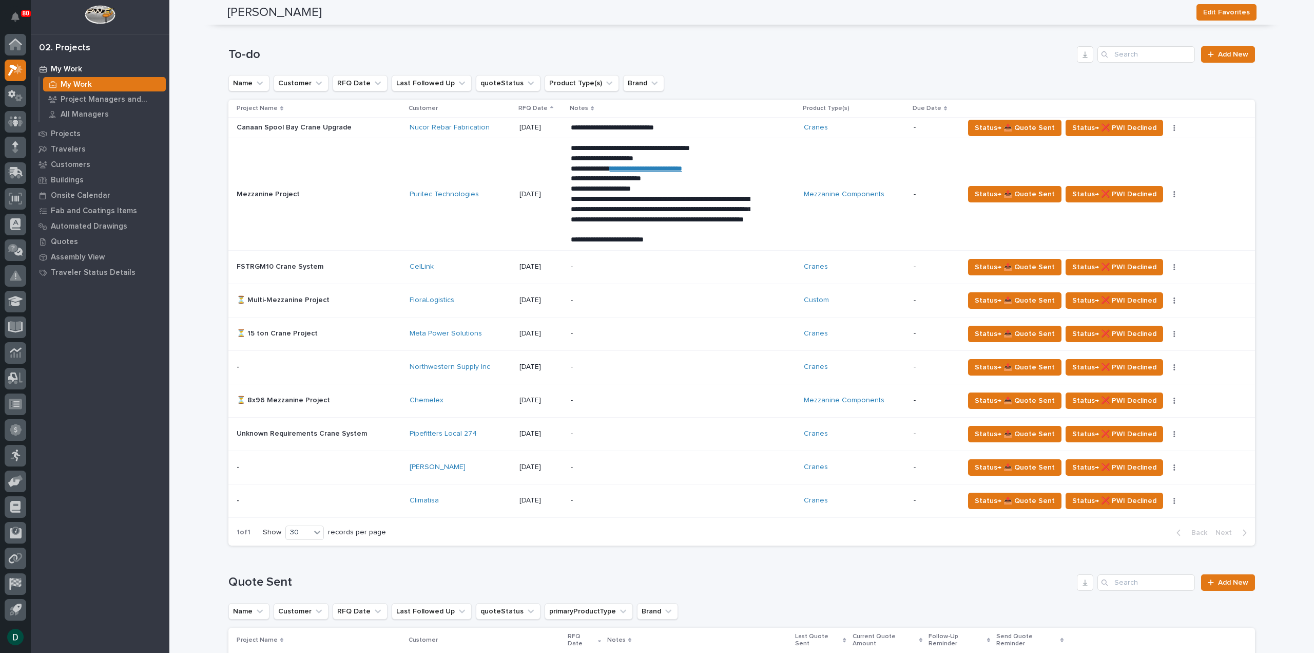
click at [380, 464] on p at bounding box center [319, 467] width 165 height 9
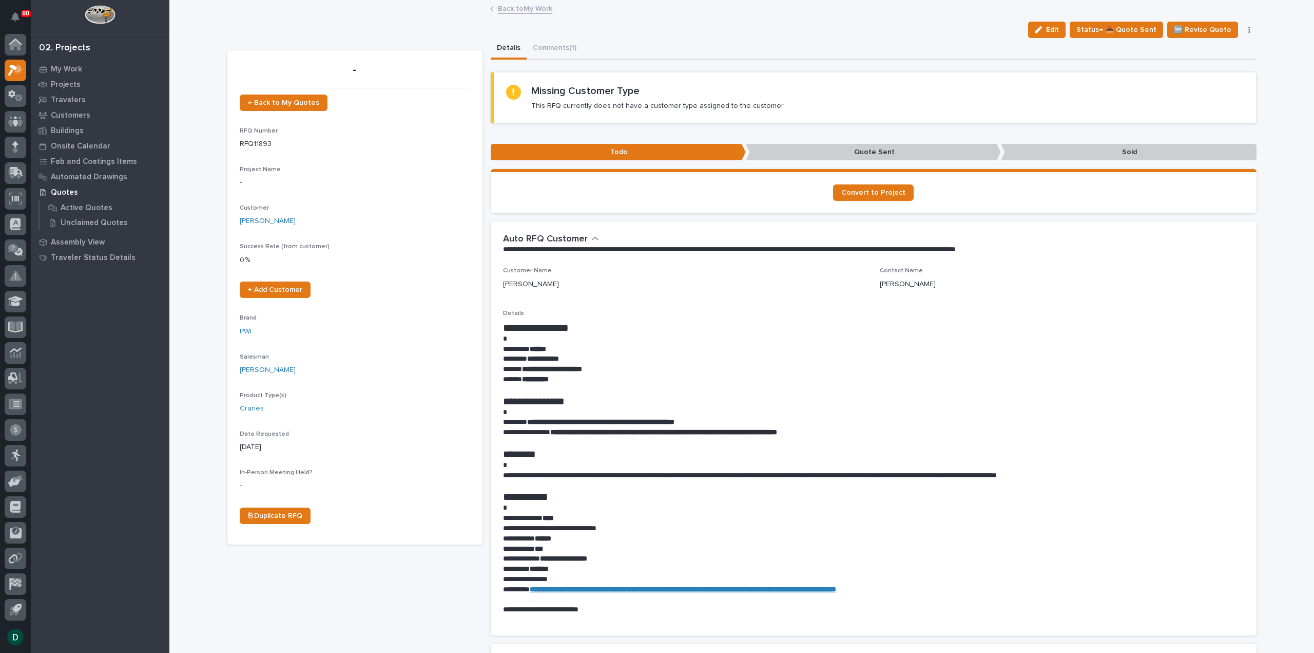
drag, startPoint x: 751, startPoint y: 504, endPoint x: 771, endPoint y: 492, distance: 23.0
click at [751, 503] on p at bounding box center [873, 508] width 741 height 10
click at [880, 440] on p at bounding box center [873, 442] width 741 height 10
click at [917, 406] on h1 "**********" at bounding box center [873, 401] width 741 height 12
click at [898, 380] on p "**********" at bounding box center [873, 379] width 741 height 10
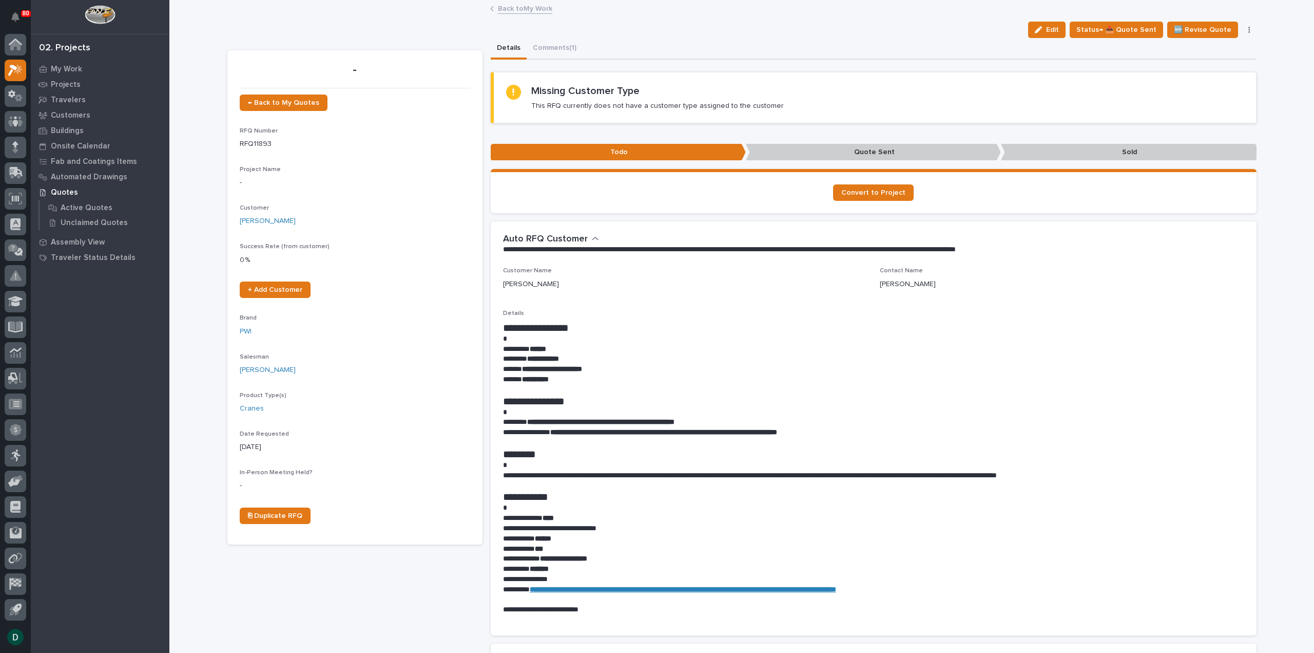
click at [756, 362] on p "**********" at bounding box center [873, 359] width 741 height 10
click at [739, 352] on p "********* ******" at bounding box center [873, 349] width 741 height 10
click at [528, 7] on link "Back to My Work" at bounding box center [525, 8] width 54 height 12
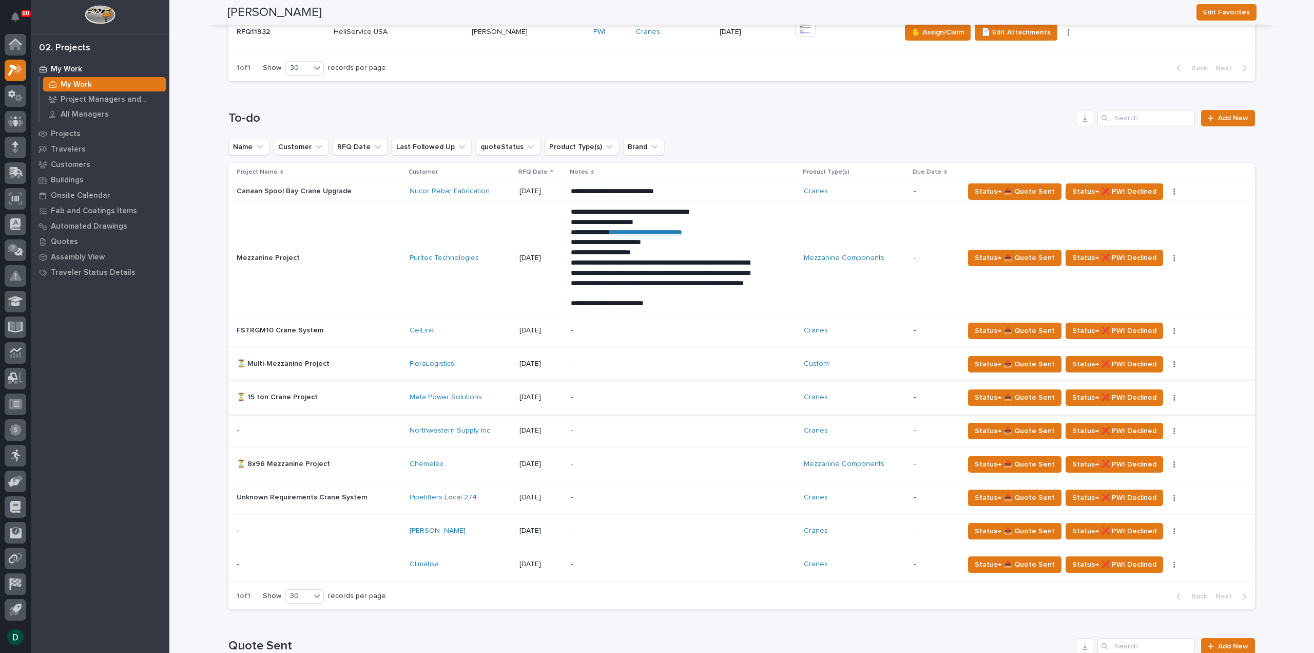
scroll to position [616, 0]
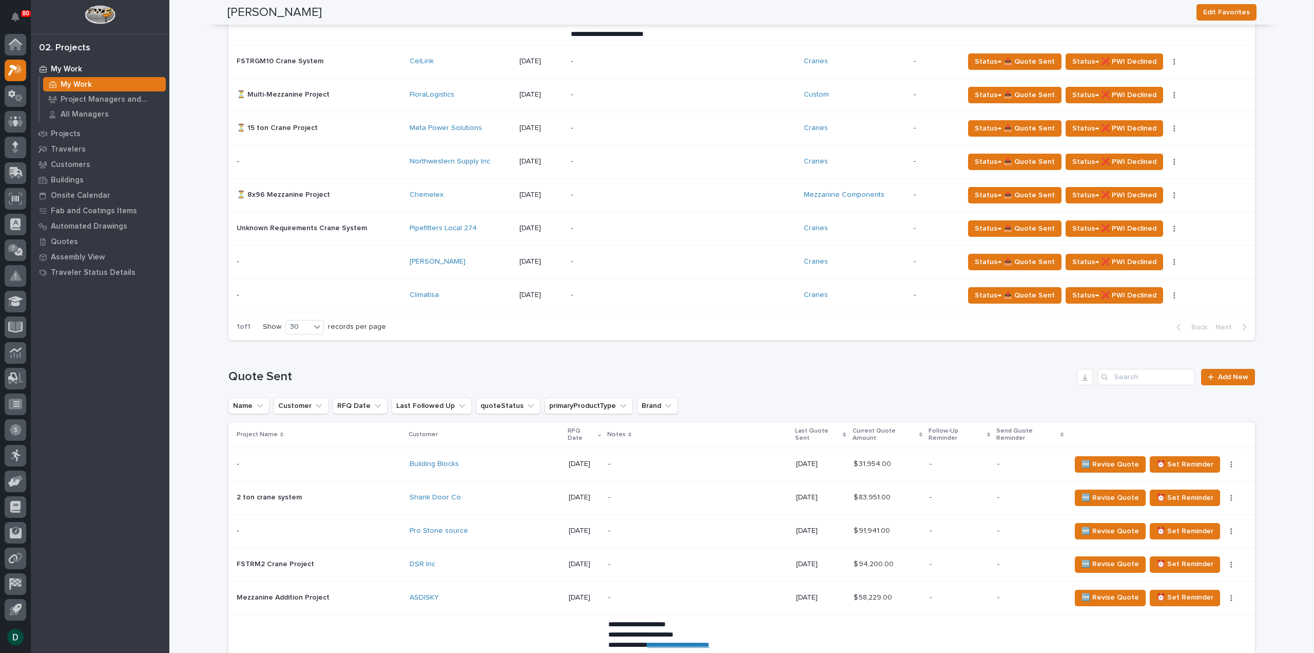
click at [385, 294] on p at bounding box center [319, 295] width 165 height 9
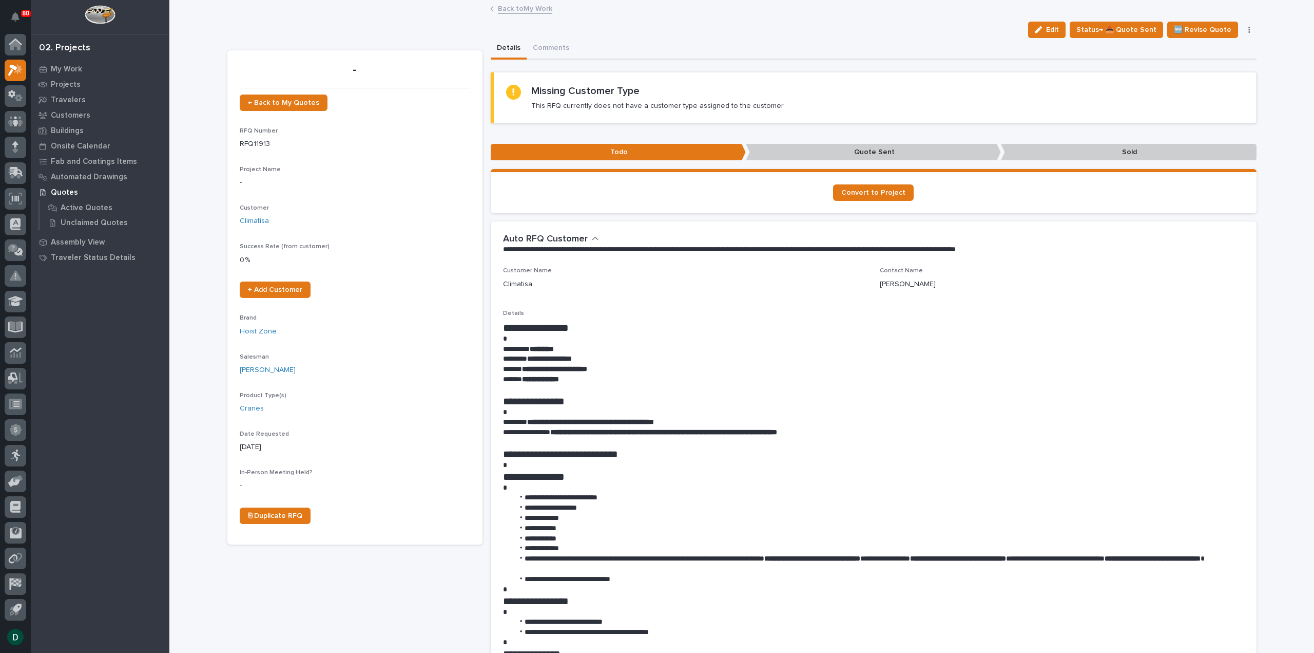
click at [534, 9] on link "Back to My Work" at bounding box center [525, 8] width 54 height 12
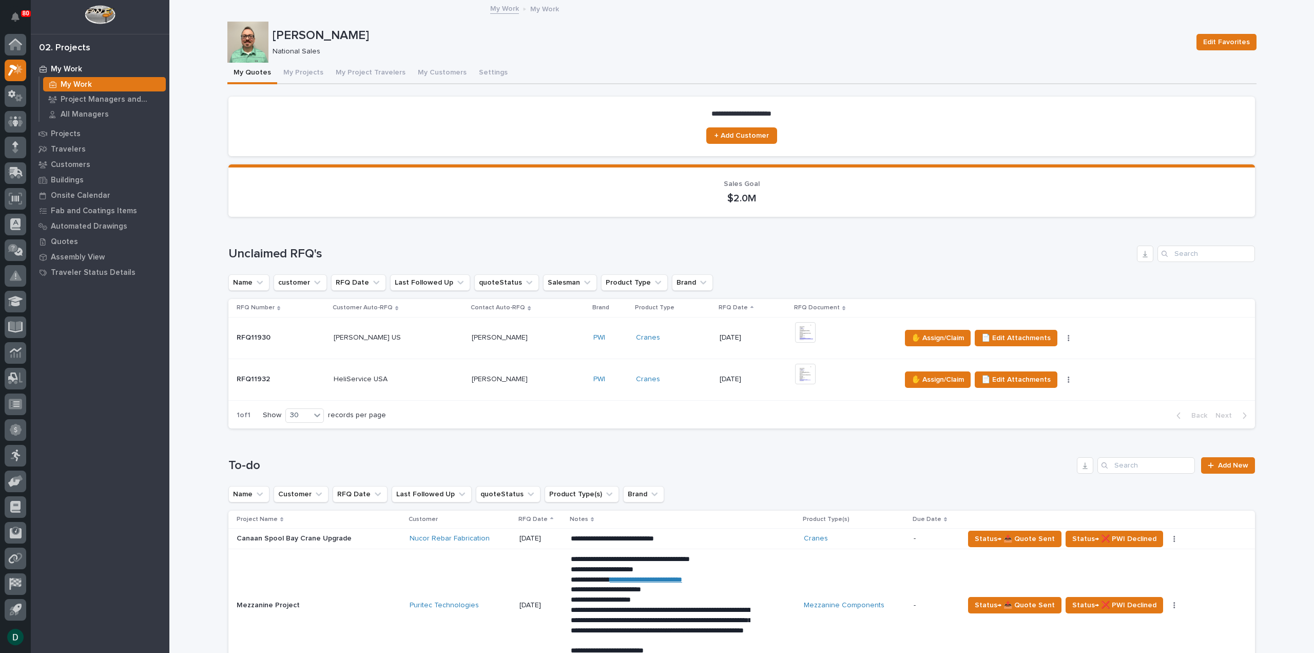
click at [416, 377] on p at bounding box center [399, 379] width 130 height 9
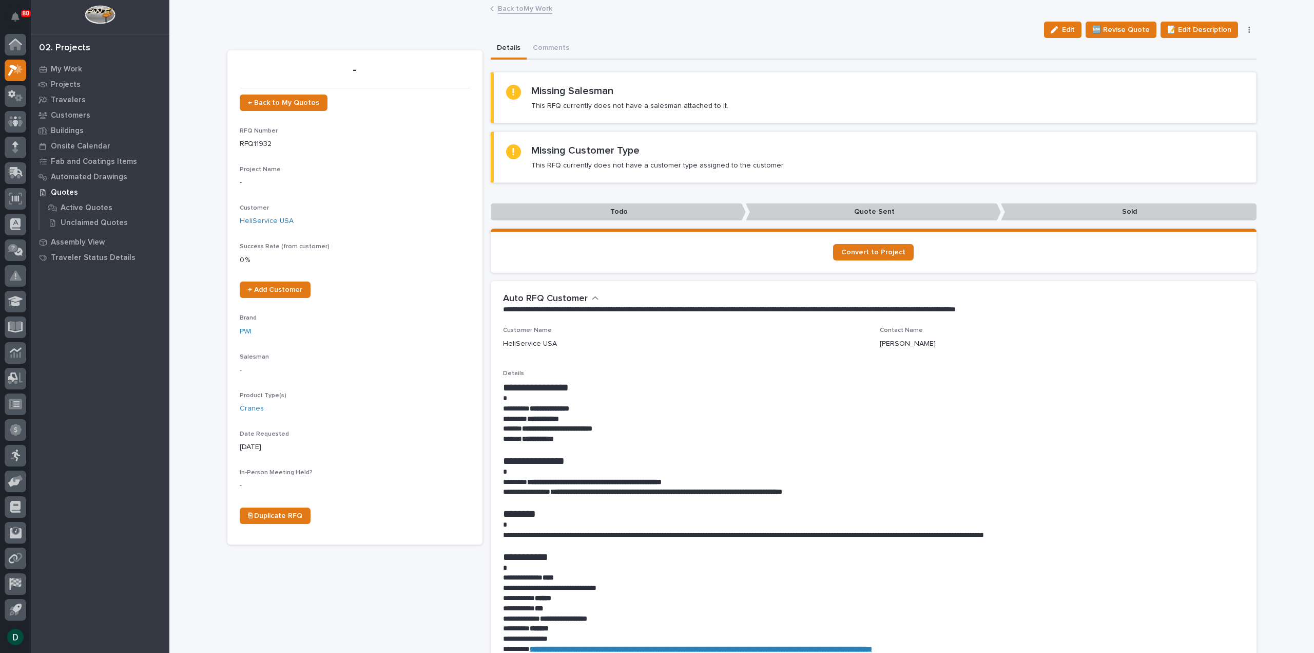
click at [702, 402] on p at bounding box center [873, 398] width 741 height 10
